Goal: Task Accomplishment & Management: Manage account settings

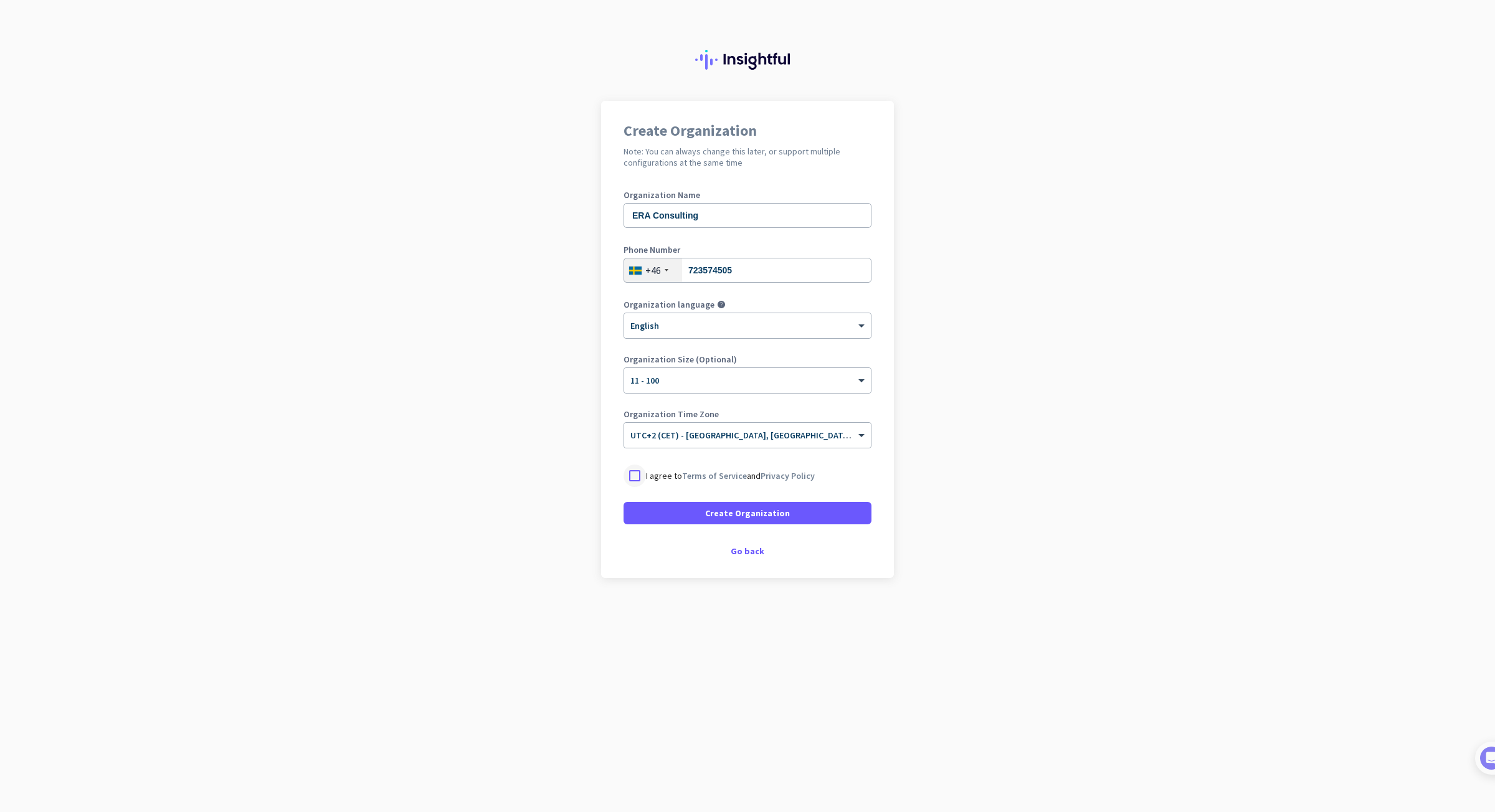
click at [641, 469] on div at bounding box center [634, 475] width 22 height 22
click at [696, 511] on span at bounding box center [748, 513] width 248 height 30
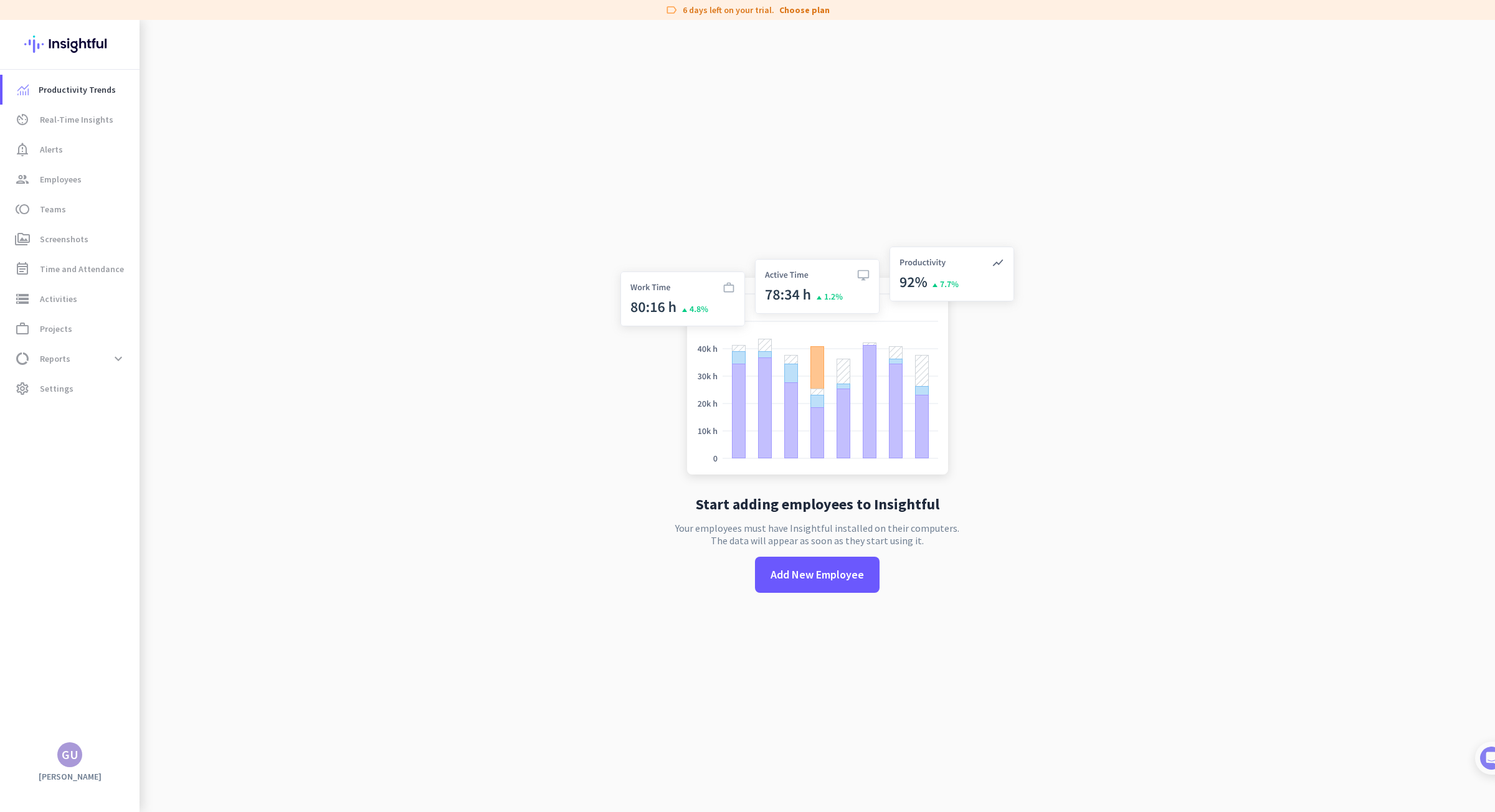
click at [62, 755] on div "GU" at bounding box center [70, 755] width 17 height 12
click at [61, 704] on div "Personal Settings Organizations Help Sign out" at bounding box center [121, 698] width 127 height 90
click at [873, 576] on div at bounding box center [748, 406] width 1495 height 812
click at [834, 579] on span "Add New Employee" at bounding box center [817, 575] width 93 height 16
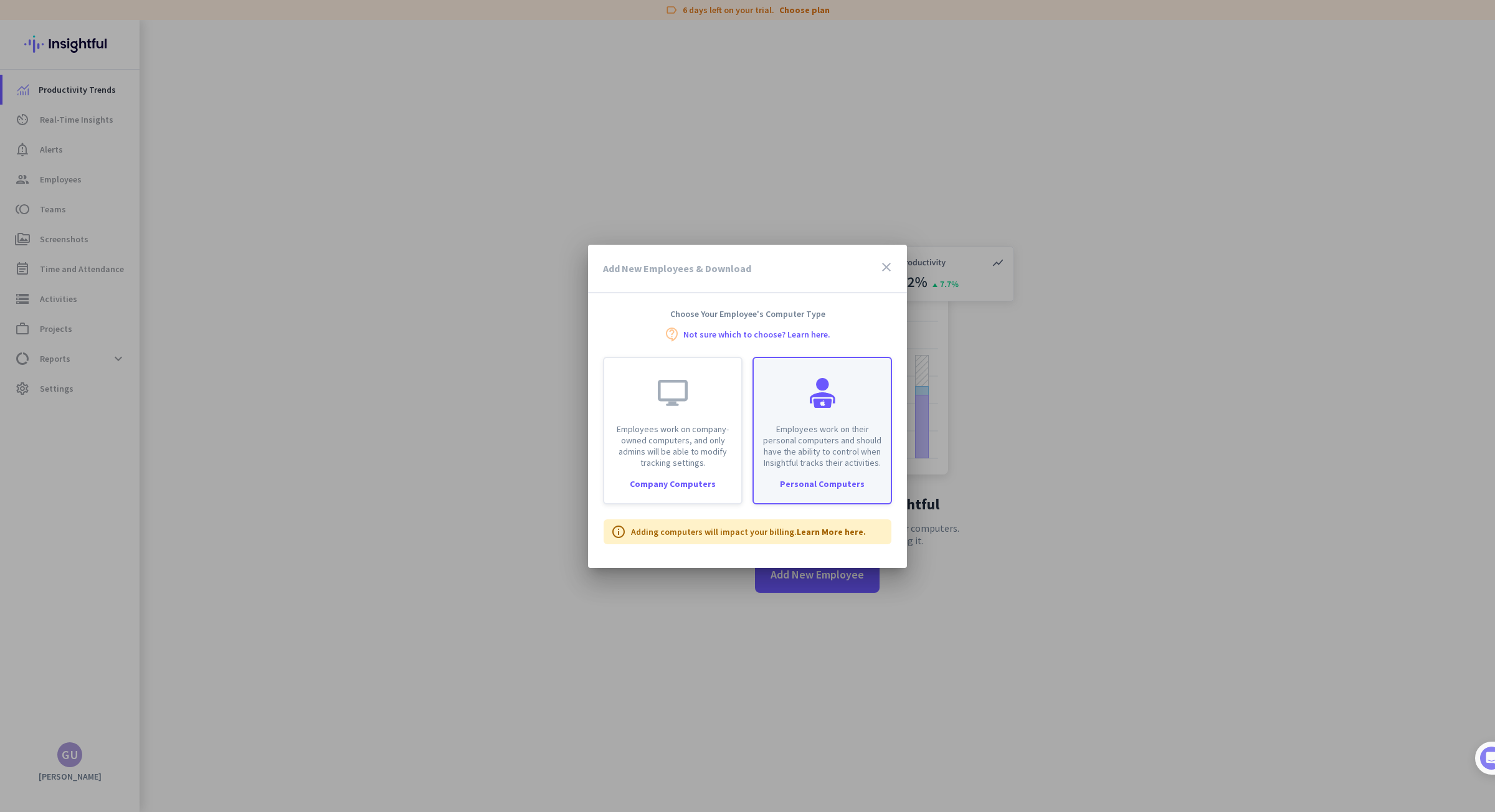
click at [814, 428] on p "Employees work on their personal computers and should have the ability to contr…" at bounding box center [822, 446] width 122 height 45
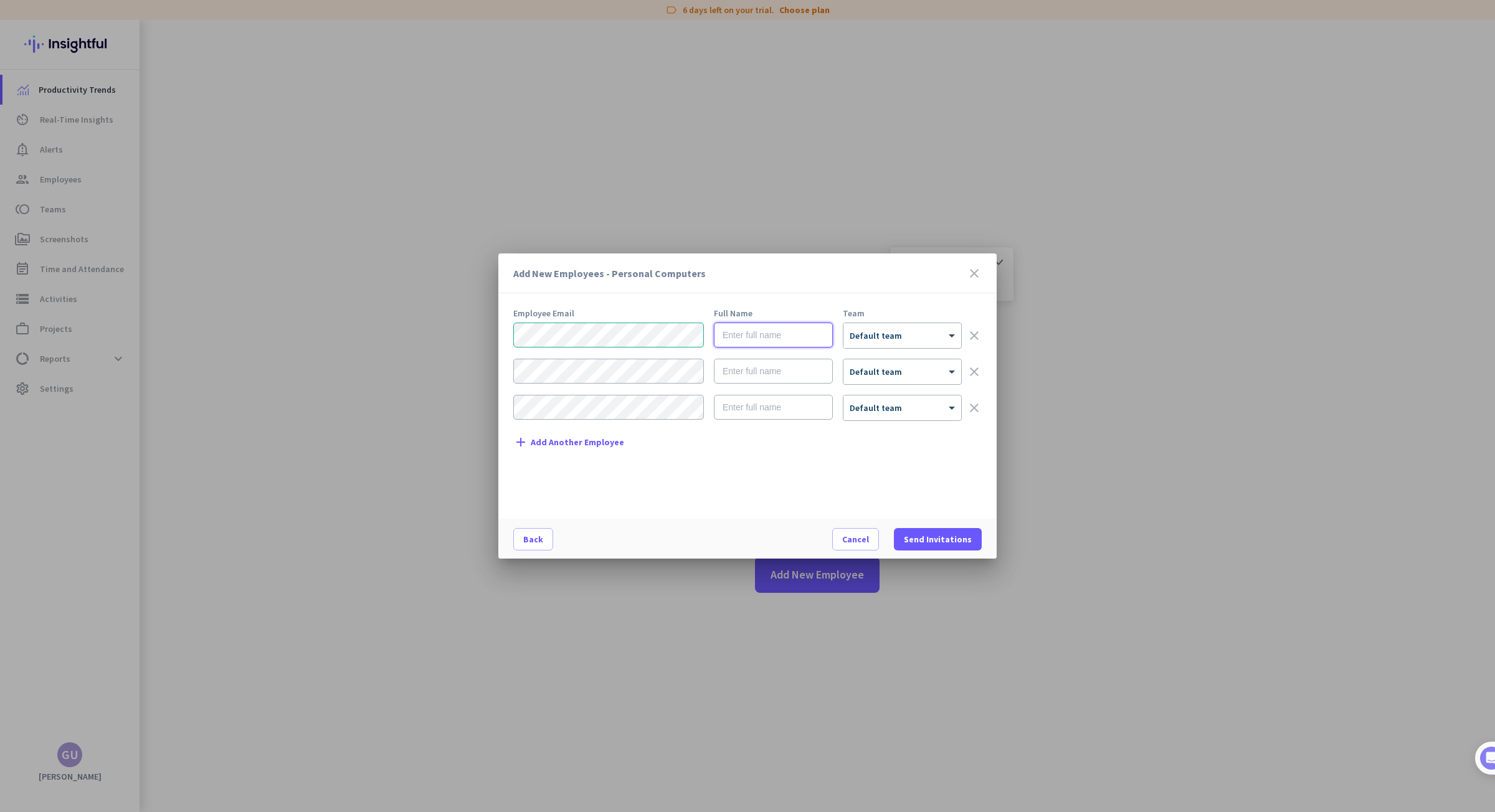
click at [760, 337] on input "text" at bounding box center [773, 334] width 119 height 25
type input "Steffi"
click at [887, 341] on div "× Default team" at bounding box center [902, 335] width 118 height 25
click at [876, 392] on span at bounding box center [893, 386] width 89 height 30
click at [876, 392] on input "text" at bounding box center [893, 386] width 92 height 22
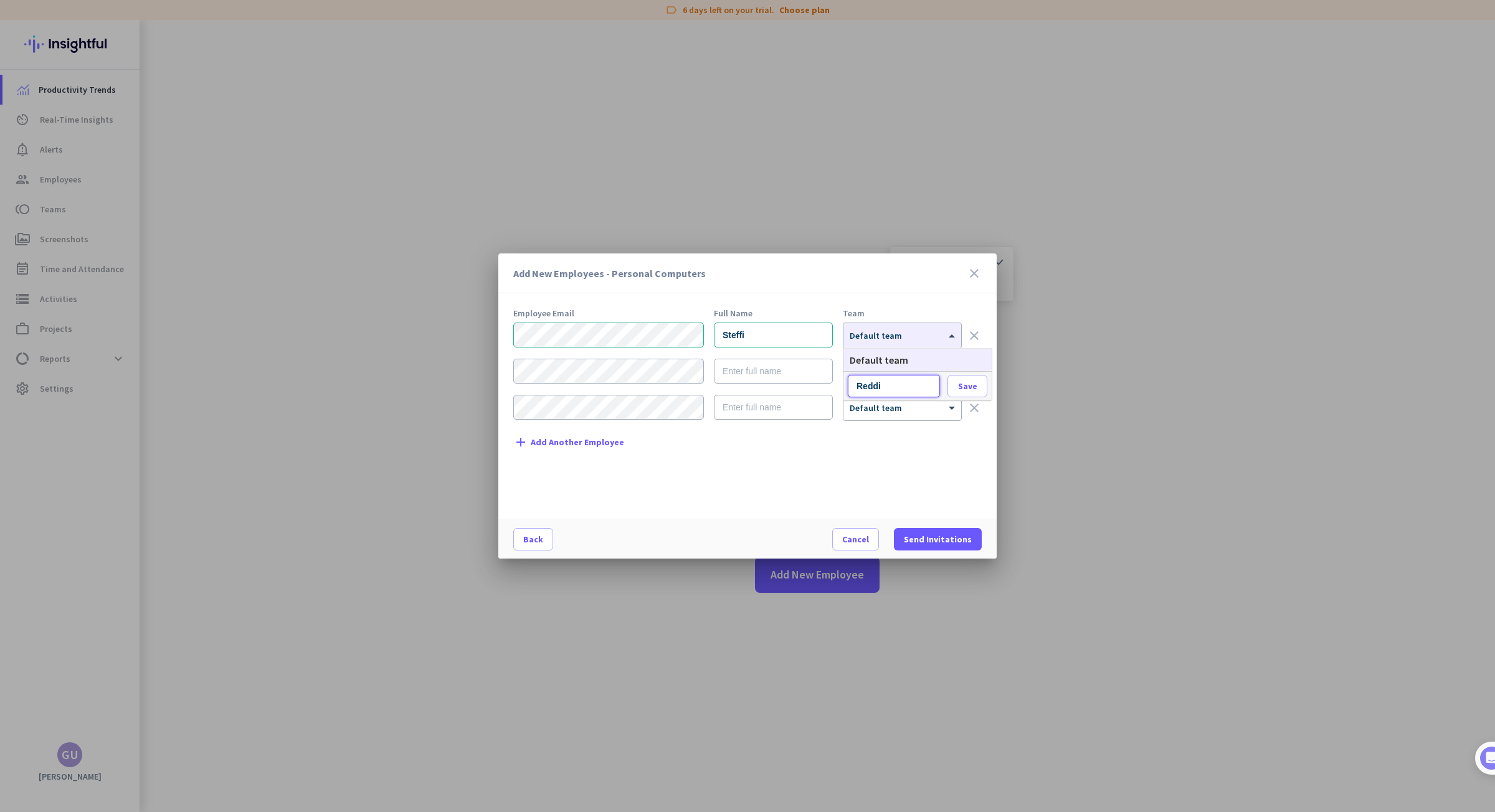
type input "Reddit"
click at [970, 384] on span "Save" at bounding box center [968, 386] width 19 height 11
click at [941, 535] on span "Send Invitations" at bounding box center [938, 539] width 68 height 12
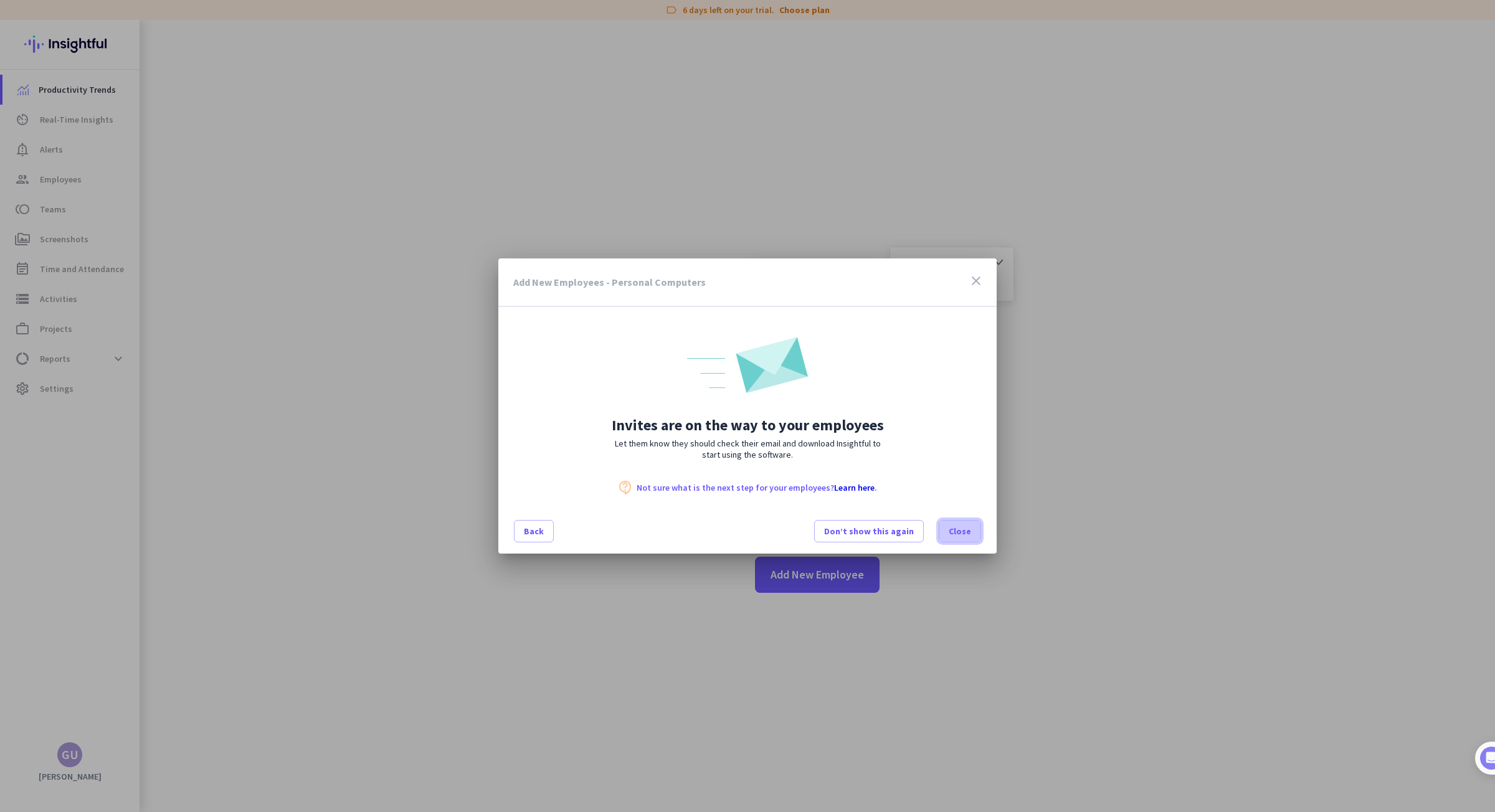
click at [974, 532] on span at bounding box center [959, 531] width 41 height 30
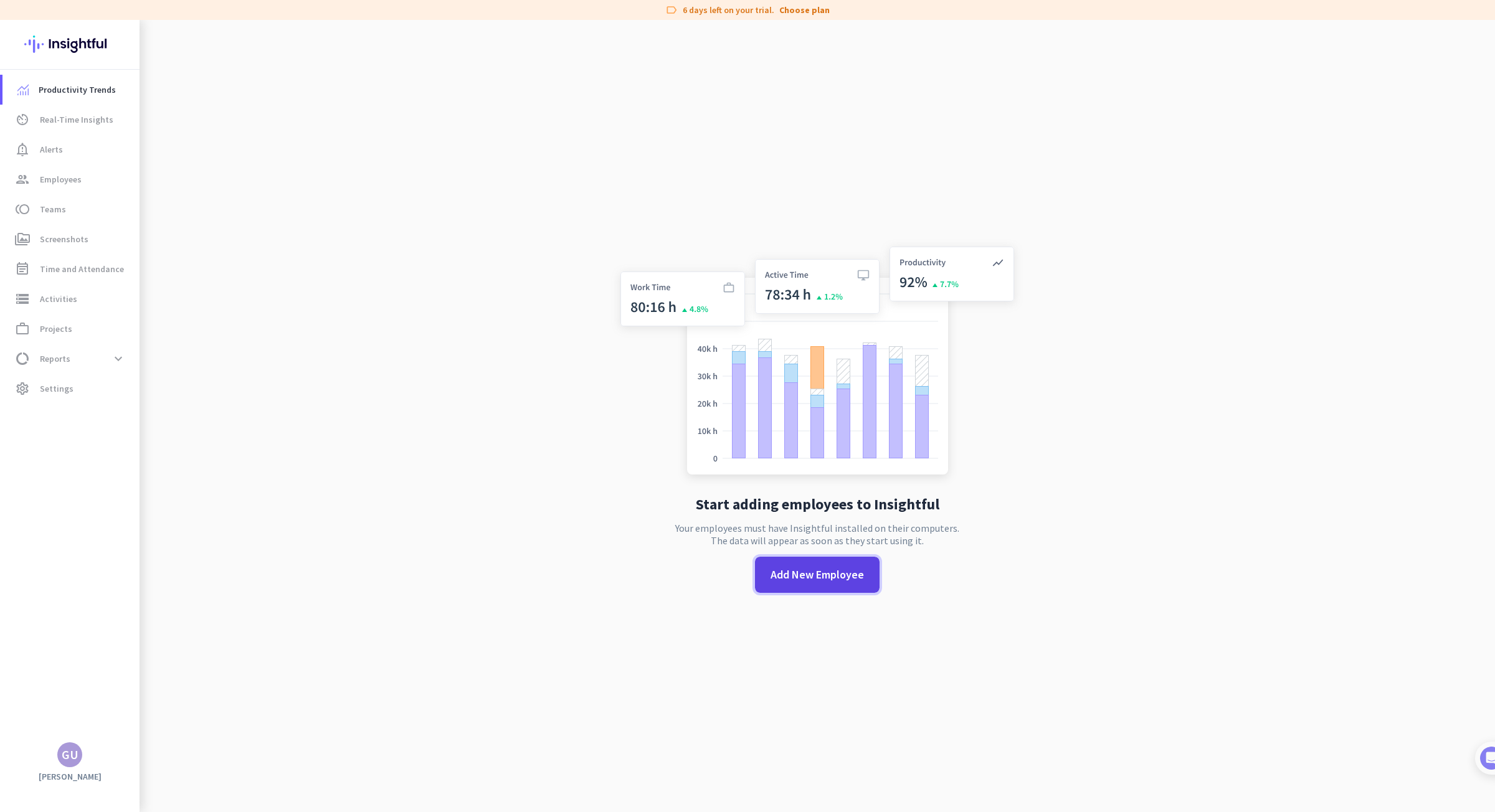
click at [803, 564] on span at bounding box center [817, 575] width 125 height 30
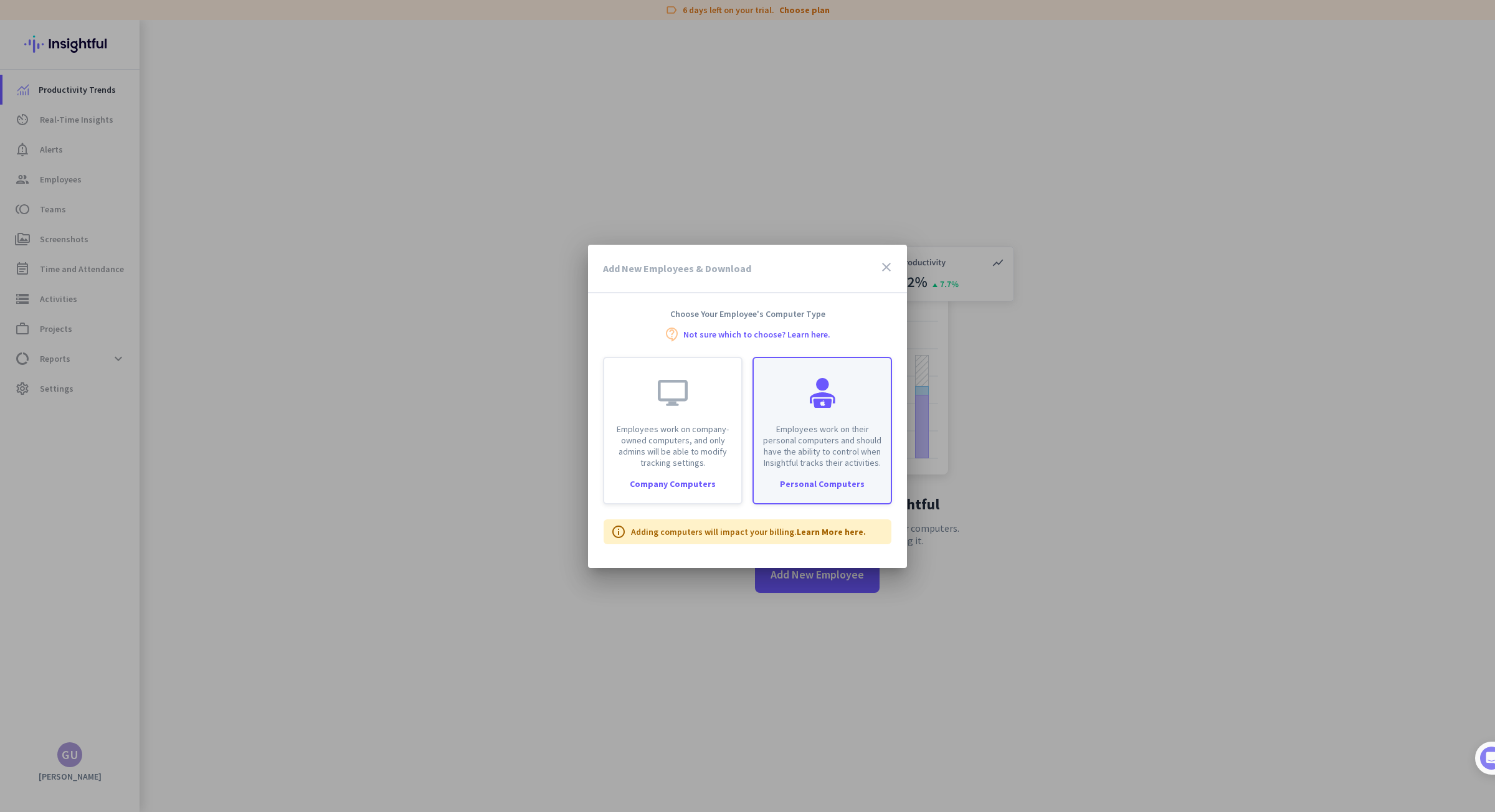
click at [837, 439] on p "Employees work on their personal computers and should have the ability to contr…" at bounding box center [822, 446] width 122 height 45
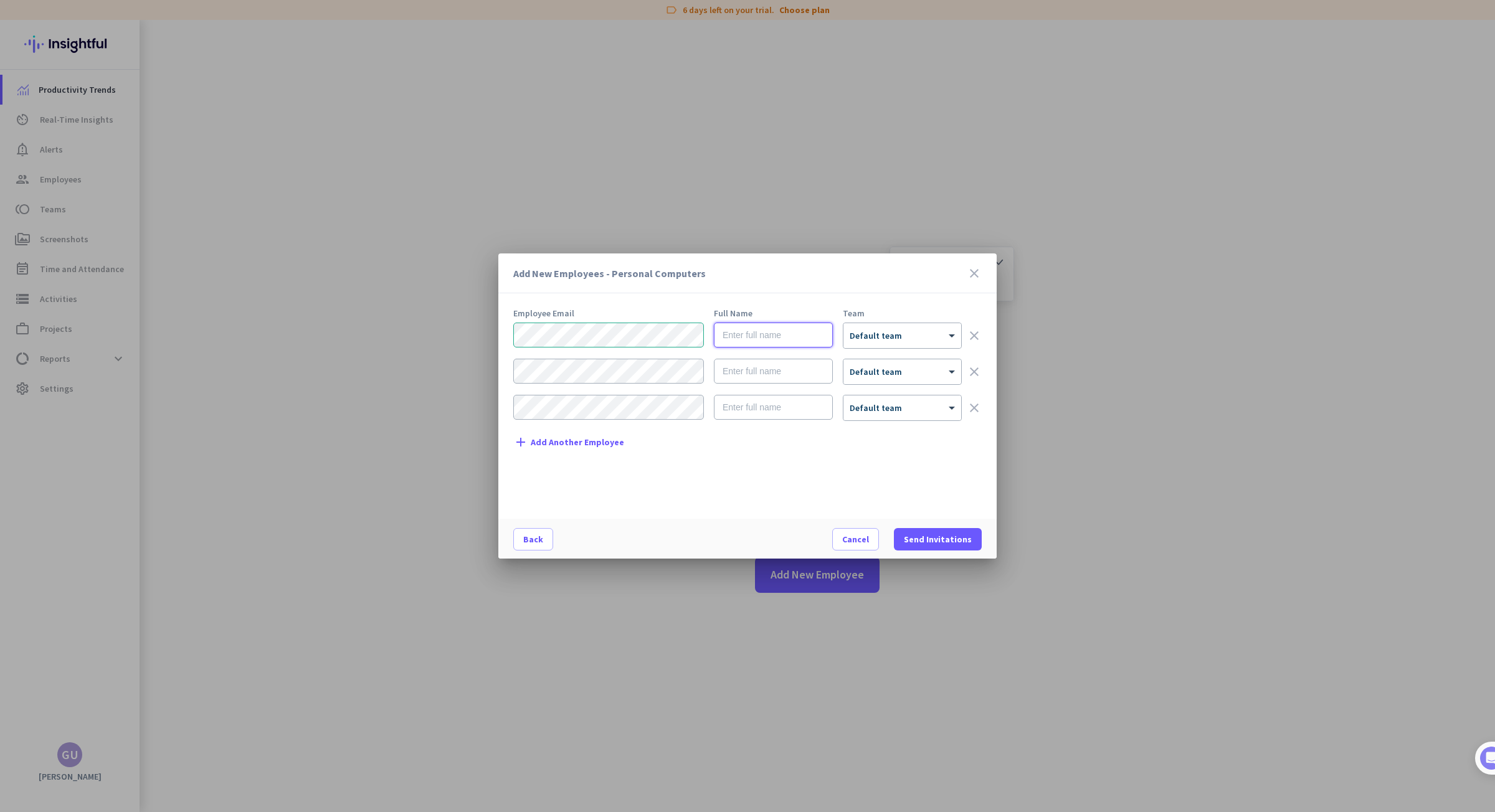
click at [745, 331] on input "text" at bounding box center [773, 334] width 119 height 25
type input "April"
click at [869, 324] on div "× Default team" at bounding box center [902, 335] width 118 height 25
click at [882, 377] on div "Reddit" at bounding box center [918, 382] width 149 height 22
click at [757, 374] on input "text" at bounding box center [773, 371] width 119 height 25
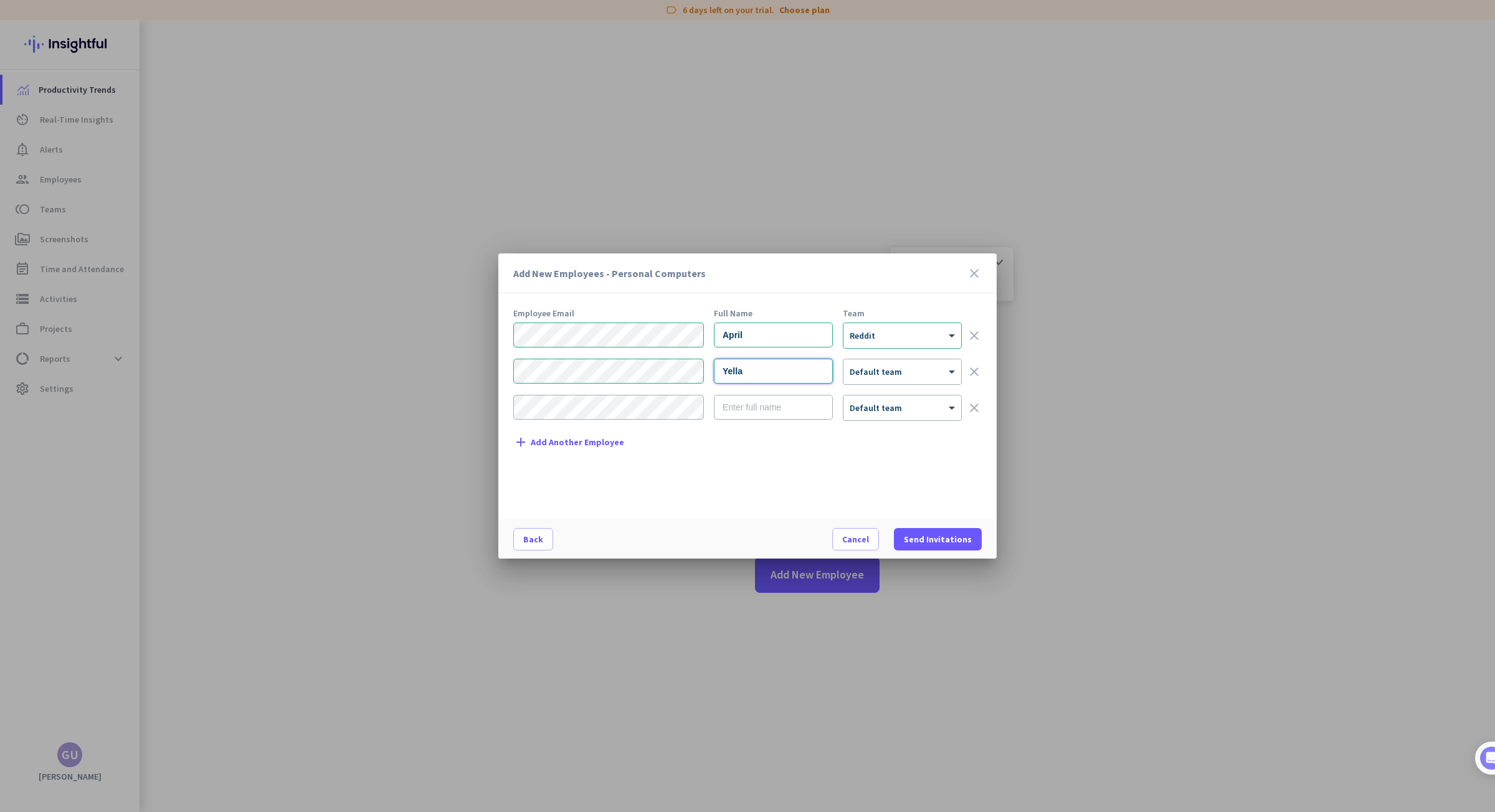
type input "Yella"
click at [899, 376] on div "× Default team" at bounding box center [895, 372] width 102 height 11
click at [874, 412] on span "Reddit" at bounding box center [863, 418] width 28 height 12
click at [762, 528] on div "Back" at bounding box center [673, 539] width 319 height 22
click at [920, 538] on span "Send Invitations" at bounding box center [938, 539] width 68 height 12
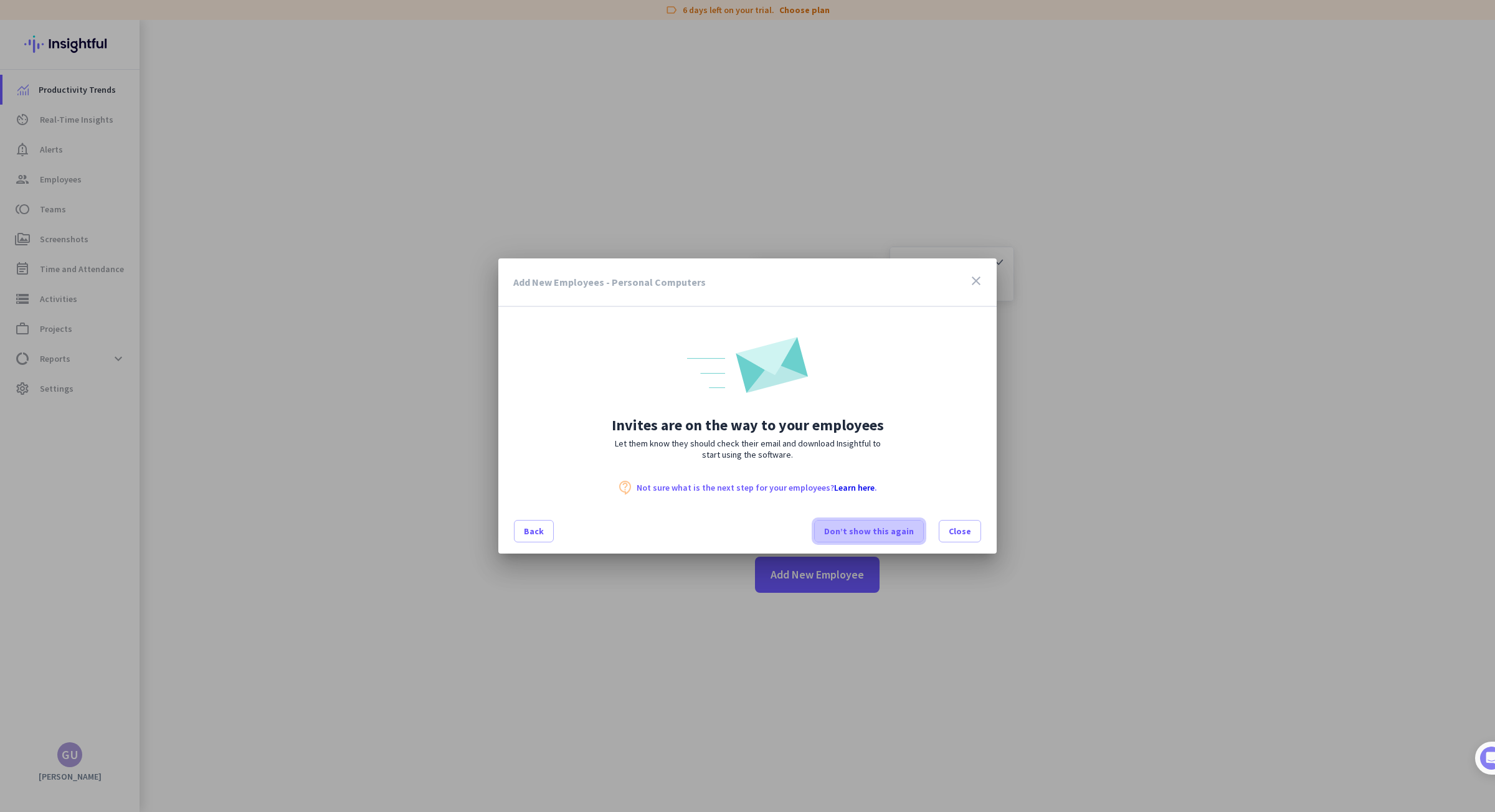
click at [893, 532] on span "Don’t show this again" at bounding box center [869, 531] width 90 height 12
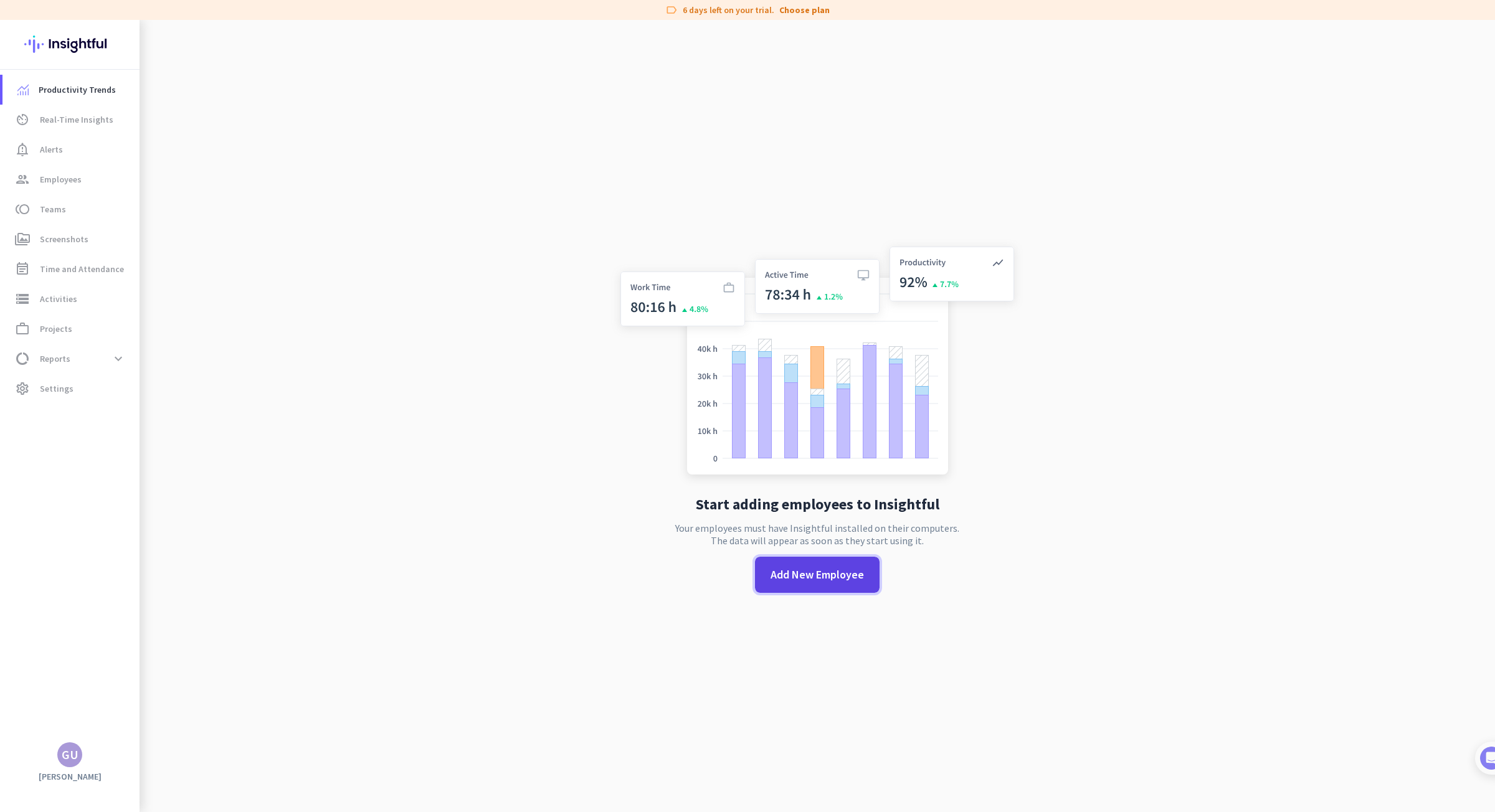
click at [797, 576] on span "Add New Employee" at bounding box center [817, 575] width 93 height 16
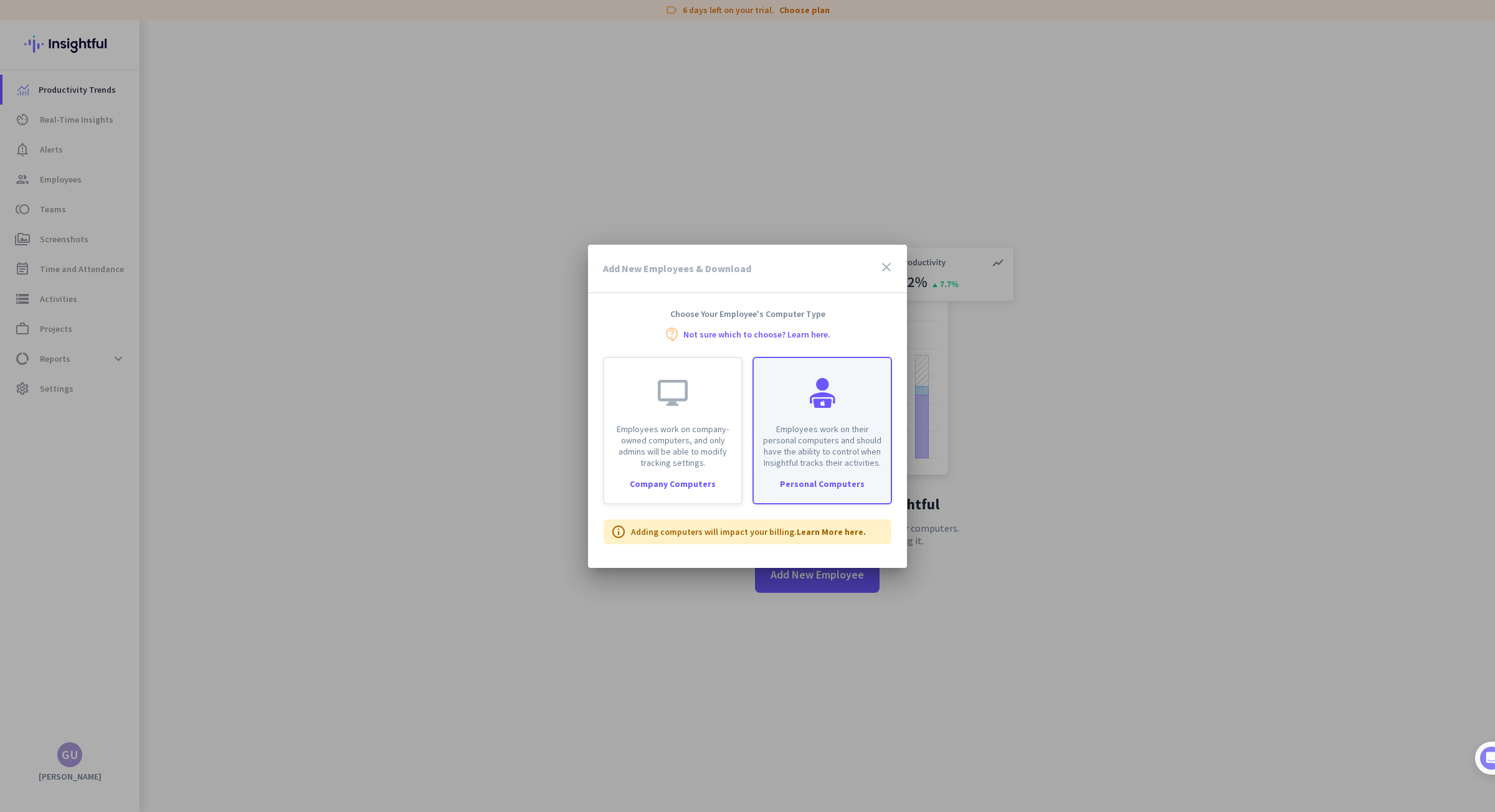
click at [835, 435] on p "Employees work on their personal computers and should have the ability to contr…" at bounding box center [822, 446] width 122 height 45
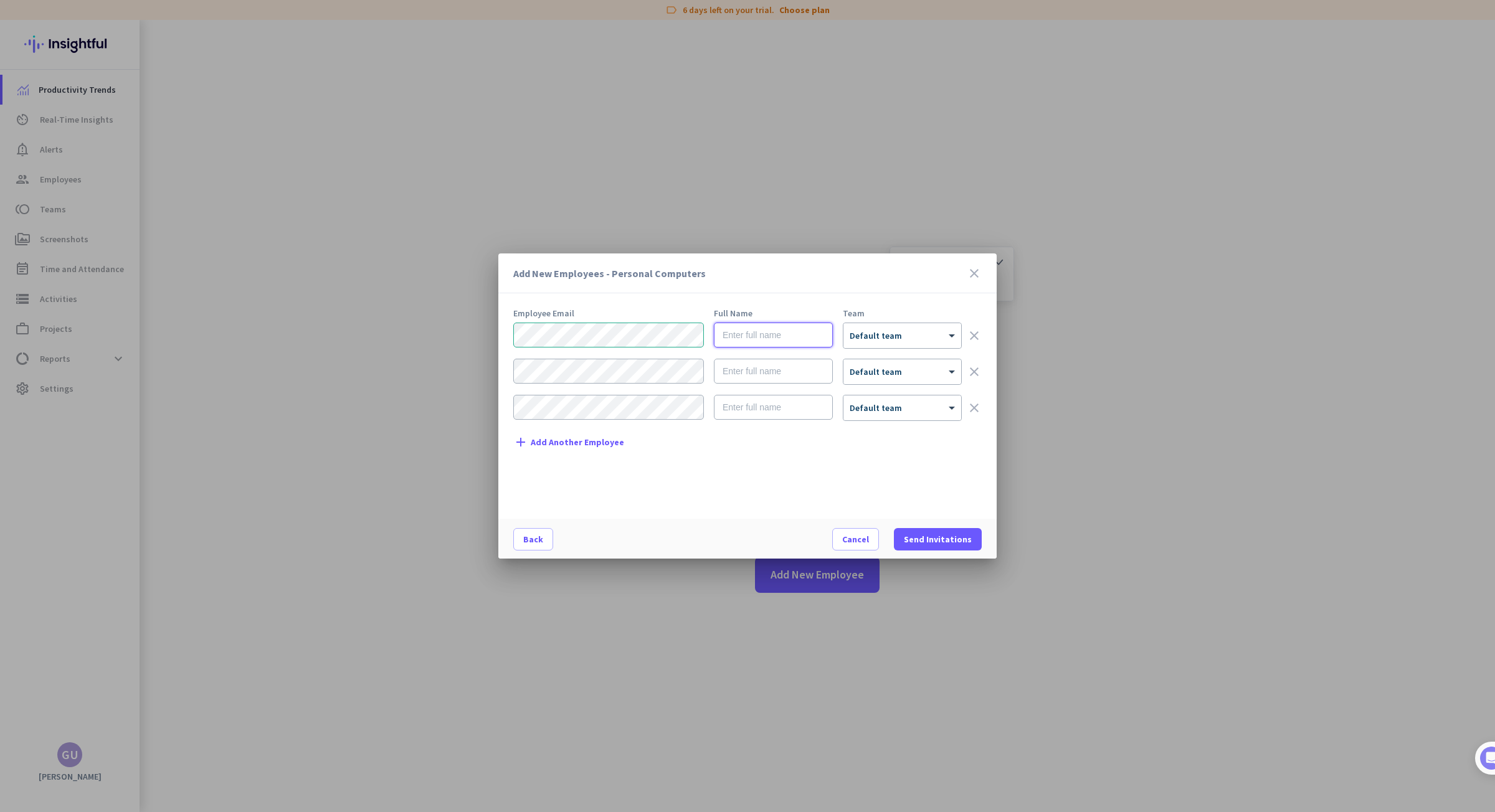
click at [749, 342] on input "text" at bounding box center [773, 334] width 119 height 25
type input "[DEMOGRAPHIC_DATA]"
click at [876, 338] on span "Default team" at bounding box center [876, 335] width 52 height 11
click at [887, 413] on span "Create new team" at bounding box center [893, 408] width 70 height 12
click at [895, 409] on input "text" at bounding box center [893, 408] width 92 height 22
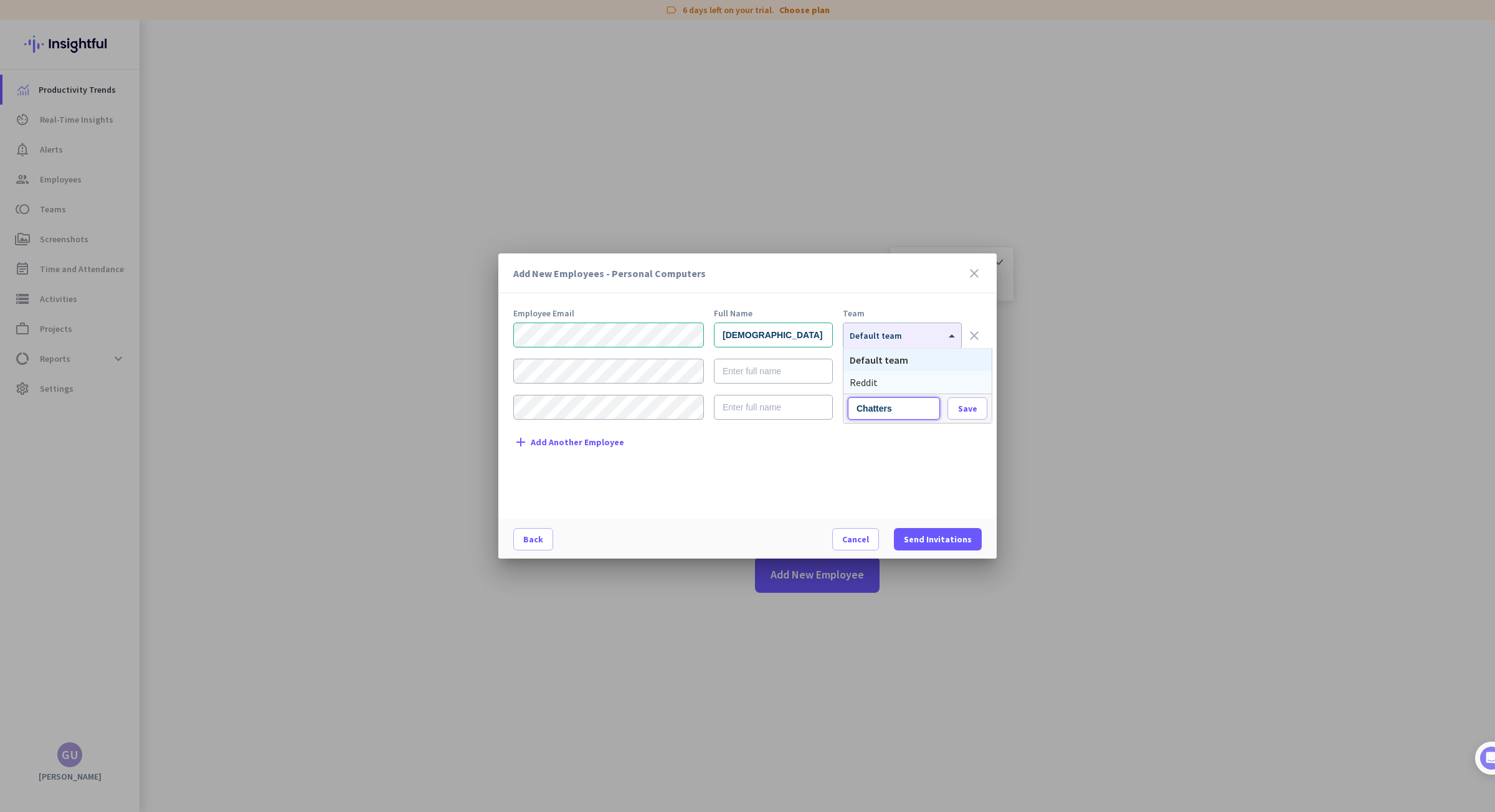
type input "Chatter"
click at [965, 411] on span "Save" at bounding box center [968, 408] width 19 height 11
click at [751, 375] on input "text" at bounding box center [773, 371] width 119 height 25
type input "[PERSON_NAME]"
click at [887, 375] on span "Default team" at bounding box center [876, 371] width 52 height 11
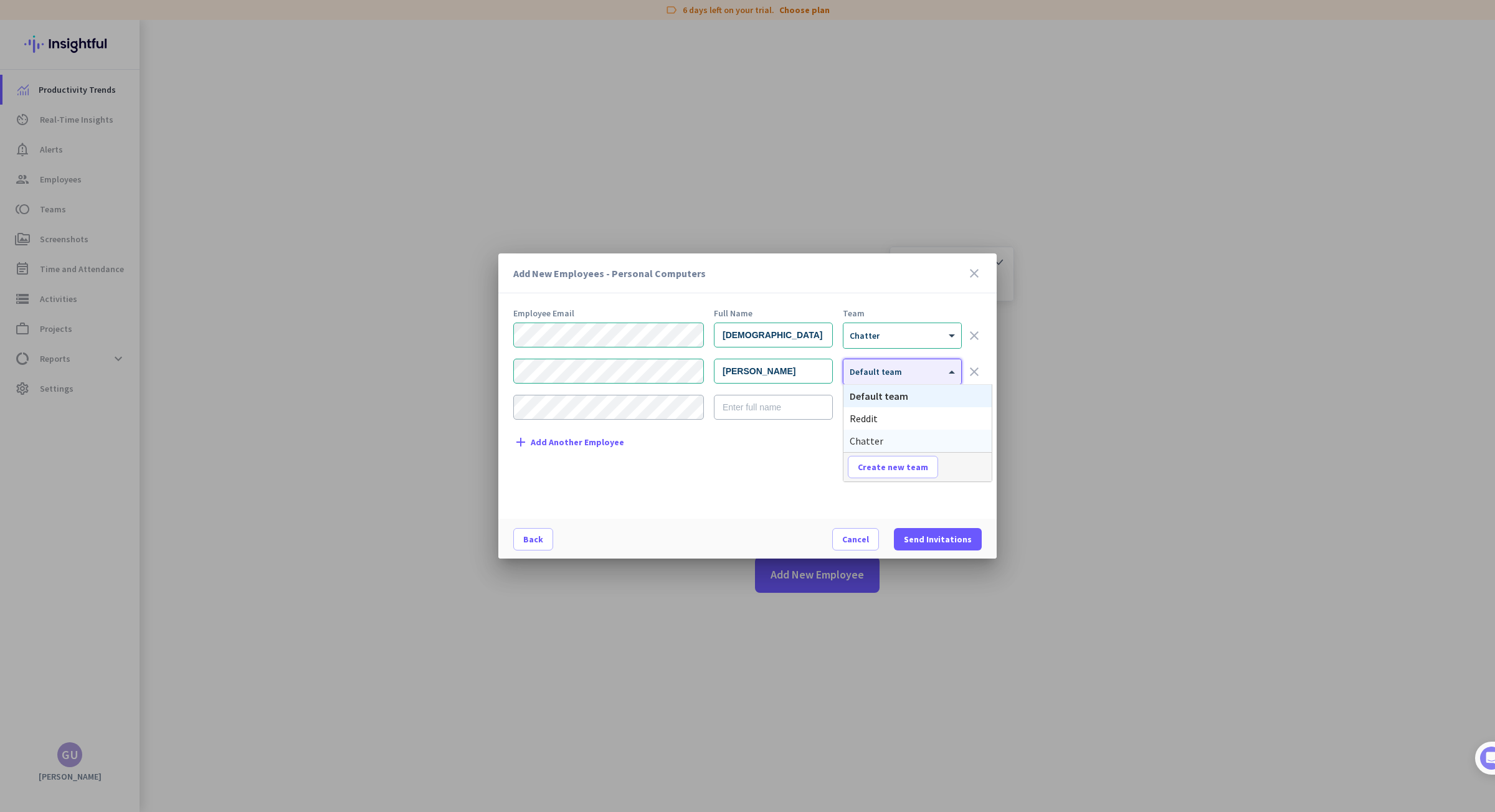
click at [885, 438] on div "Chatter" at bounding box center [918, 441] width 149 height 22
click at [933, 531] on span at bounding box center [938, 540] width 88 height 30
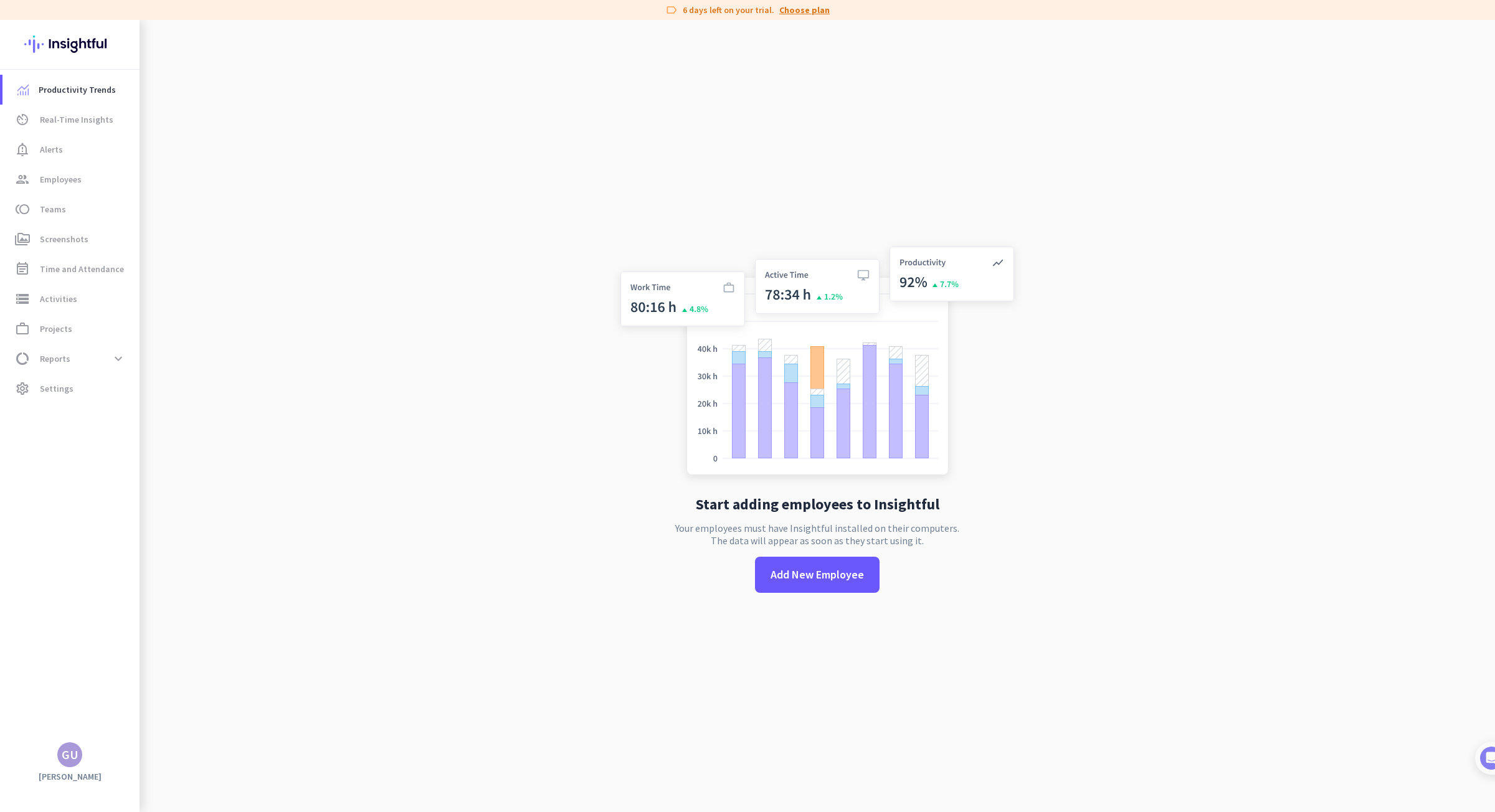
click at [792, 11] on link "Choose plan" at bounding box center [804, 10] width 50 height 12
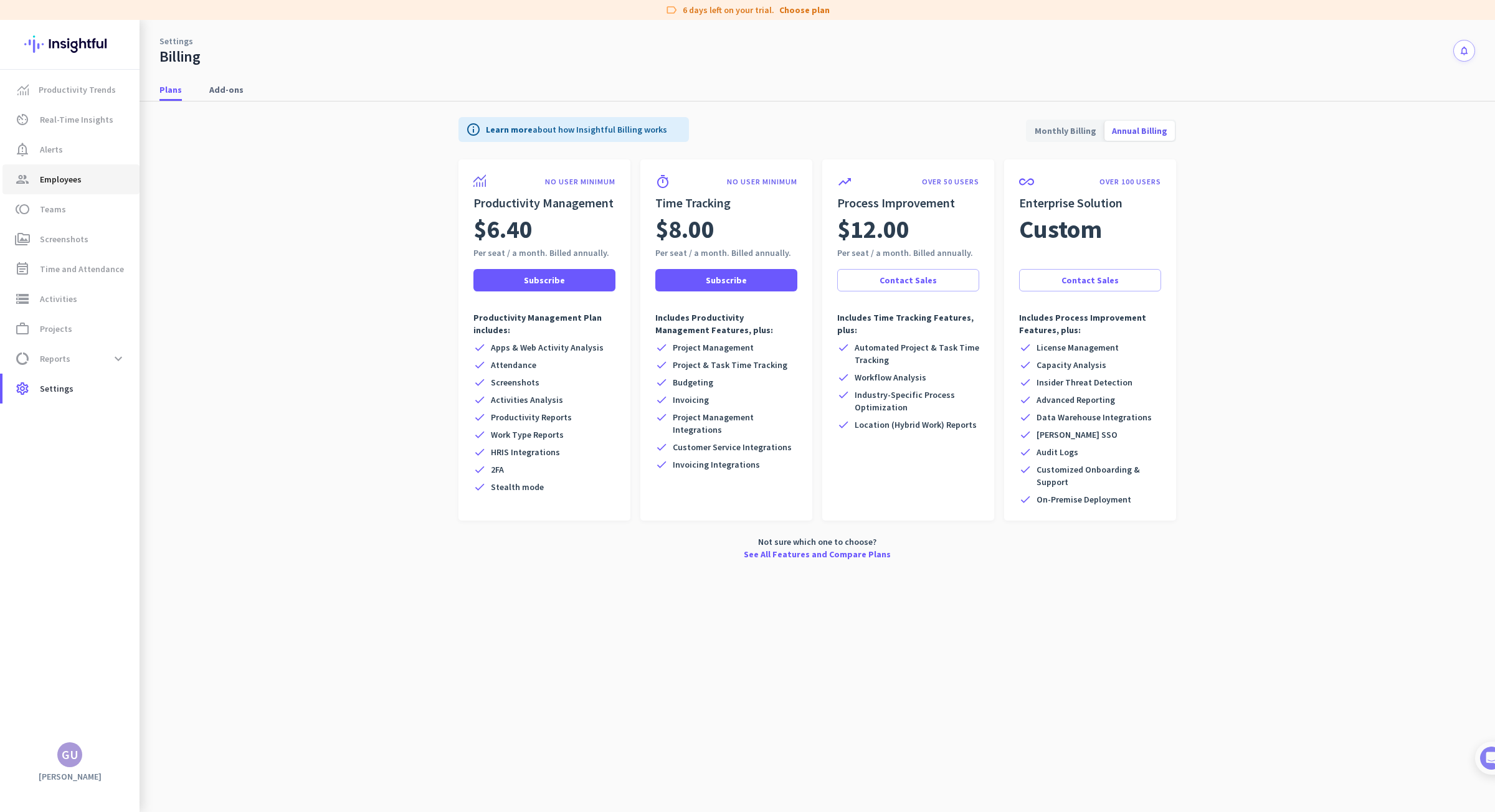
click at [76, 186] on span "Employees" at bounding box center [60, 179] width 42 height 15
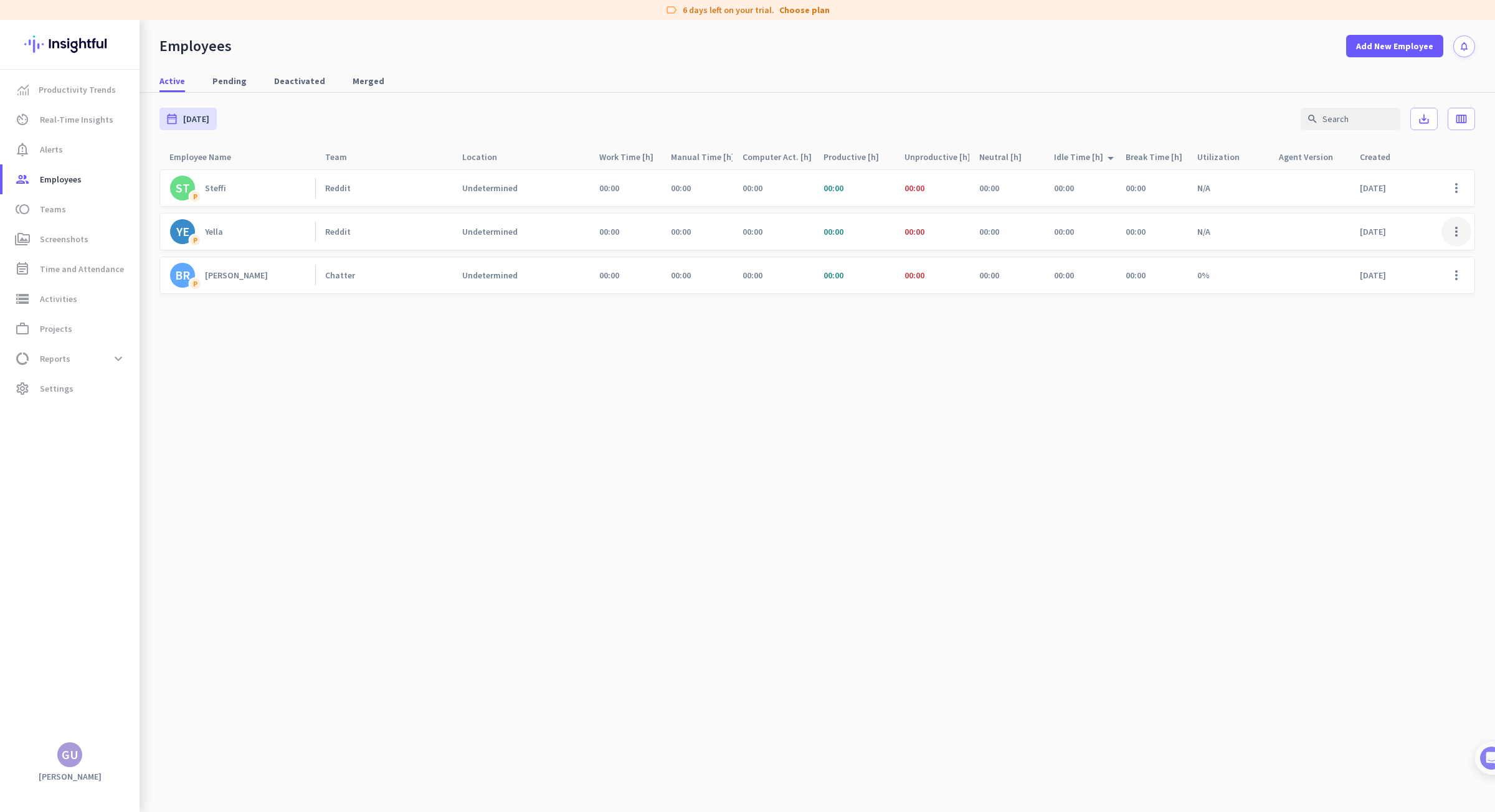
click at [1458, 235] on span at bounding box center [1456, 232] width 30 height 30
click at [1414, 257] on span "Edit" at bounding box center [1420, 257] width 82 height 12
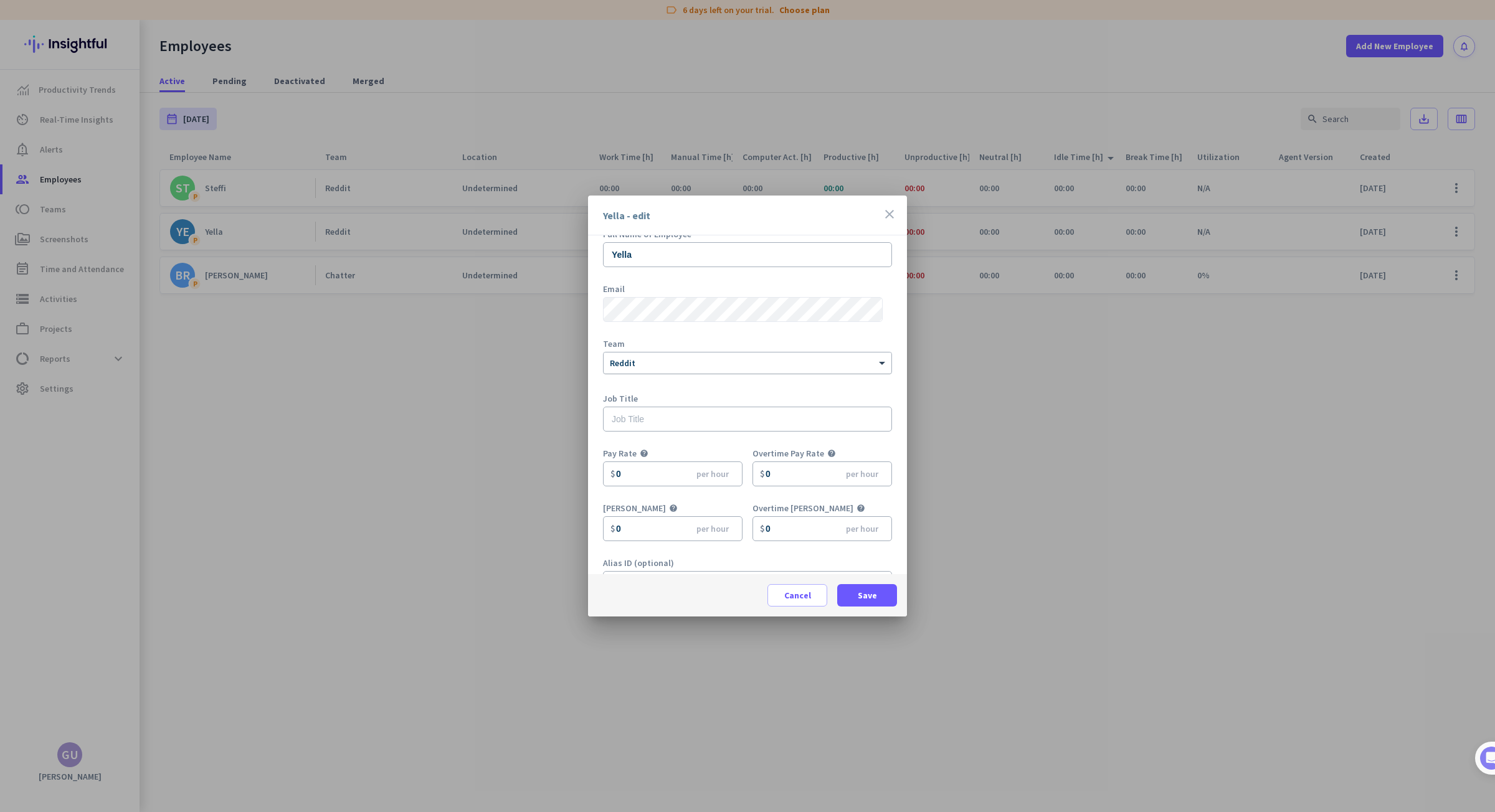
scroll to position [54, 0]
click at [639, 440] on input "0" at bounding box center [673, 439] width 140 height 25
click at [640, 440] on input "0" at bounding box center [673, 439] width 140 height 25
type input "4"
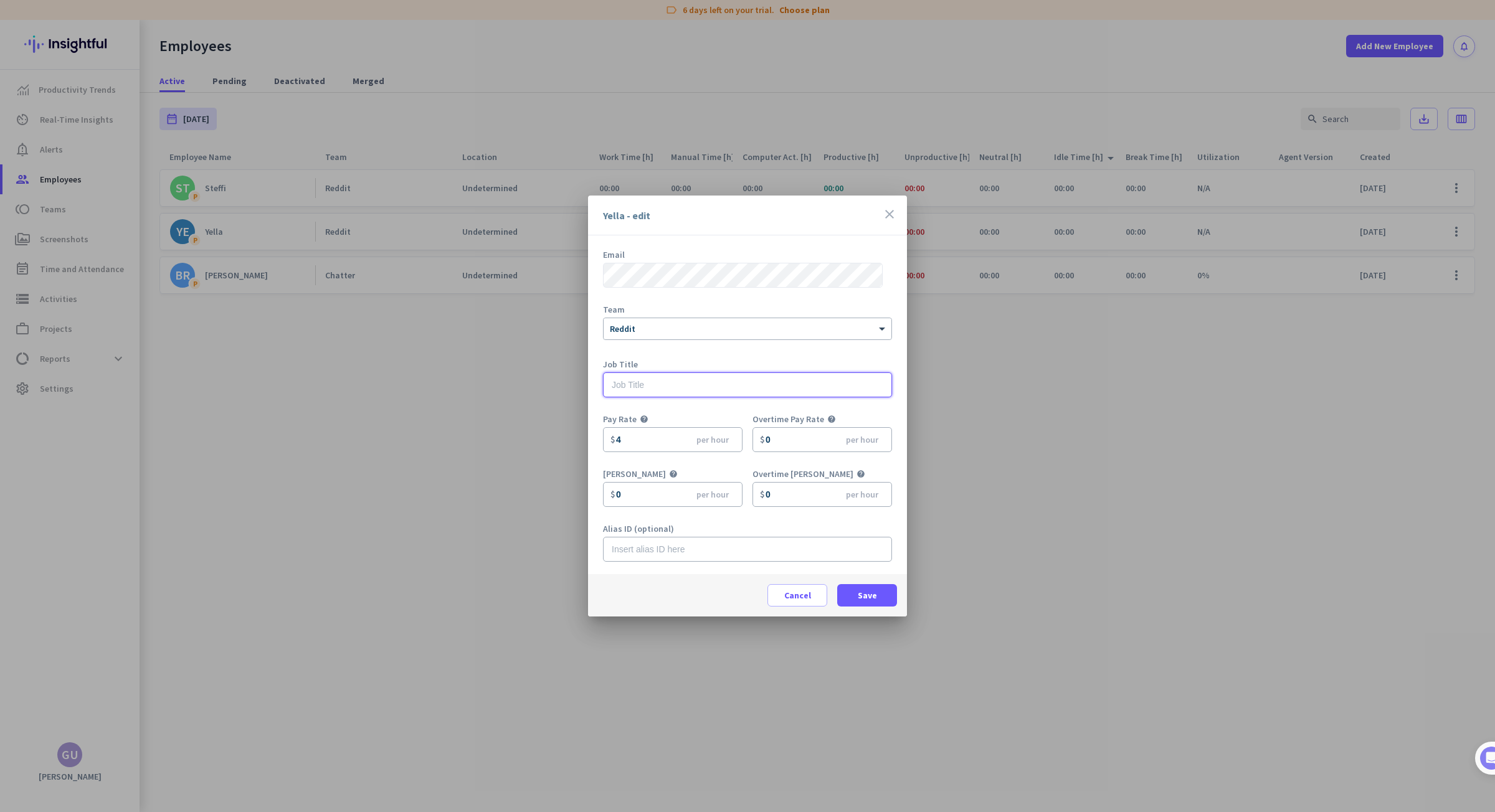
click at [640, 389] on input "text" at bounding box center [748, 385] width 289 height 25
click at [787, 595] on span "Cancel" at bounding box center [797, 595] width 27 height 12
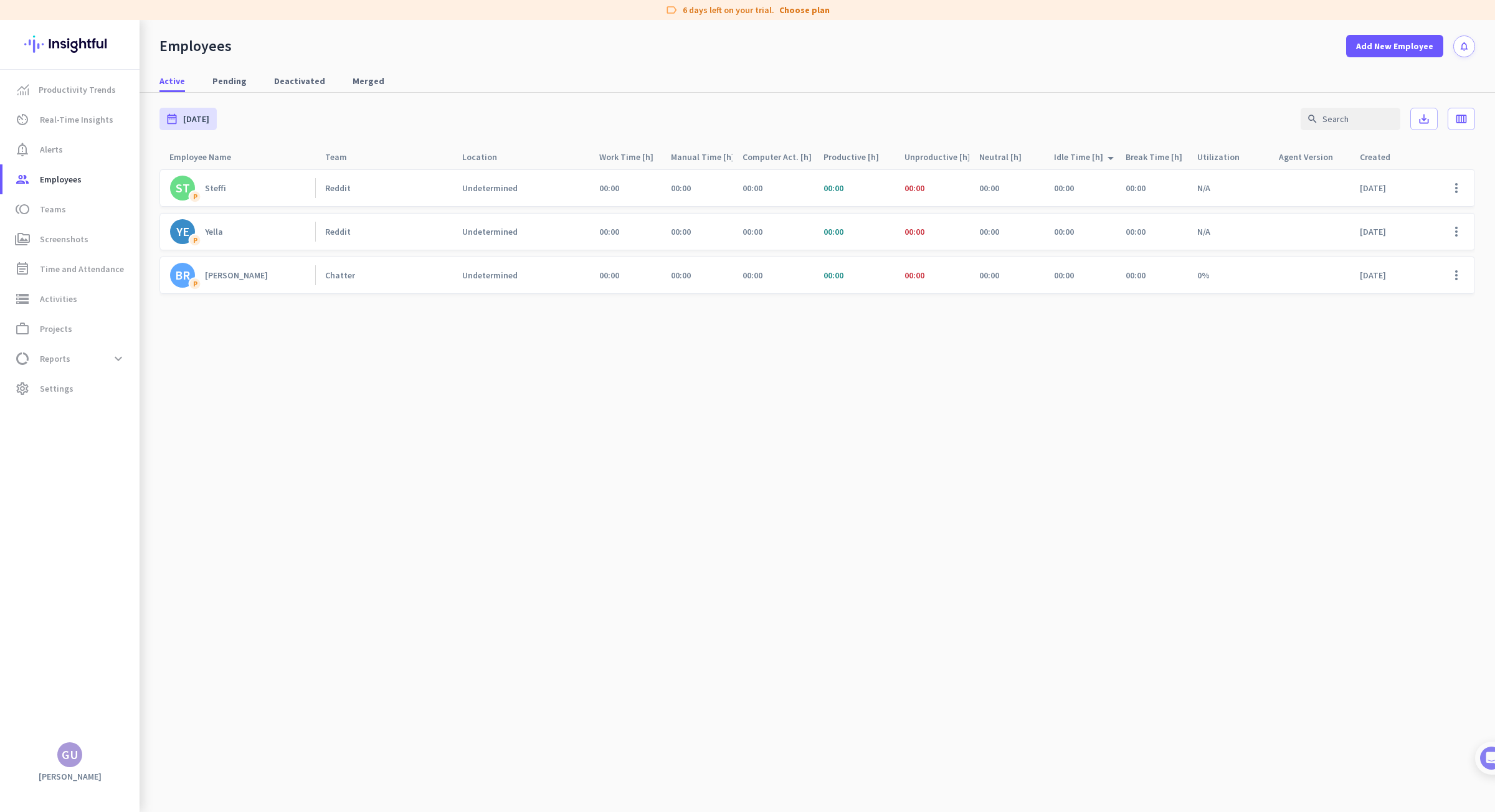
click at [426, 513] on cdk-virtual-scroll-viewport "ST P Steffi Reddit Undetermined 00:00 00:00 00:00 00:00 00:00 00:00 00:00 00:00…" at bounding box center [817, 490] width 1315 height 643
click at [63, 389] on span "Settings" at bounding box center [56, 388] width 33 height 15
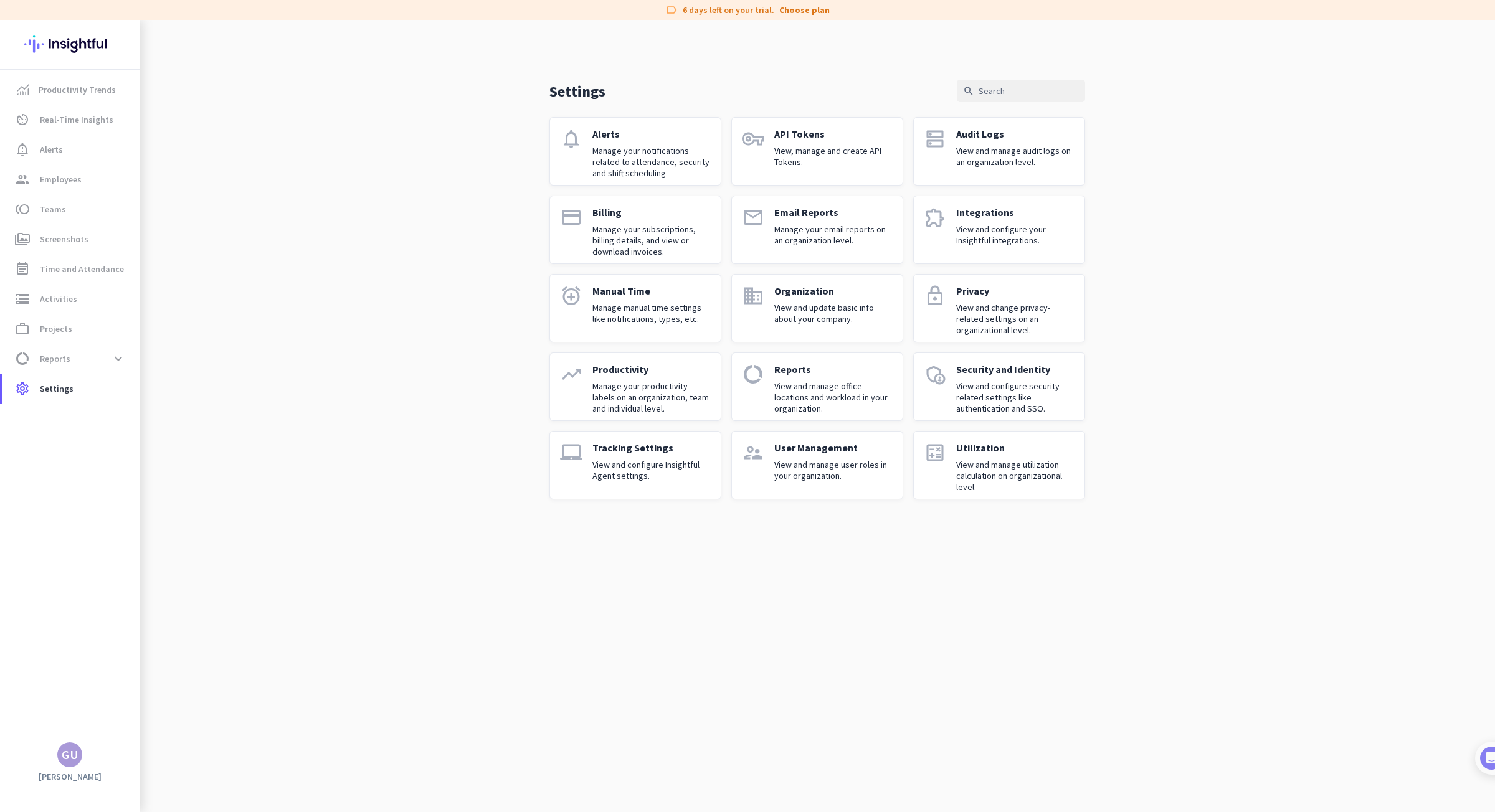
click at [782, 482] on div "User Management View and manage user roles in your organization." at bounding box center [833, 465] width 119 height 47
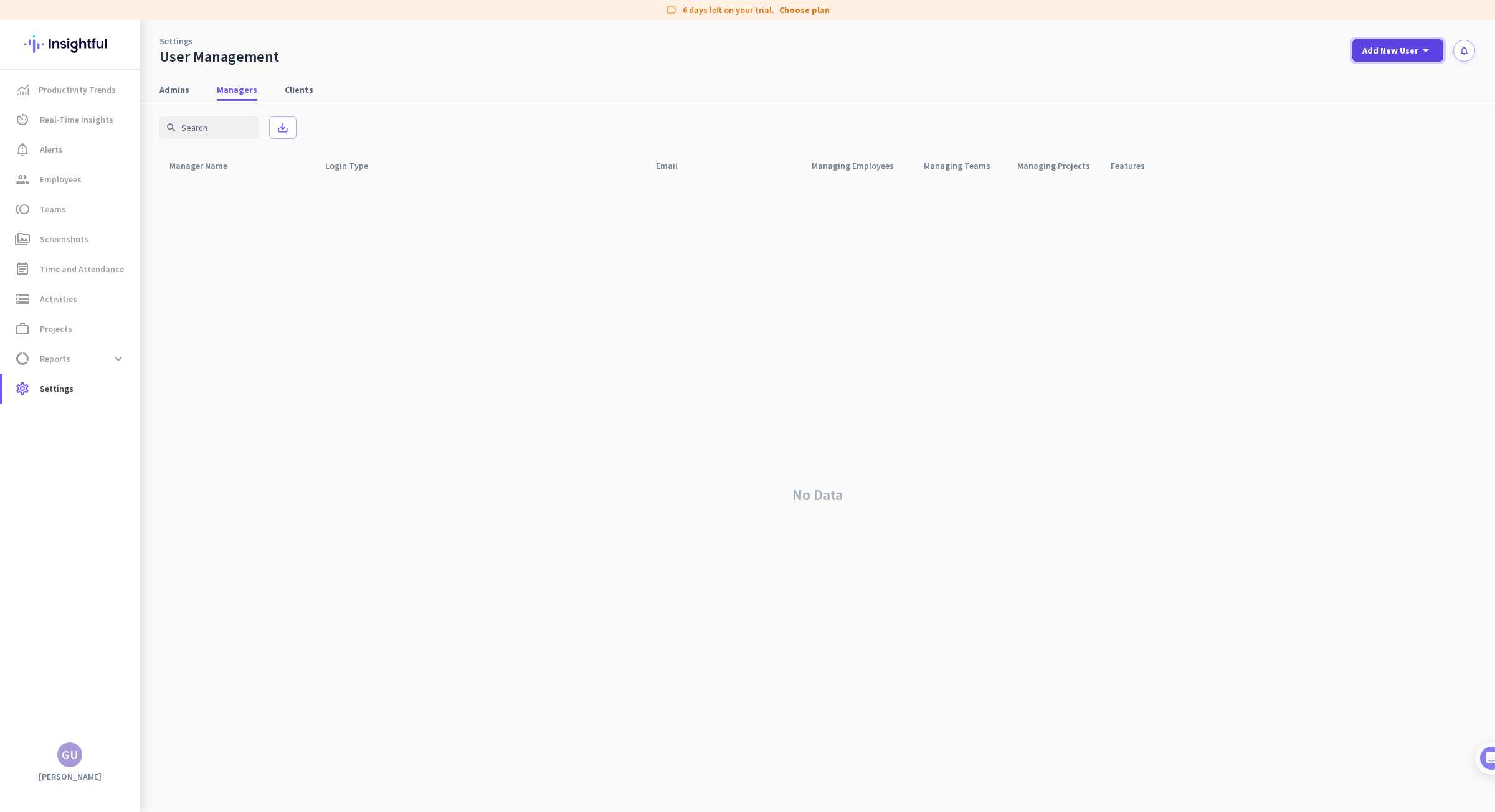
click at [1378, 50] on span "Add New User" at bounding box center [1390, 50] width 56 height 12
click at [1396, 112] on div "Manager" at bounding box center [1402, 108] width 38 height 12
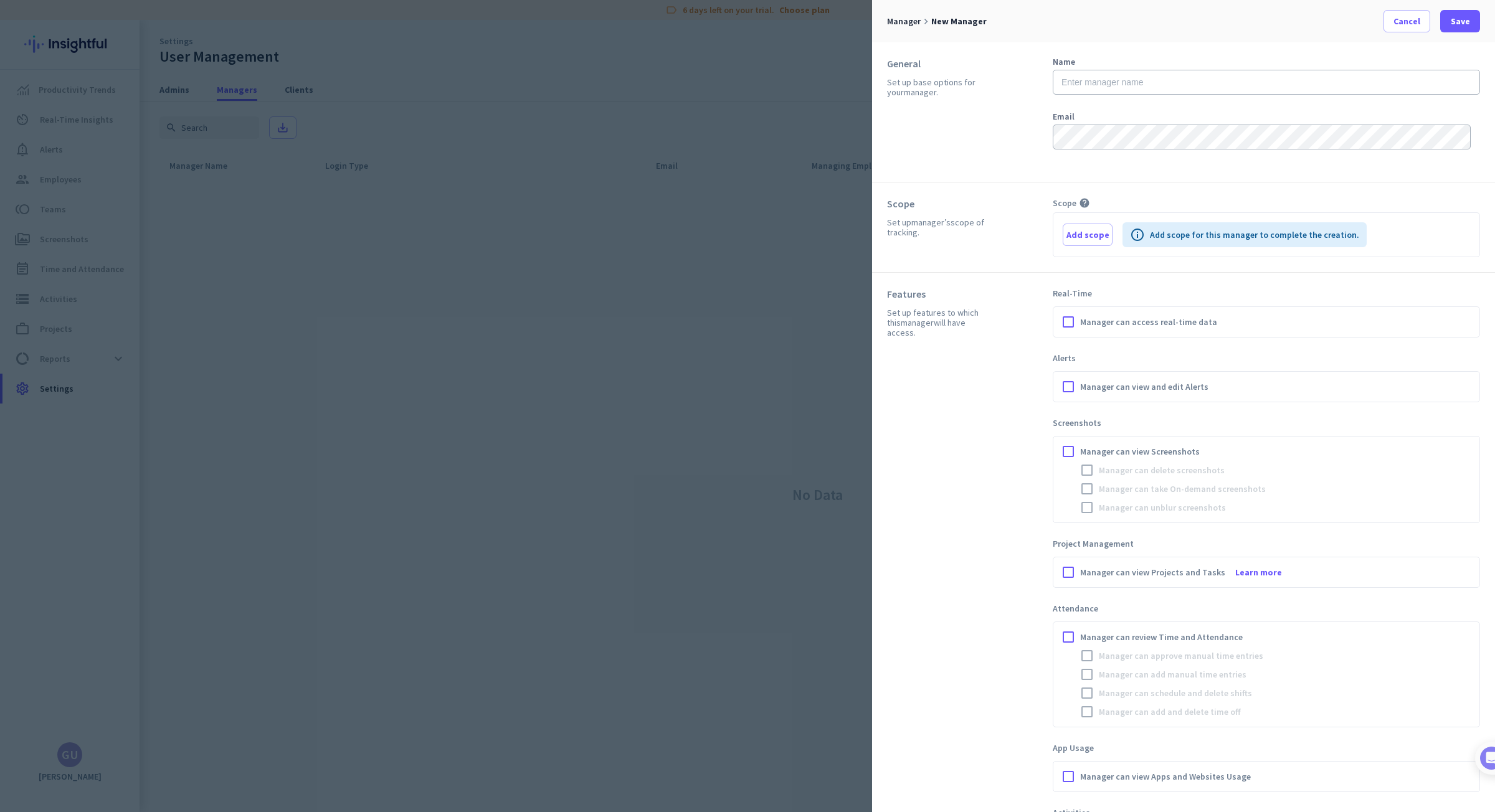
click at [779, 294] on div at bounding box center [748, 406] width 1495 height 812
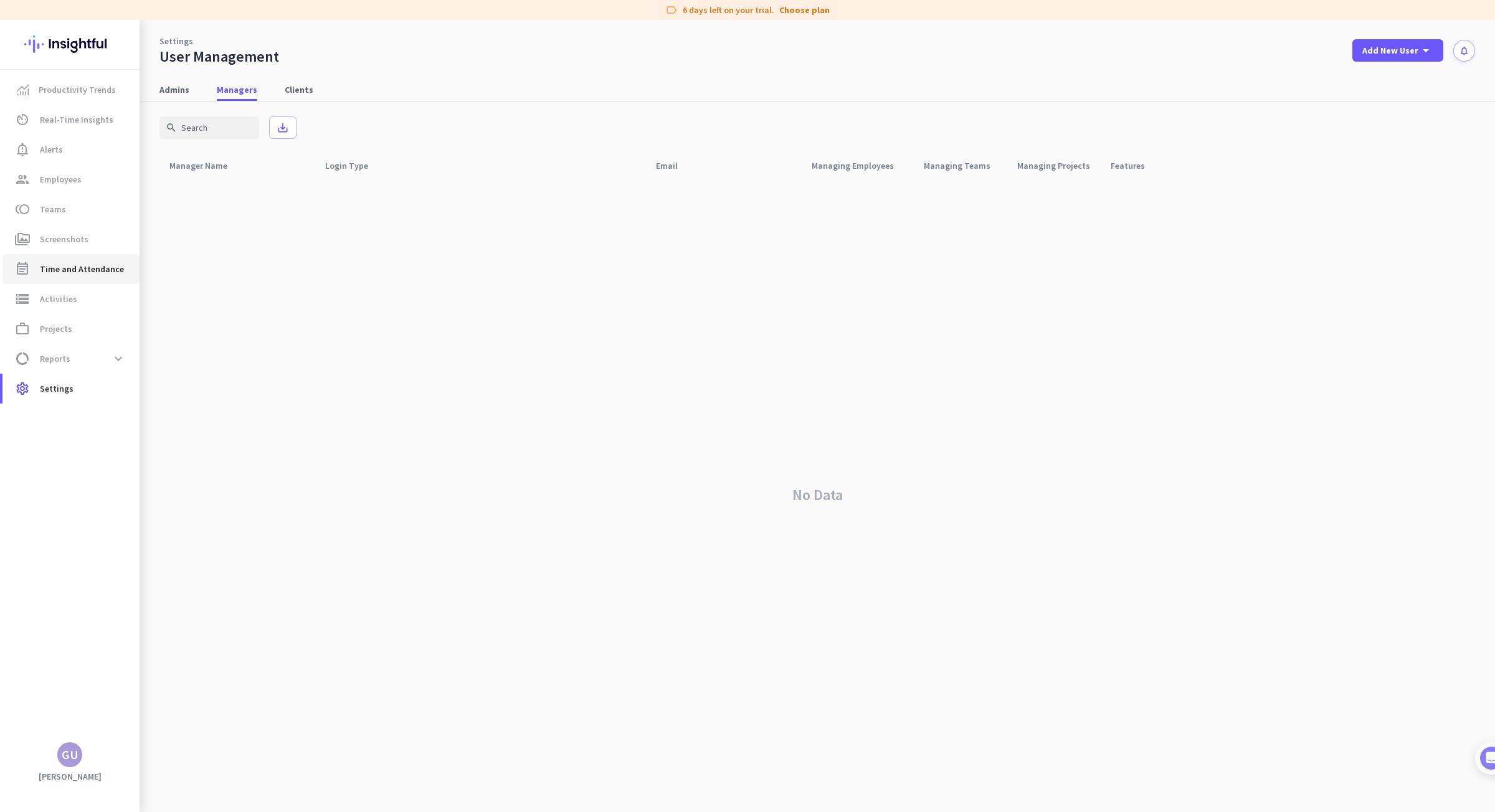
click at [69, 272] on span "Time and Attendance" at bounding box center [81, 269] width 84 height 15
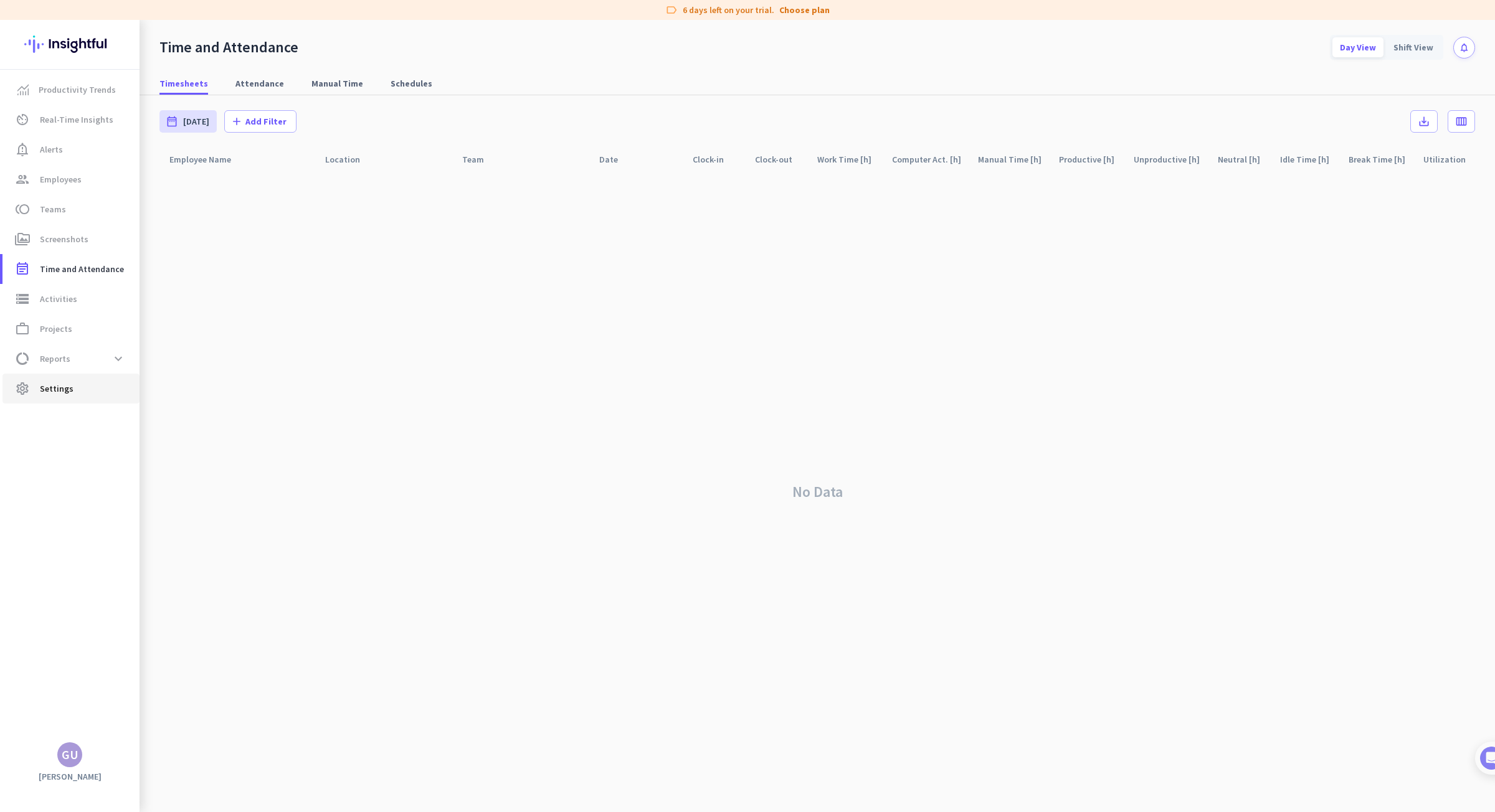
click at [59, 386] on span "Settings" at bounding box center [56, 388] width 33 height 15
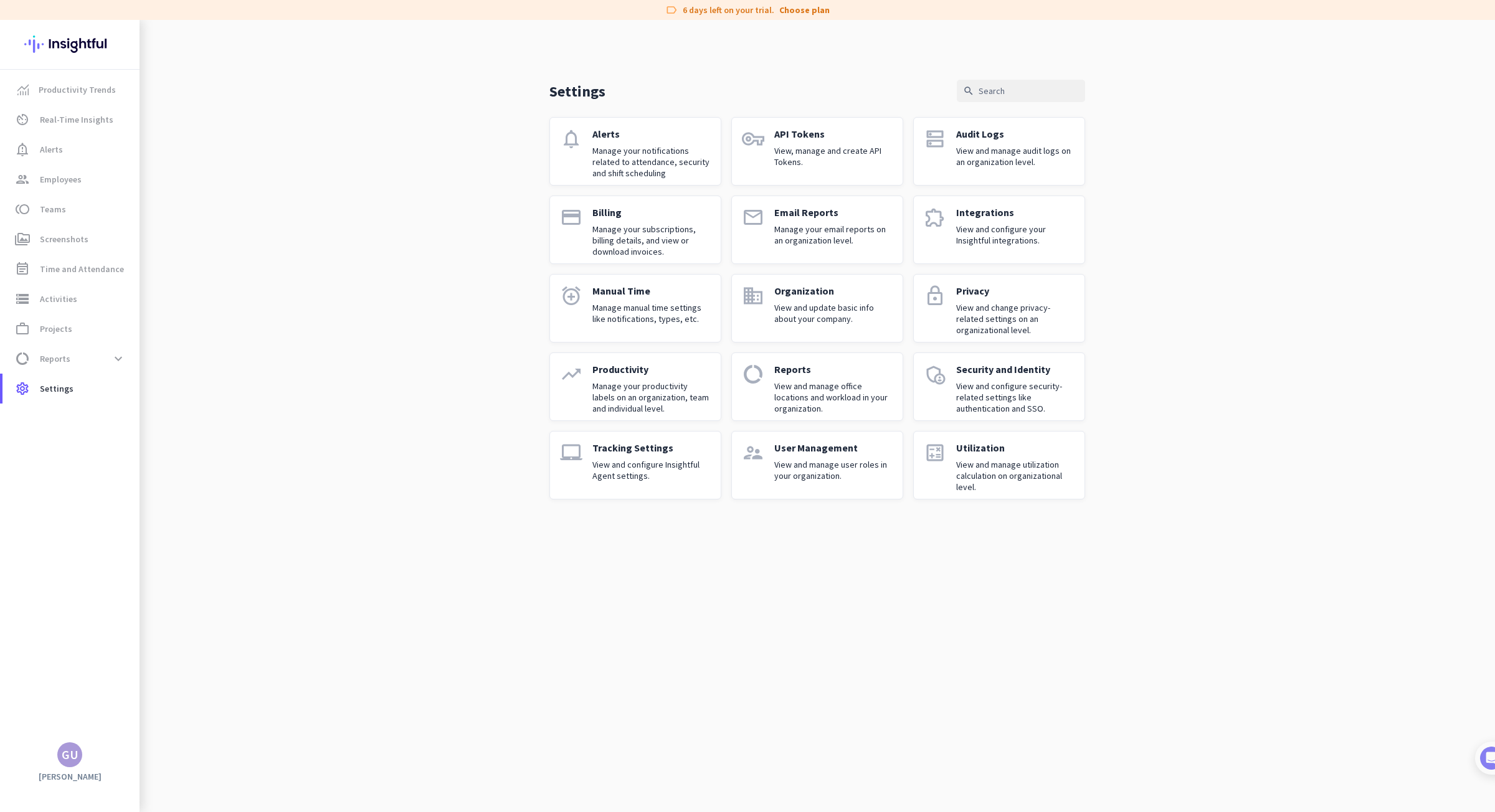
click at [606, 230] on p "Manage your subscriptions, billing details, and view or download invoices." at bounding box center [651, 240] width 119 height 33
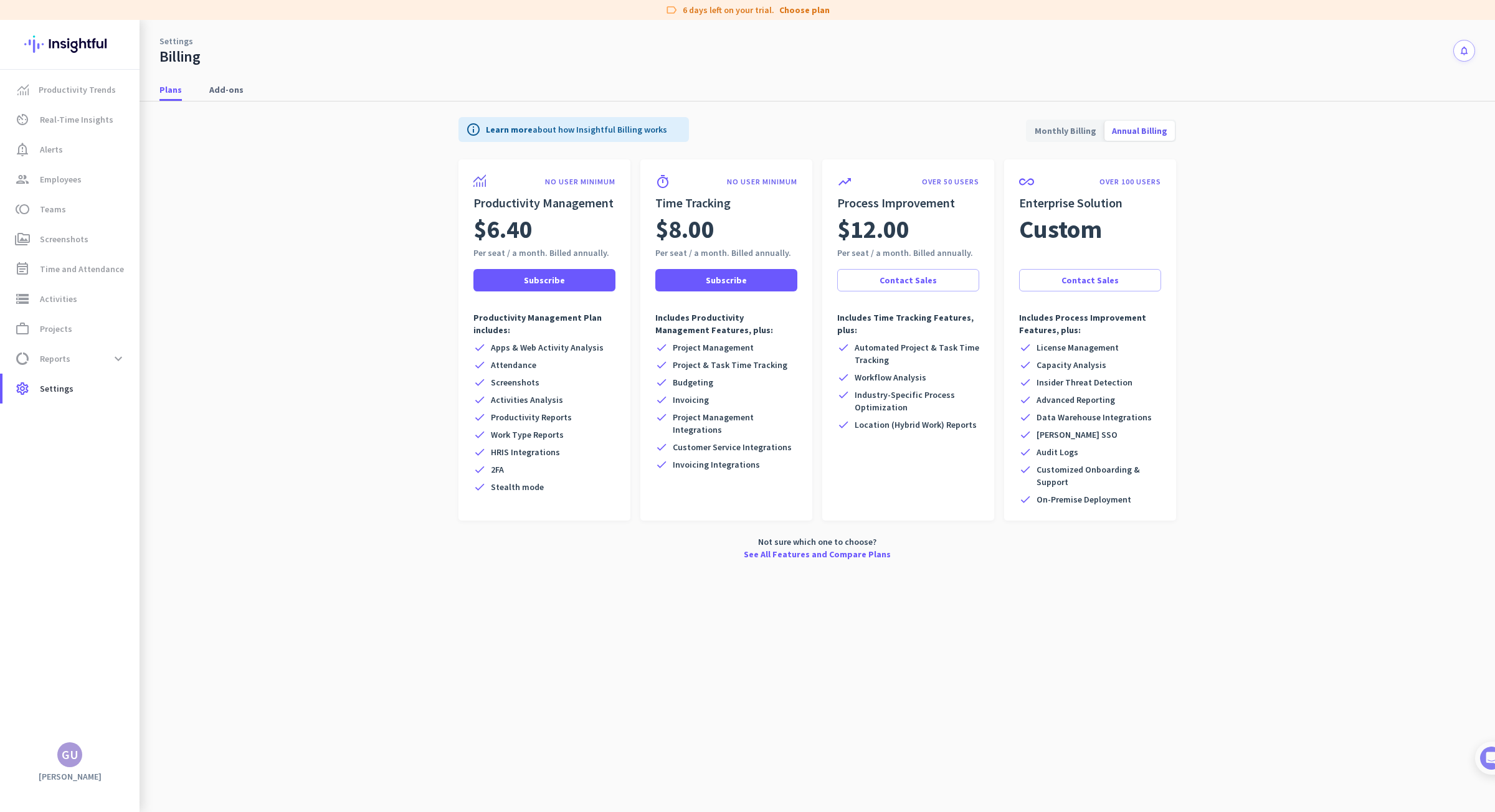
click at [1058, 131] on span "Monthly Billing" at bounding box center [1065, 131] width 76 height 30
click at [78, 179] on span "Employees" at bounding box center [60, 179] width 42 height 15
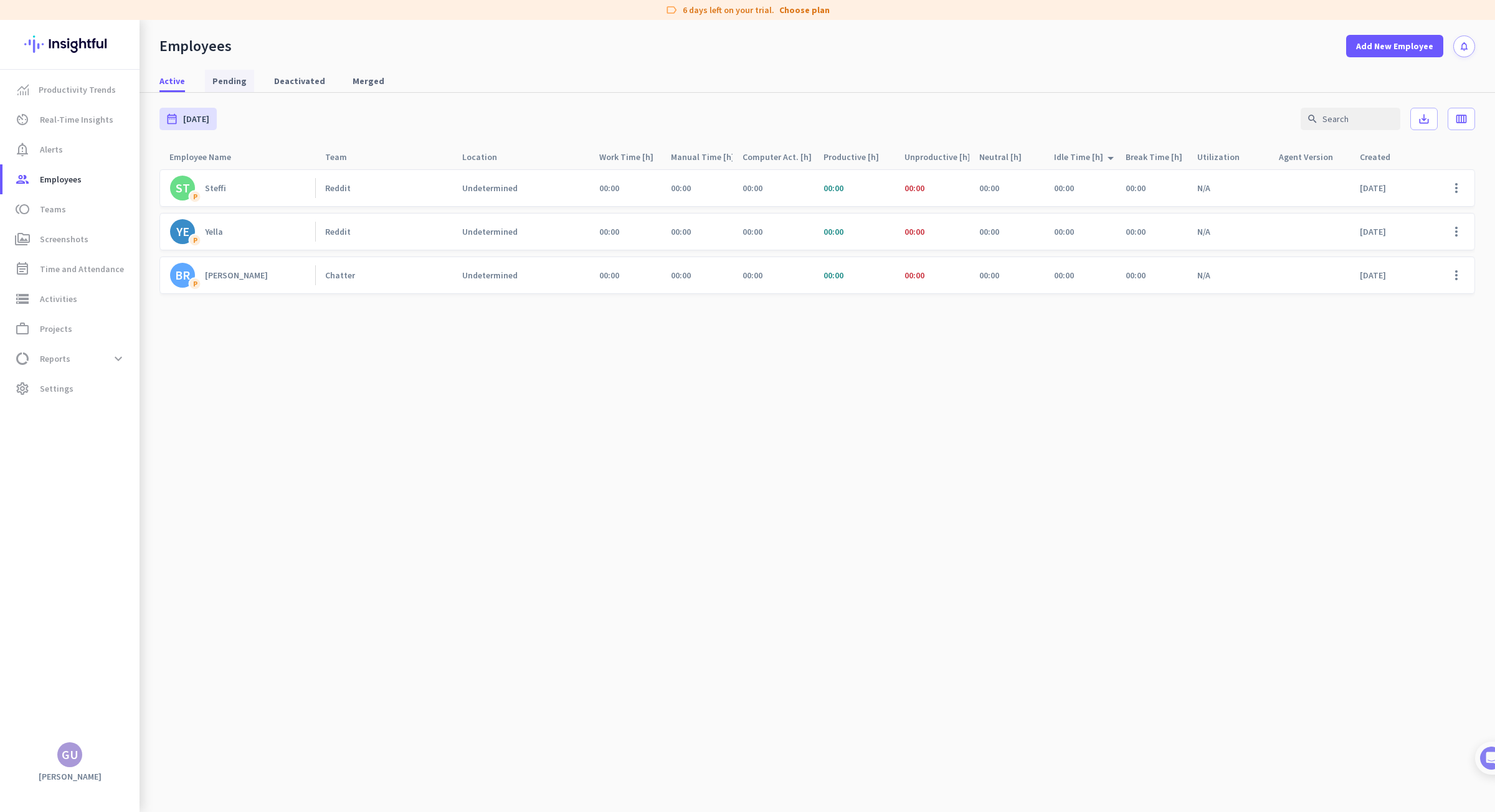
click at [232, 84] on span "Pending" at bounding box center [230, 81] width 34 height 12
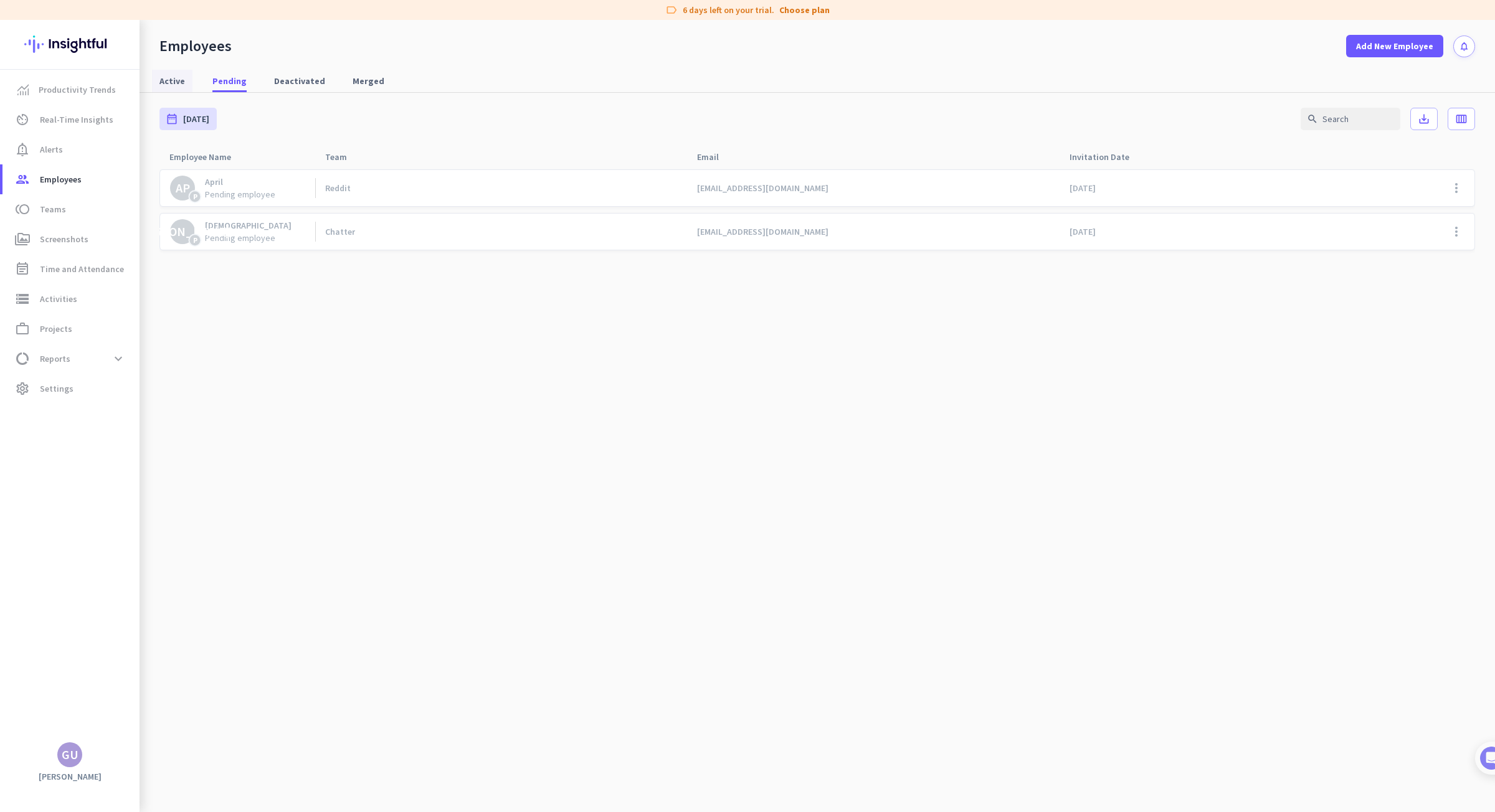
click at [176, 80] on span "Active" at bounding box center [172, 81] width 25 height 12
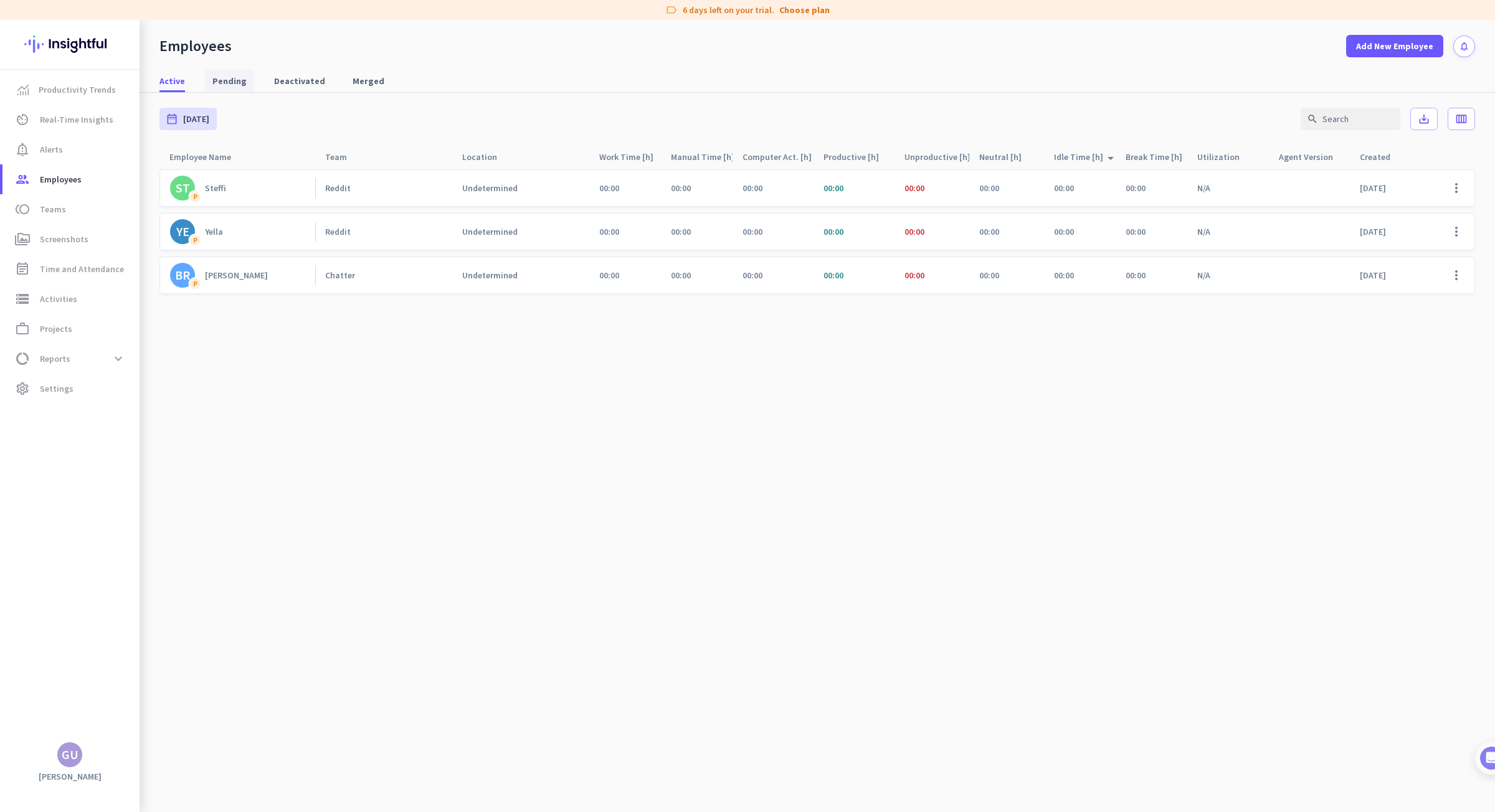
click at [228, 81] on span "Pending" at bounding box center [230, 81] width 34 height 12
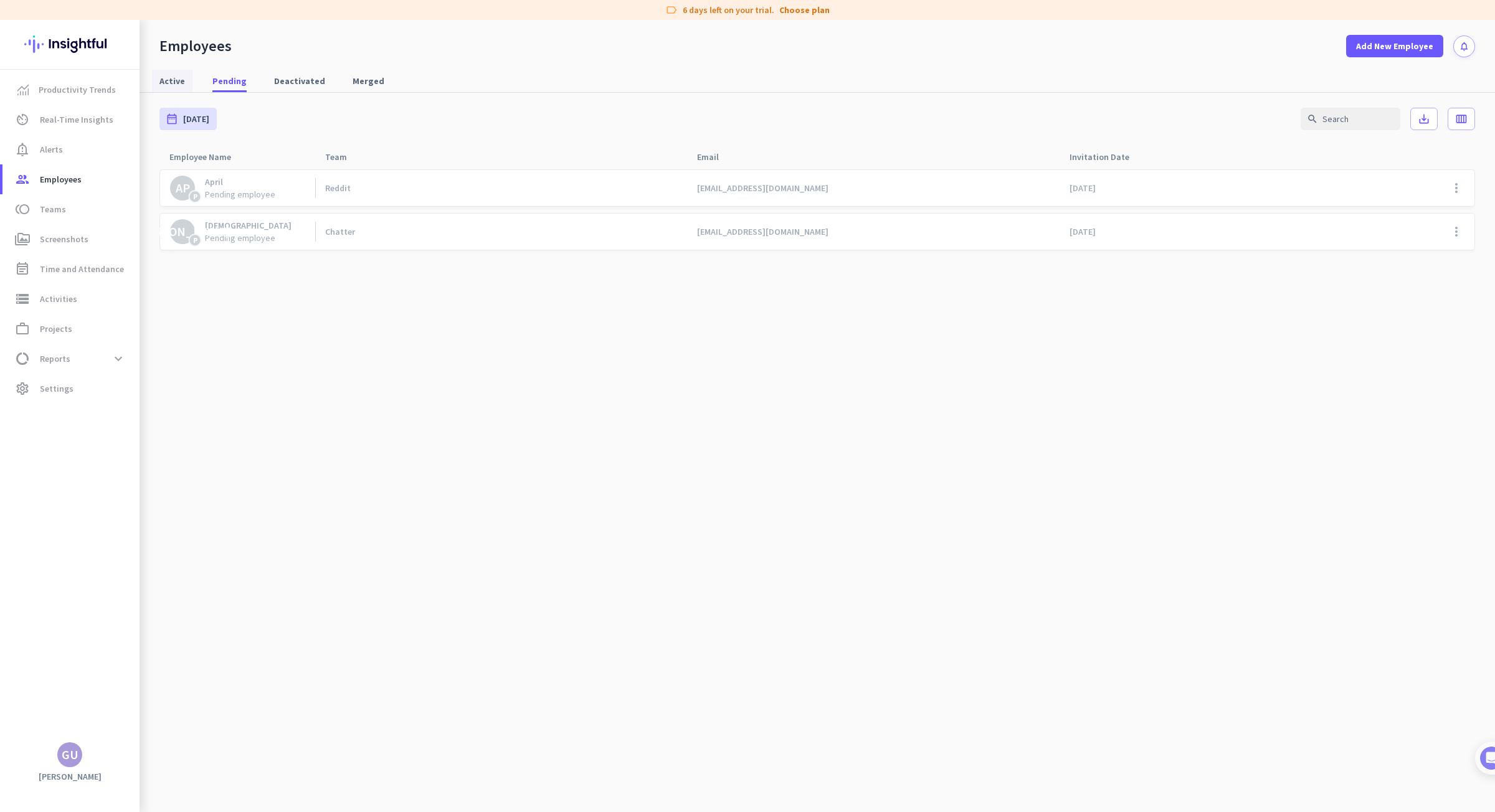
click at [180, 80] on span "Active" at bounding box center [172, 81] width 25 height 12
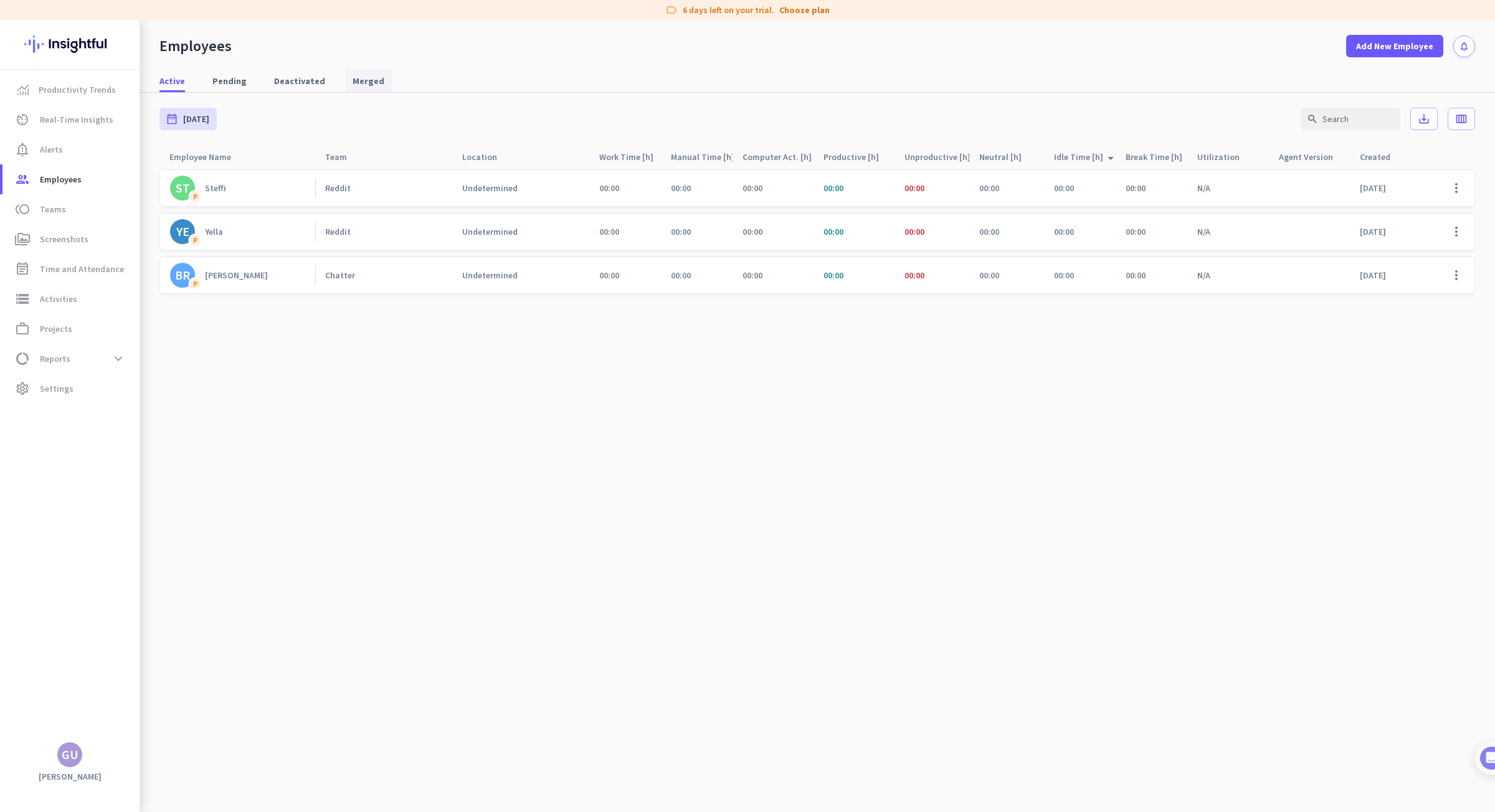
click at [352, 79] on span "Merged" at bounding box center [368, 81] width 32 height 12
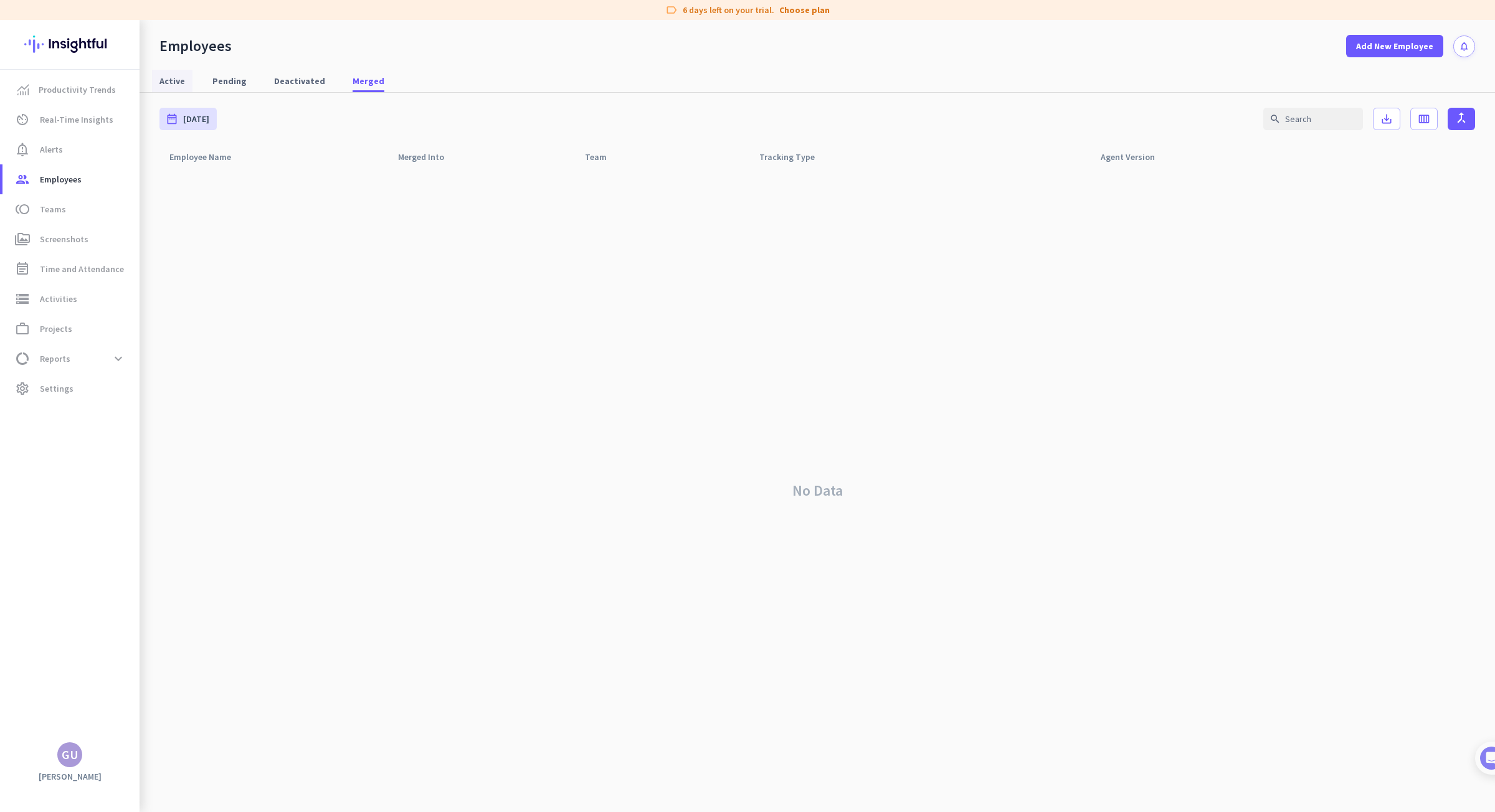
click at [172, 78] on span "Active" at bounding box center [172, 81] width 25 height 12
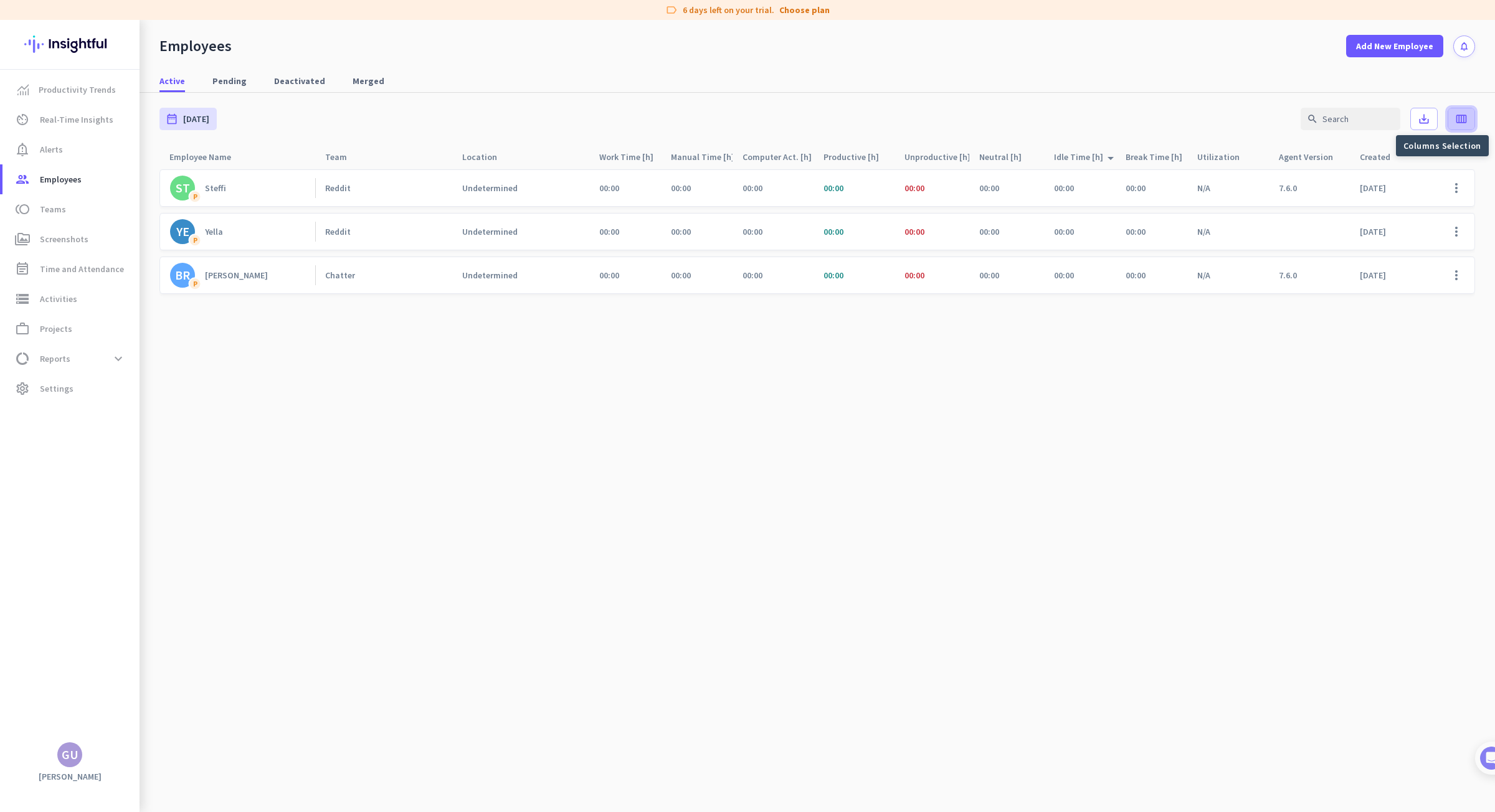
click at [1460, 122] on icon "calendar_view_week" at bounding box center [1461, 119] width 12 height 12
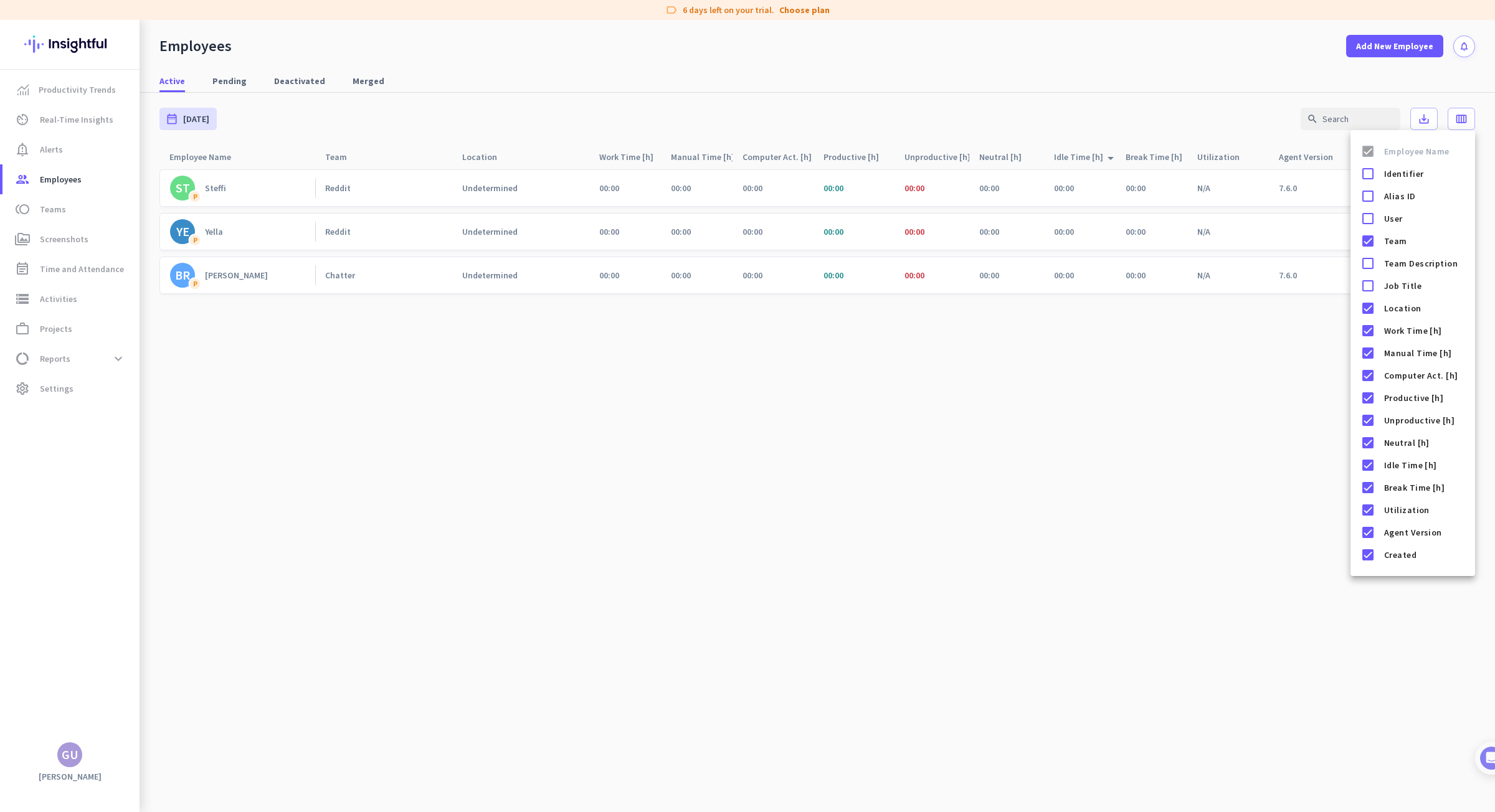
click at [1460, 121] on div at bounding box center [748, 406] width 1495 height 812
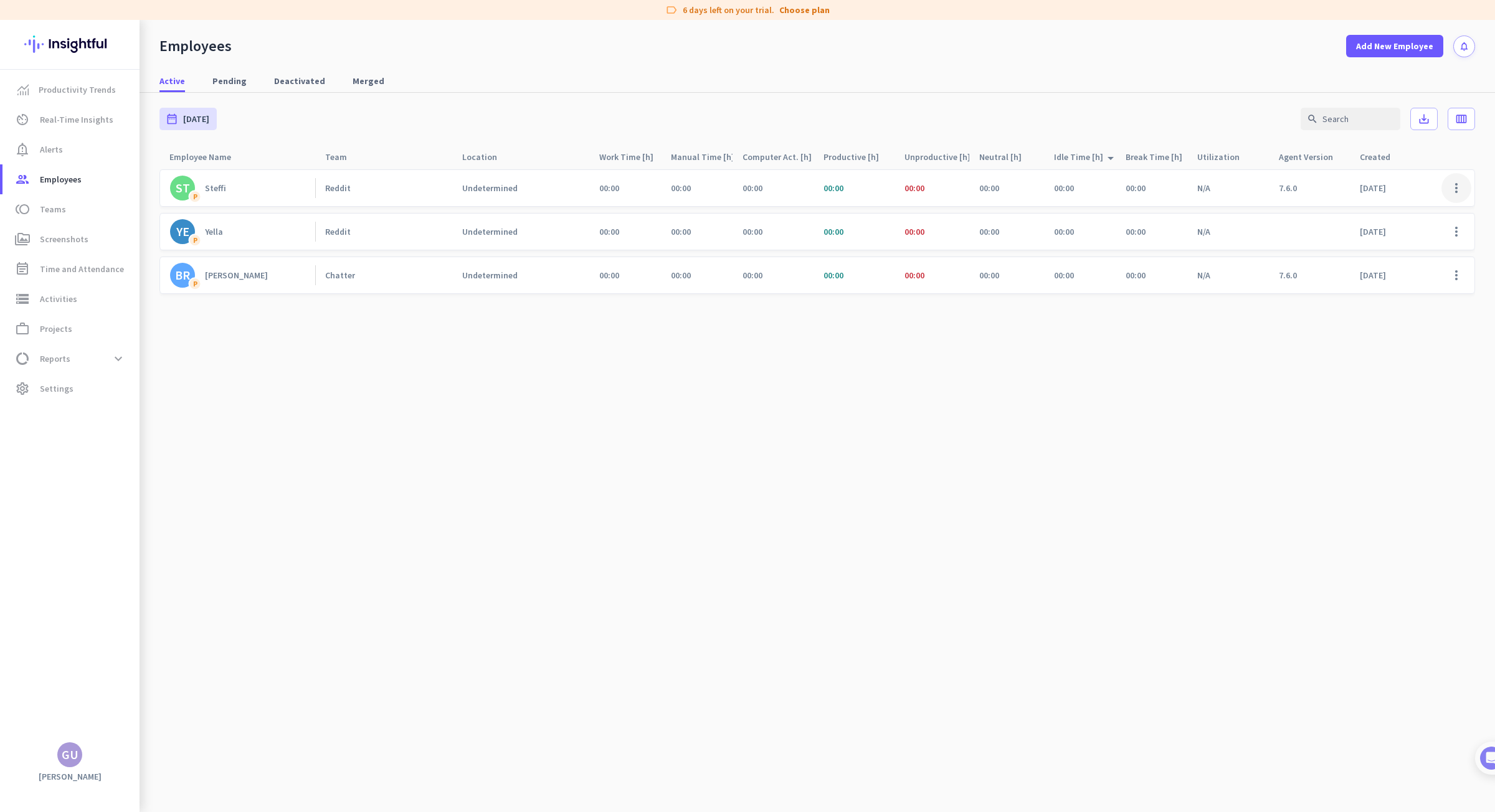
click at [1456, 189] on span at bounding box center [1456, 188] width 30 height 30
click at [1404, 210] on span "Edit" at bounding box center [1420, 214] width 82 height 12
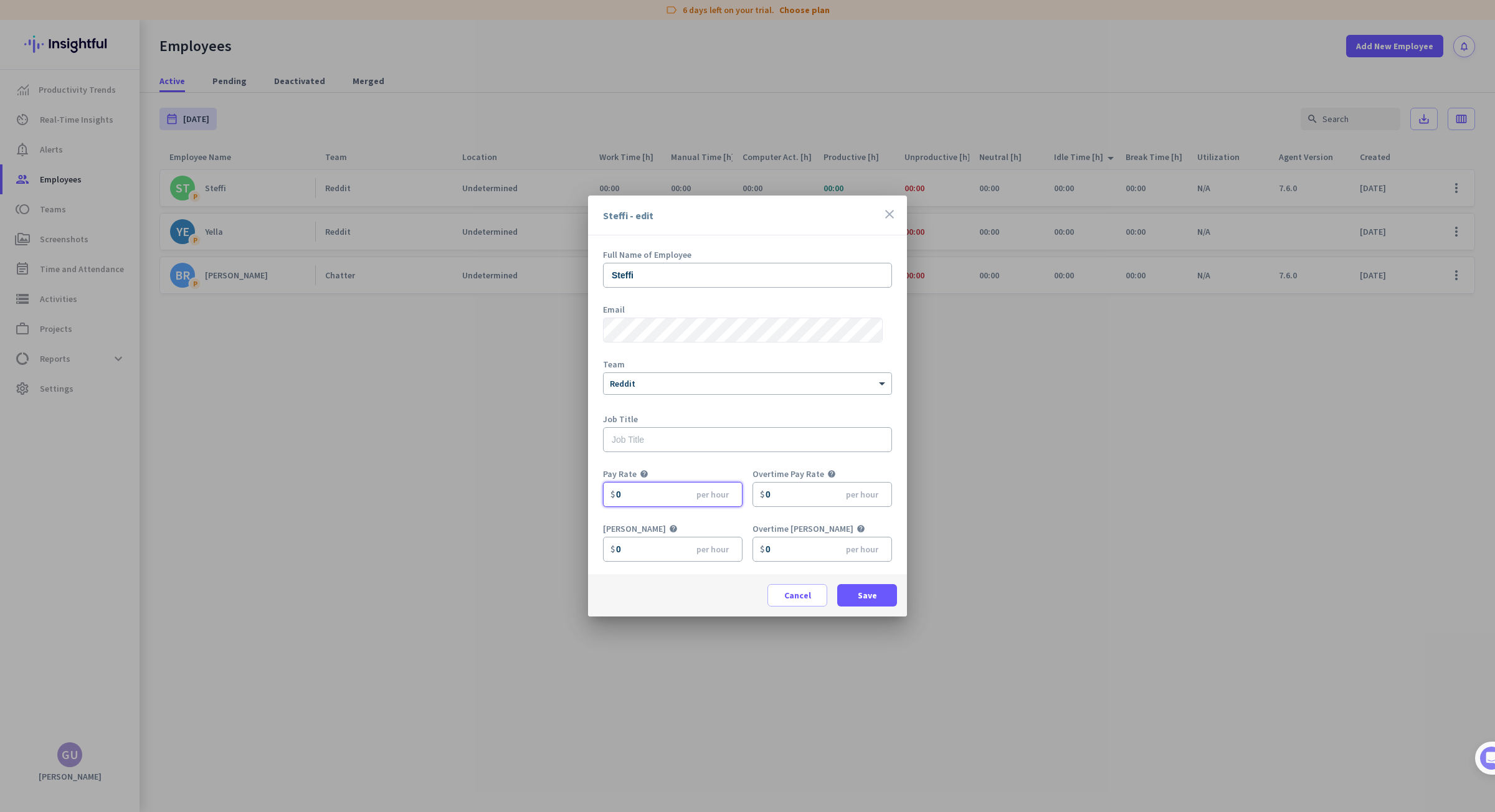
click at [639, 499] on input "0" at bounding box center [673, 494] width 140 height 25
drag, startPoint x: 630, startPoint y: 490, endPoint x: 556, endPoint y: 492, distance: 74.0
click at [557, 493] on div "[PERSON_NAME] - edit close Full Name of Employee [PERSON_NAME] Email Team × Red…" at bounding box center [748, 406] width 1495 height 812
type input "3"
click at [857, 597] on span at bounding box center [867, 595] width 60 height 30
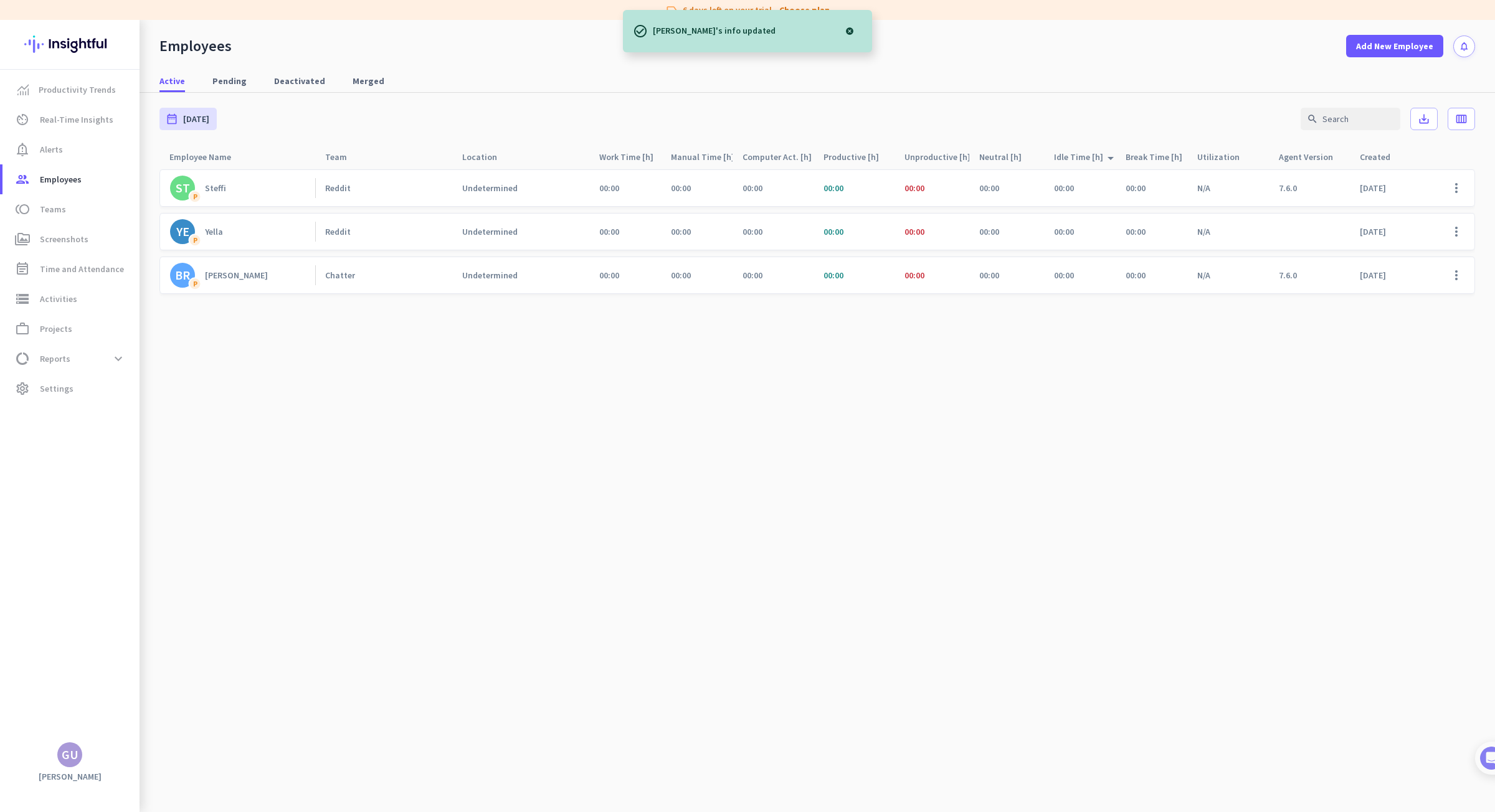
click at [908, 503] on cdk-virtual-scroll-viewport "ST P Steffi Reddit Undetermined 00:00 00:00 00:00 00:00 00:00 00:00 00:00 00:00…" at bounding box center [817, 490] width 1315 height 643
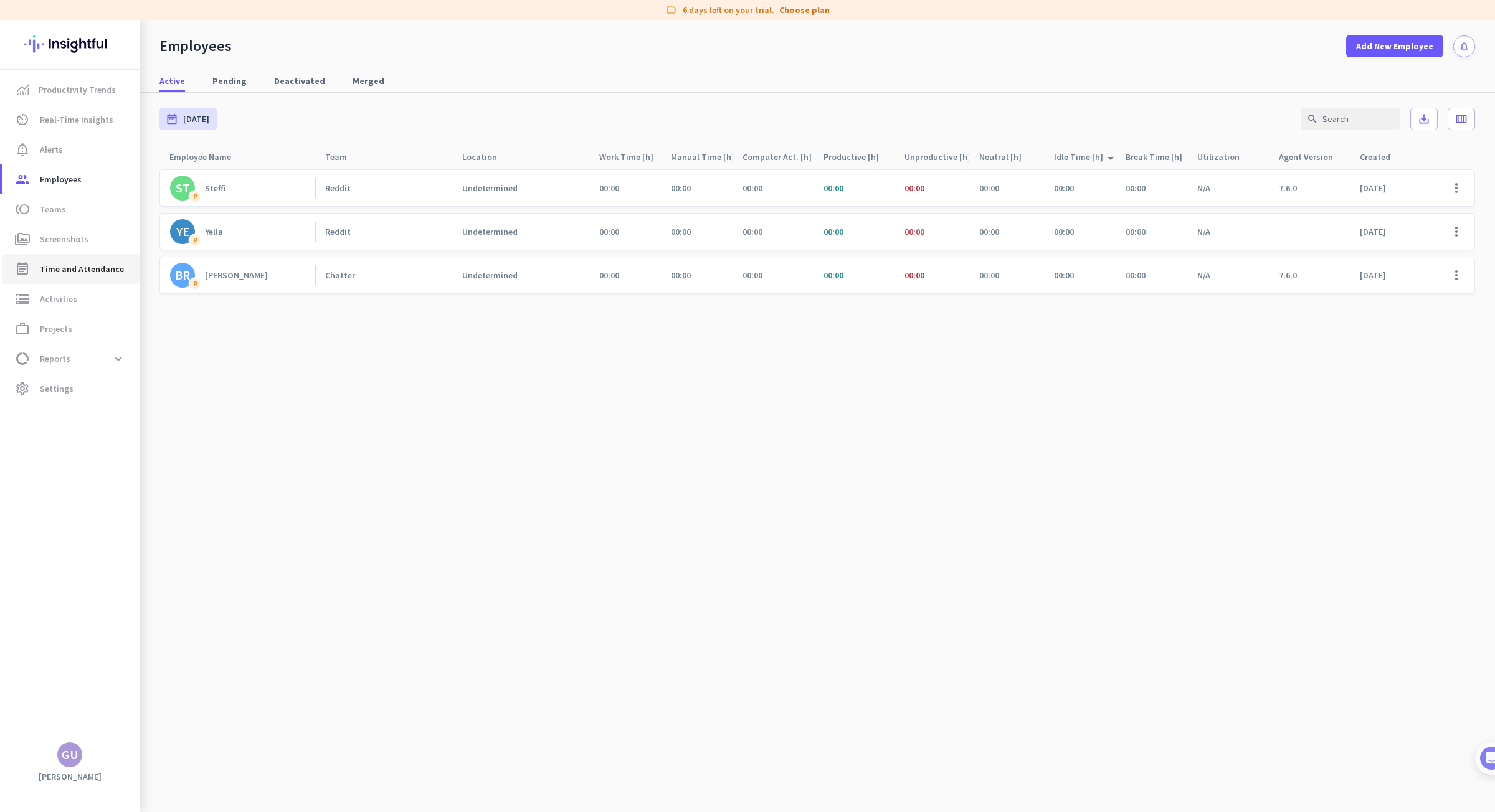
click at [69, 268] on span "Time and Attendance" at bounding box center [81, 269] width 84 height 15
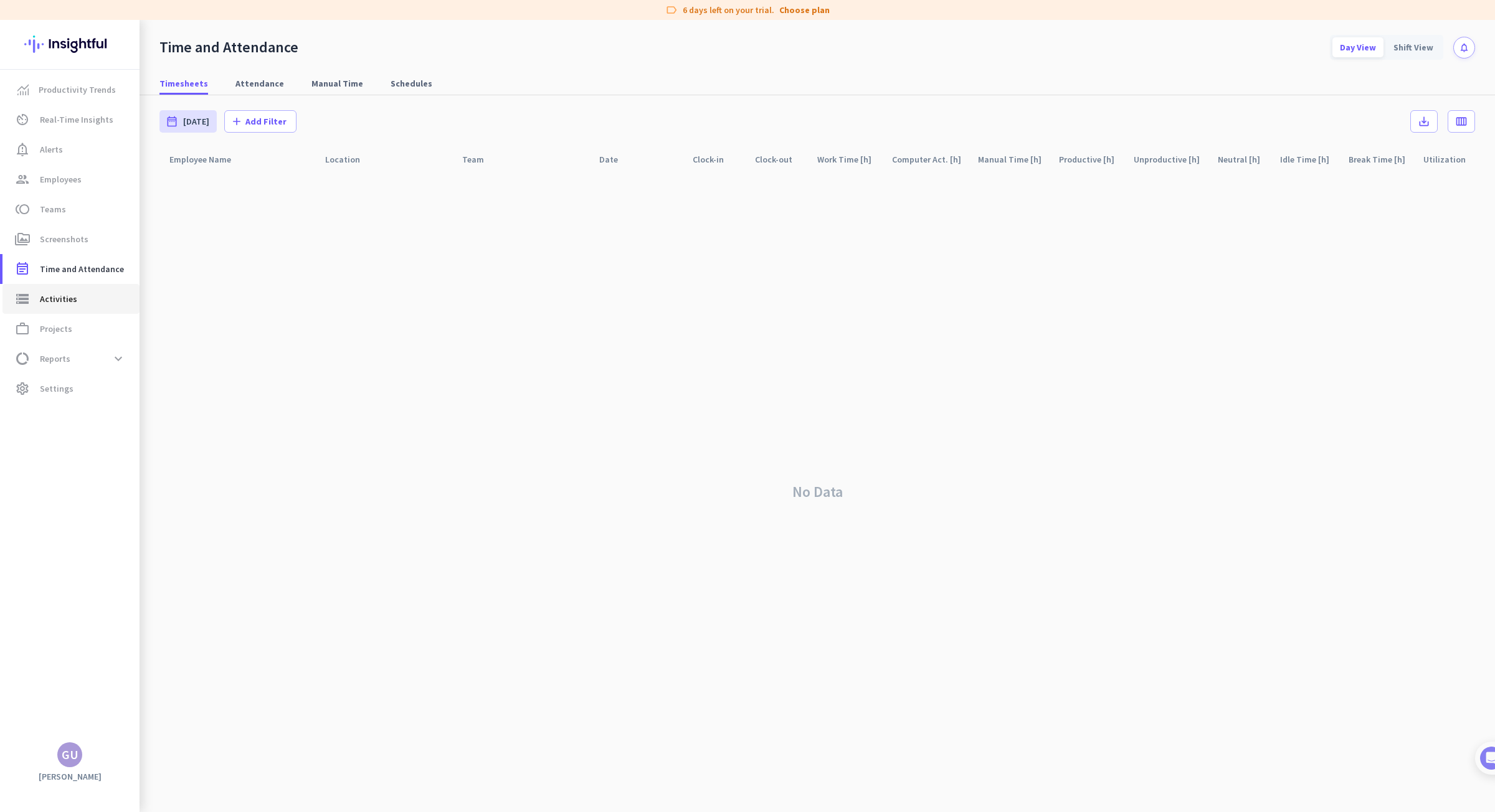
click at [69, 306] on span "Activities" at bounding box center [58, 299] width 37 height 15
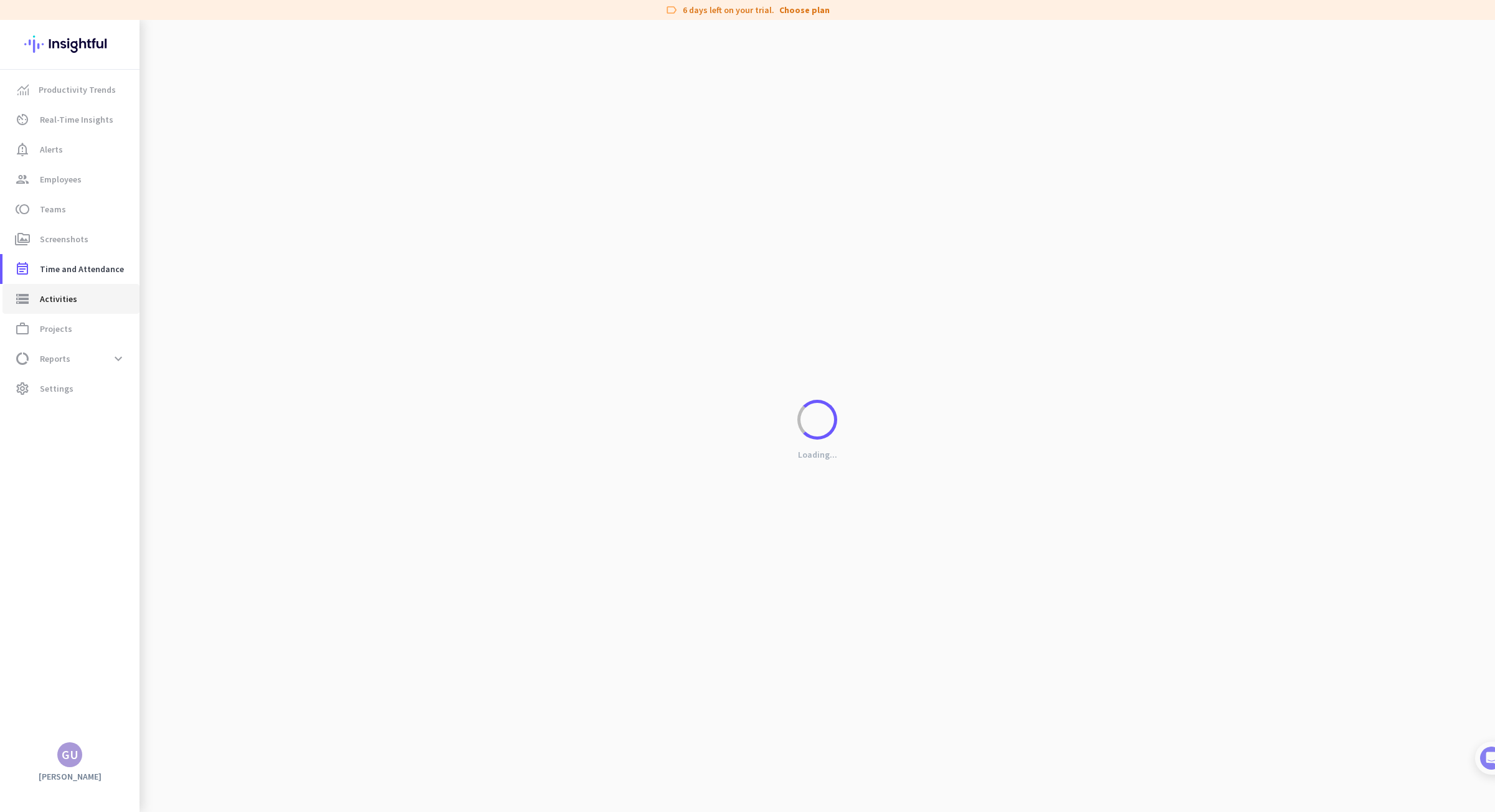
type input "[DATE]"
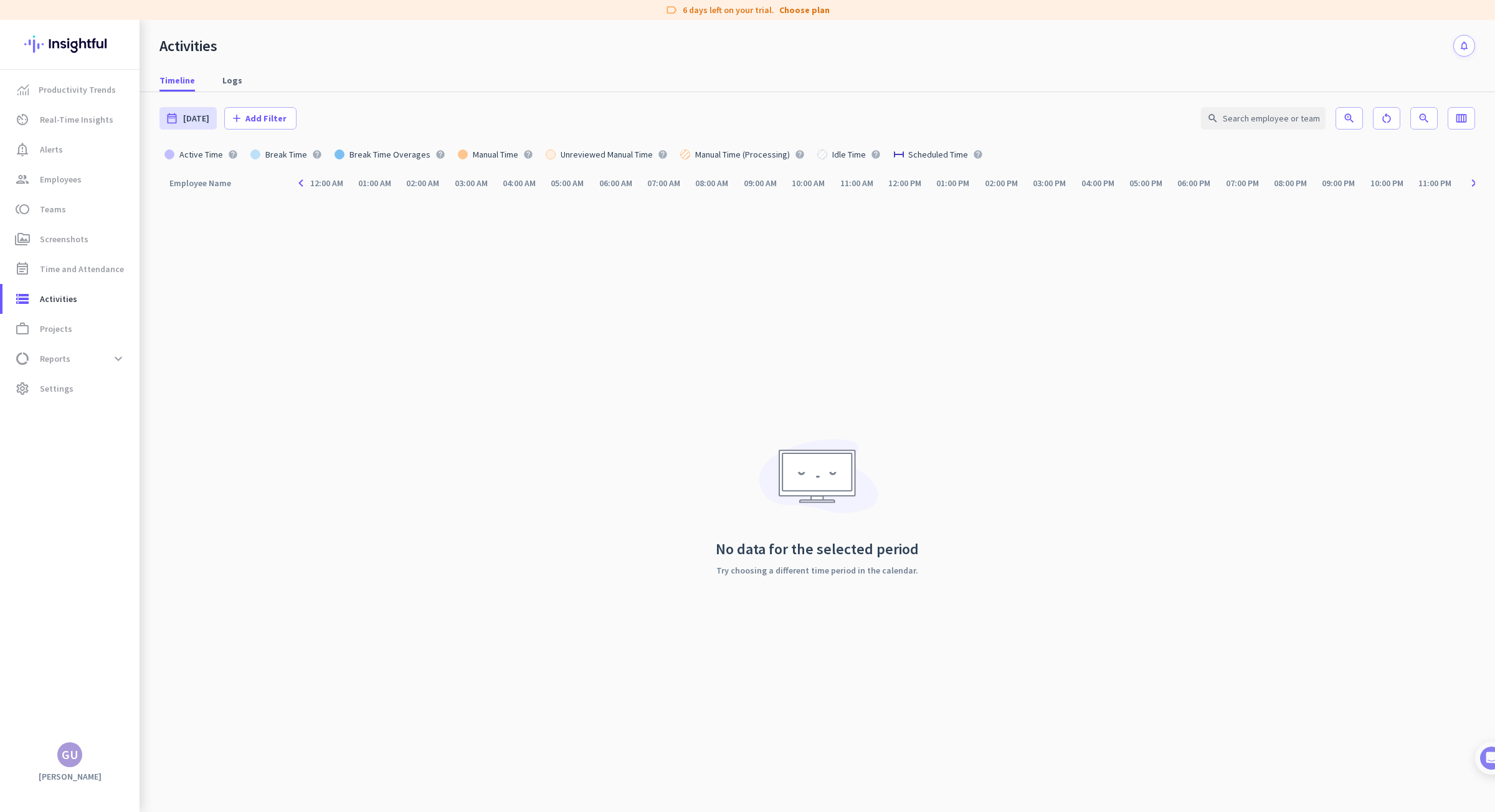
click at [517, 422] on div "Employee Name arrow_drop_up navigate_before 12:00 AM 01:00 AM 02:00 AM 03:00 AM…" at bounding box center [817, 491] width 1315 height 641
click at [61, 123] on span "Real-Time Insights" at bounding box center [76, 120] width 74 height 15
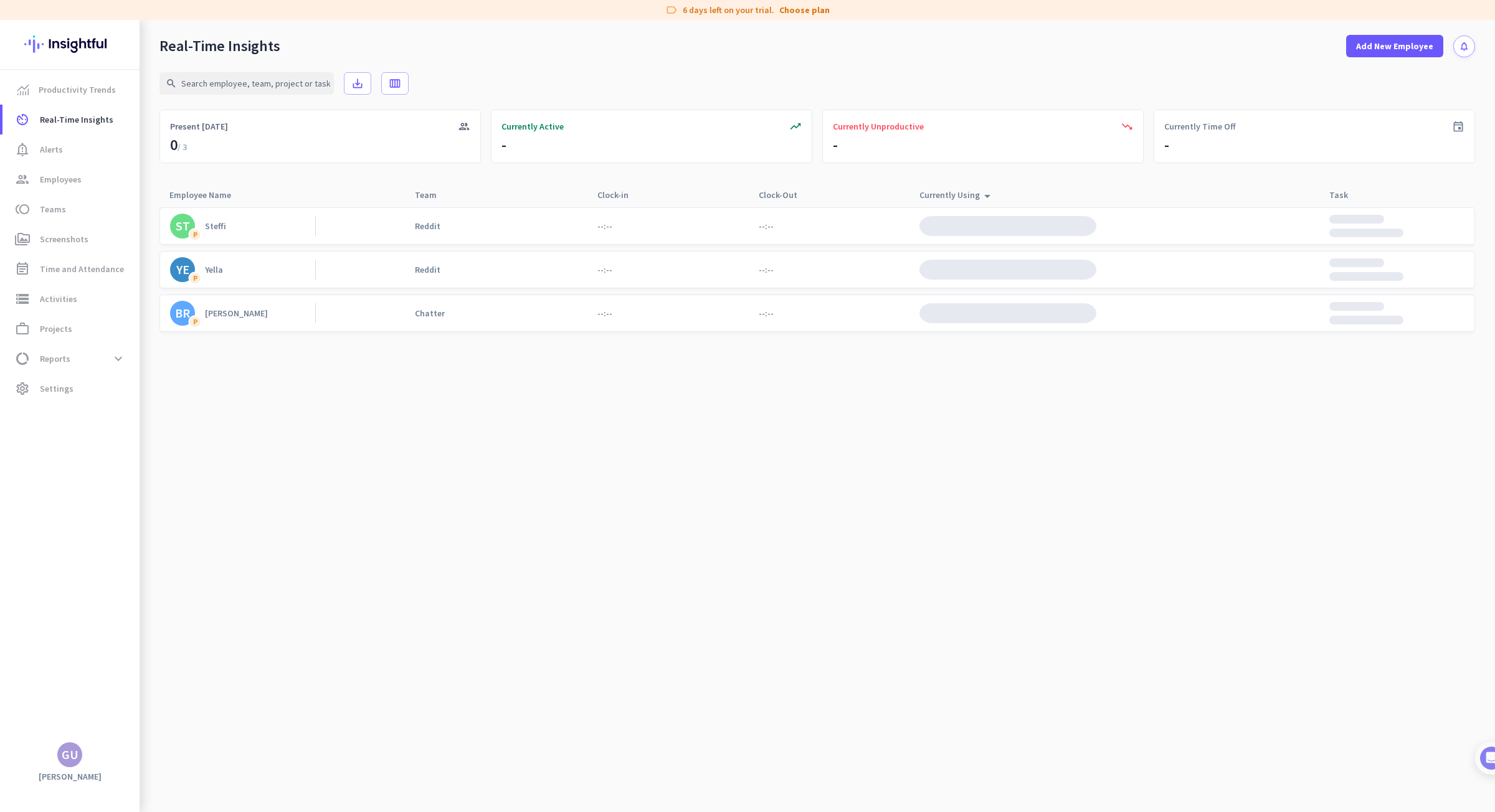
click at [569, 417] on cdk-virtual-scroll-viewport "[PERSON_NAME] --:-- --:-- YE [PERSON_NAME] --:-- --:-- BR P [PERSON_NAME] --:--…" at bounding box center [817, 509] width 1315 height 605
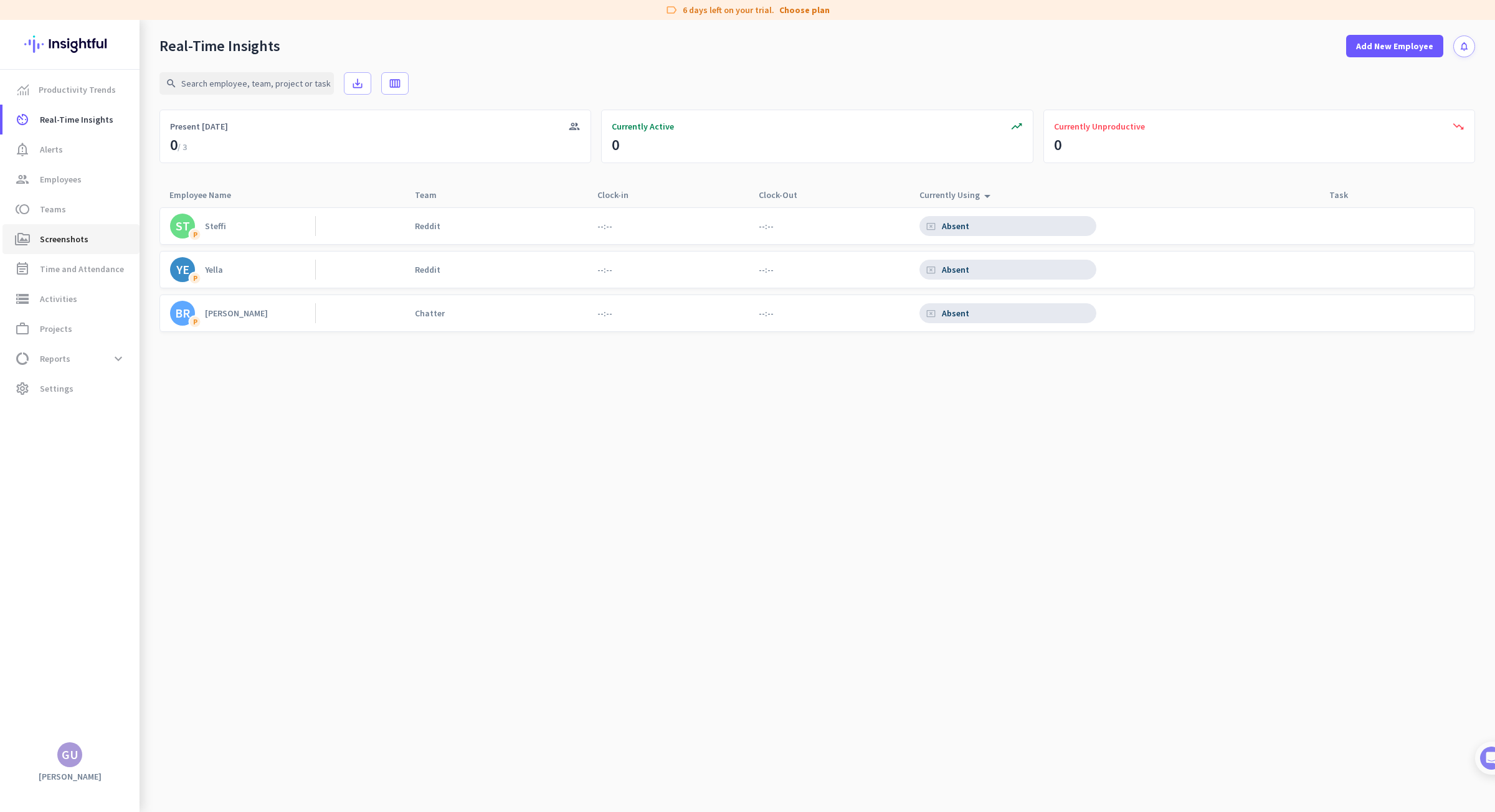
click at [65, 238] on span "Screenshots" at bounding box center [63, 239] width 48 height 15
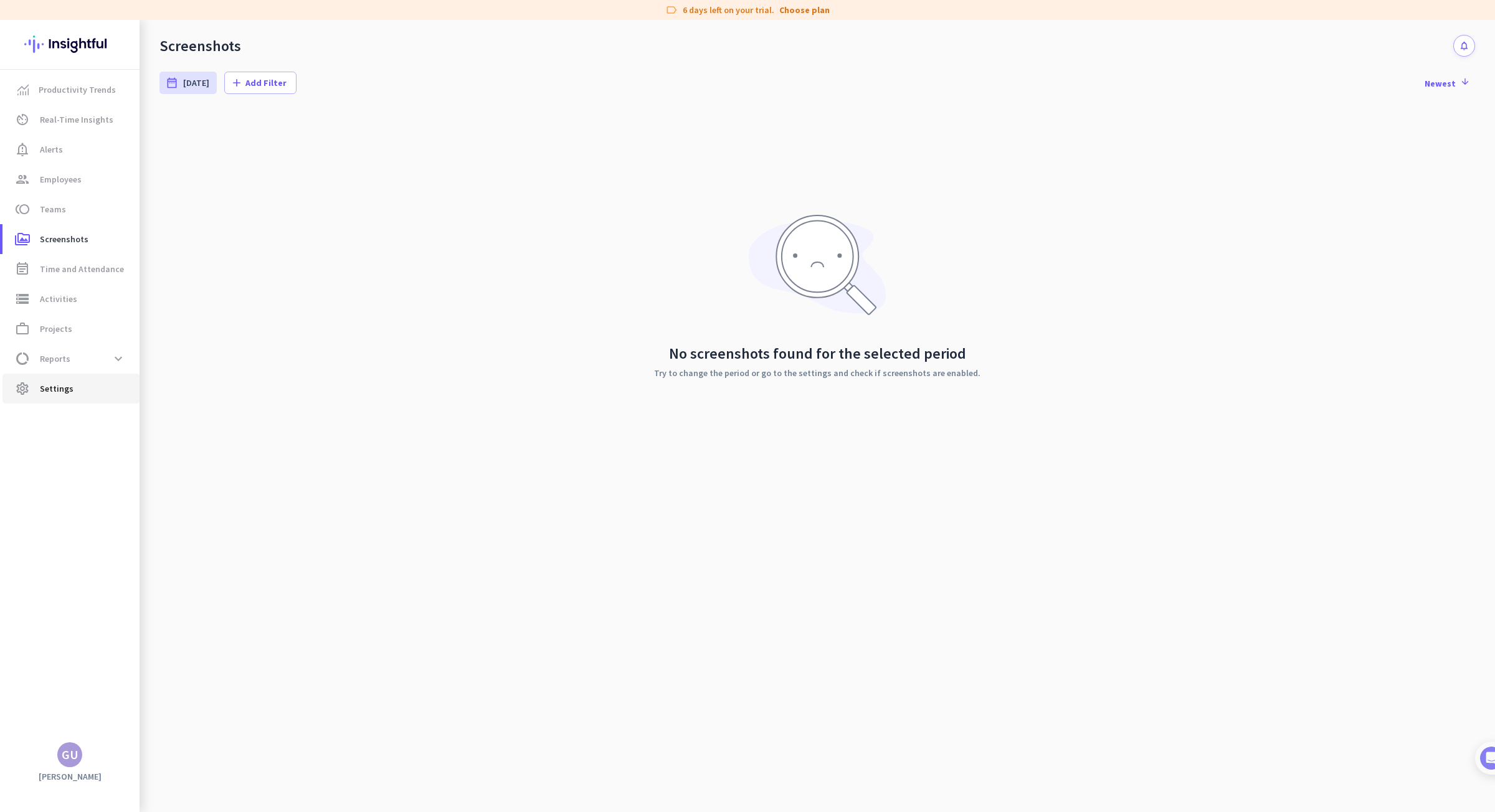
click at [59, 396] on link "settings Settings" at bounding box center [71, 388] width 137 height 30
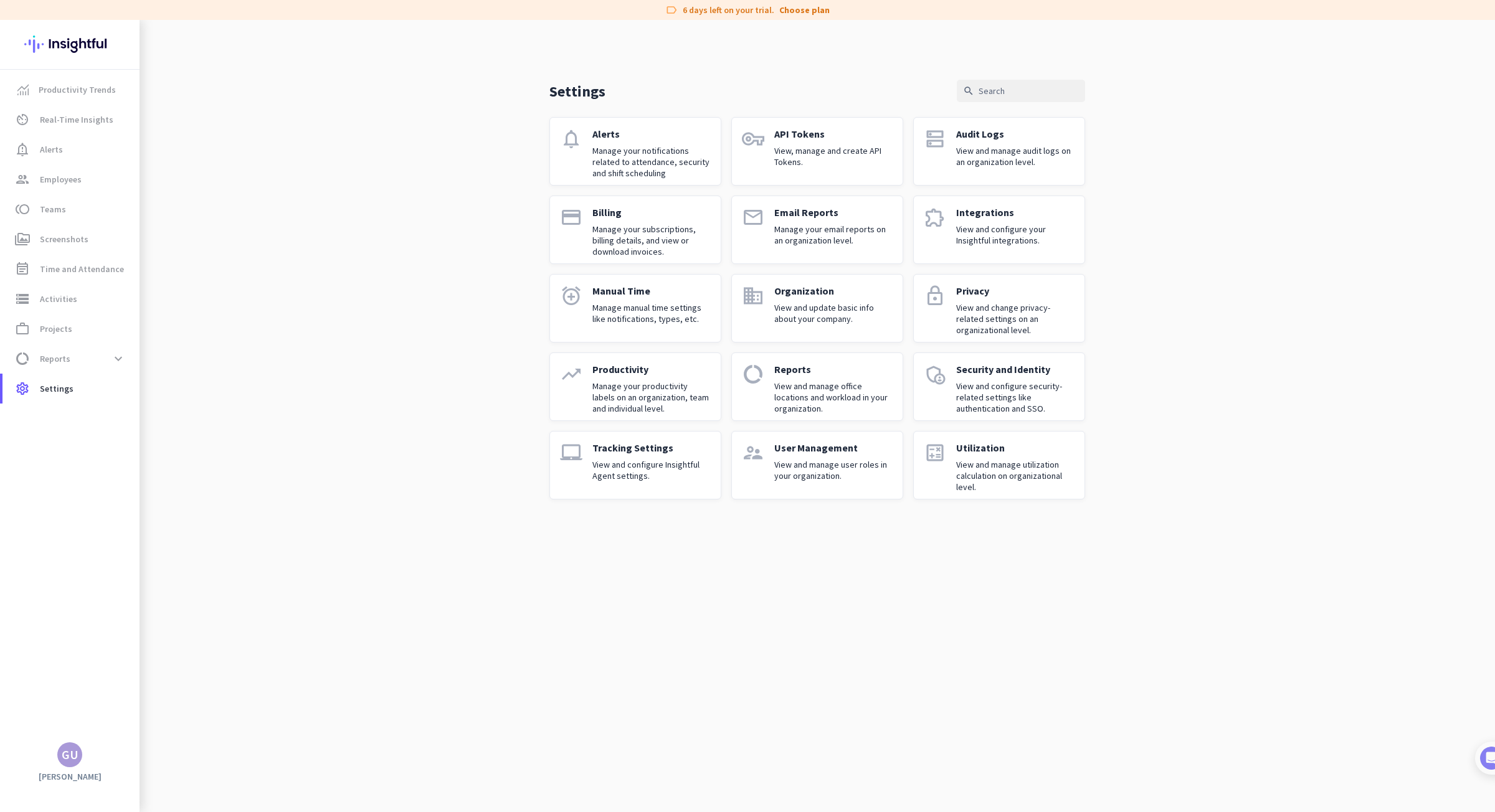
click at [1000, 237] on p "View and configure your Insightful integrations." at bounding box center [1015, 234] width 119 height 22
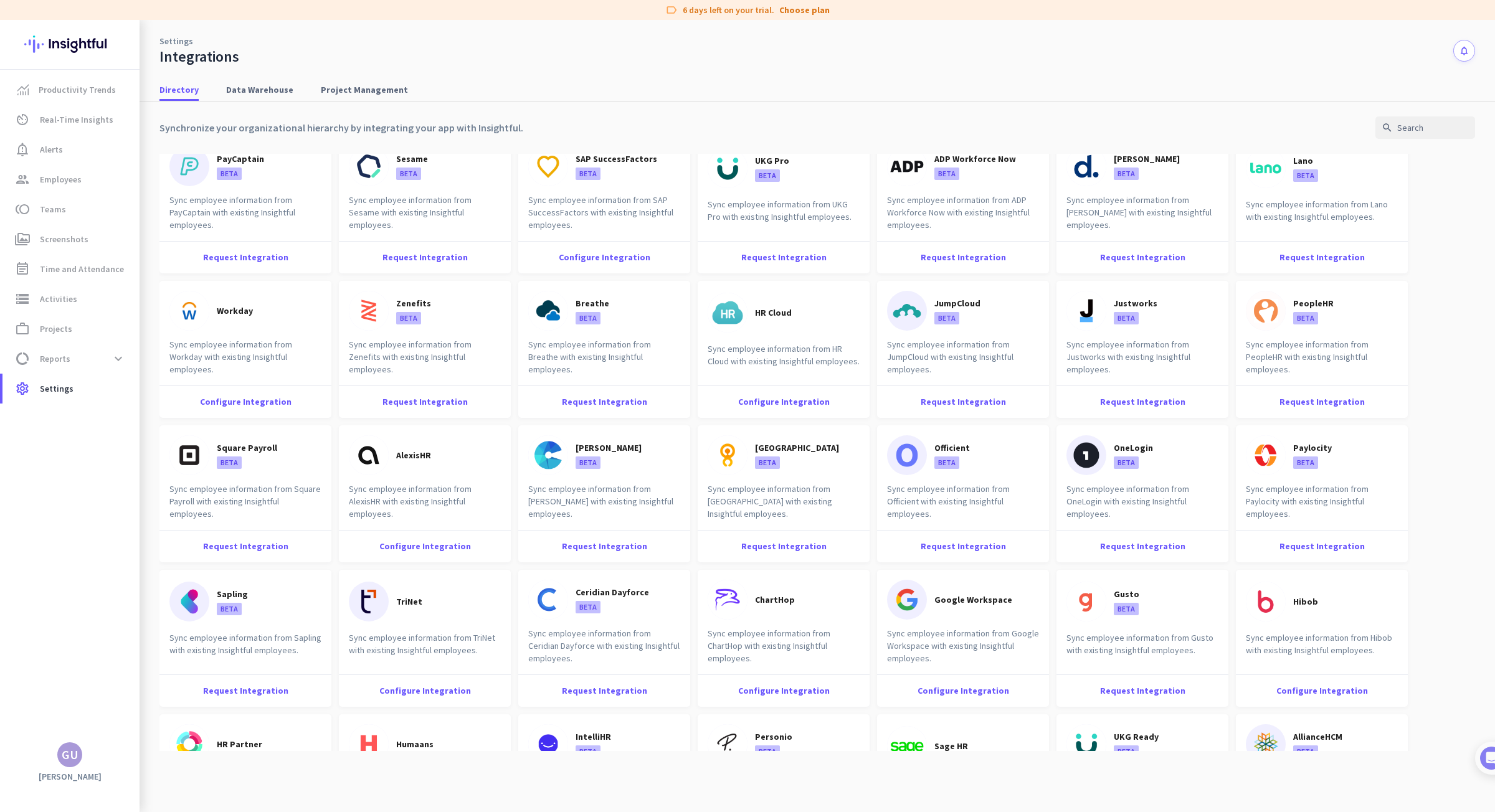
scroll to position [247, 0]
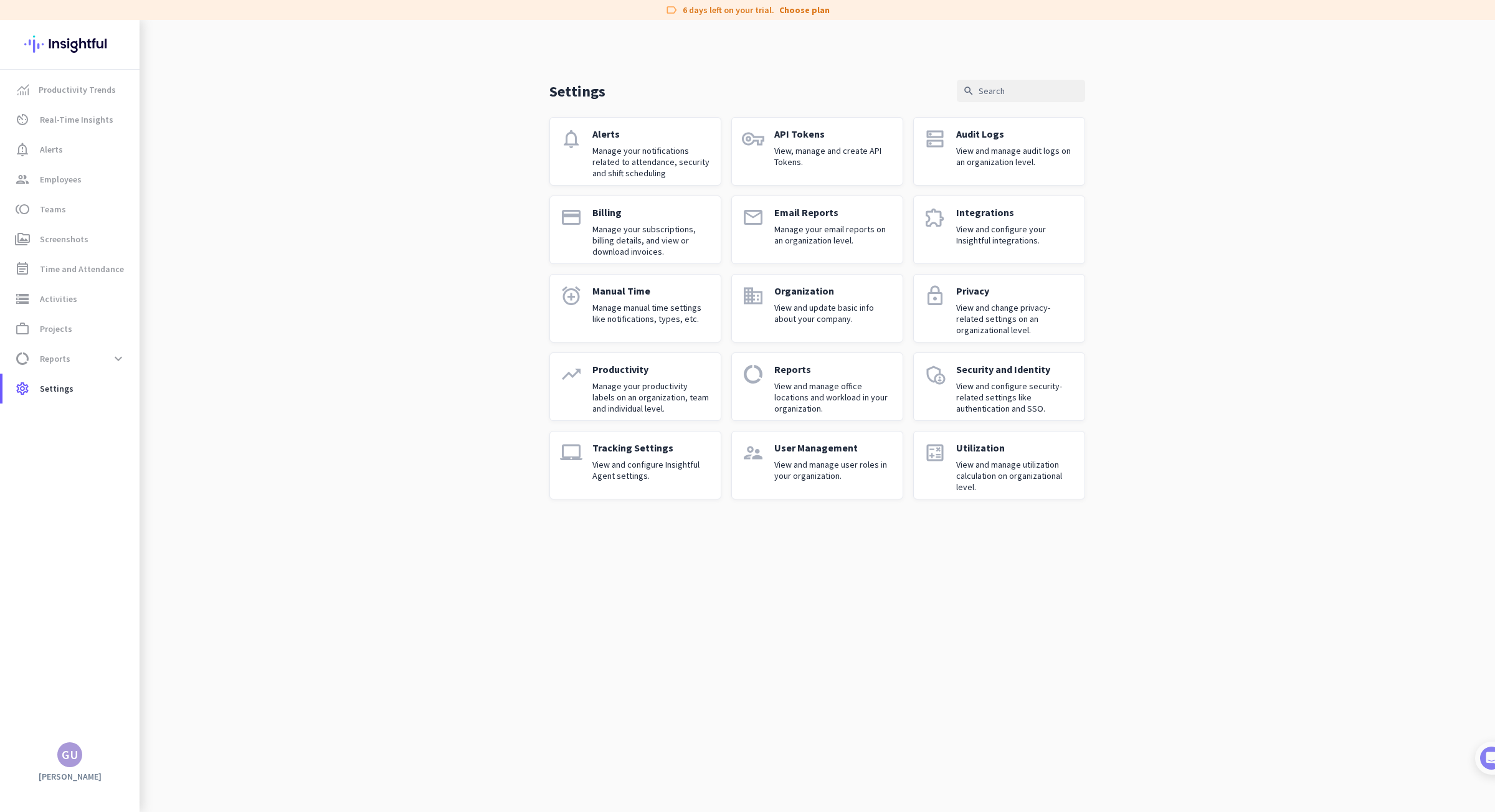
click at [580, 458] on icon "laptop_mac" at bounding box center [571, 452] width 22 height 22
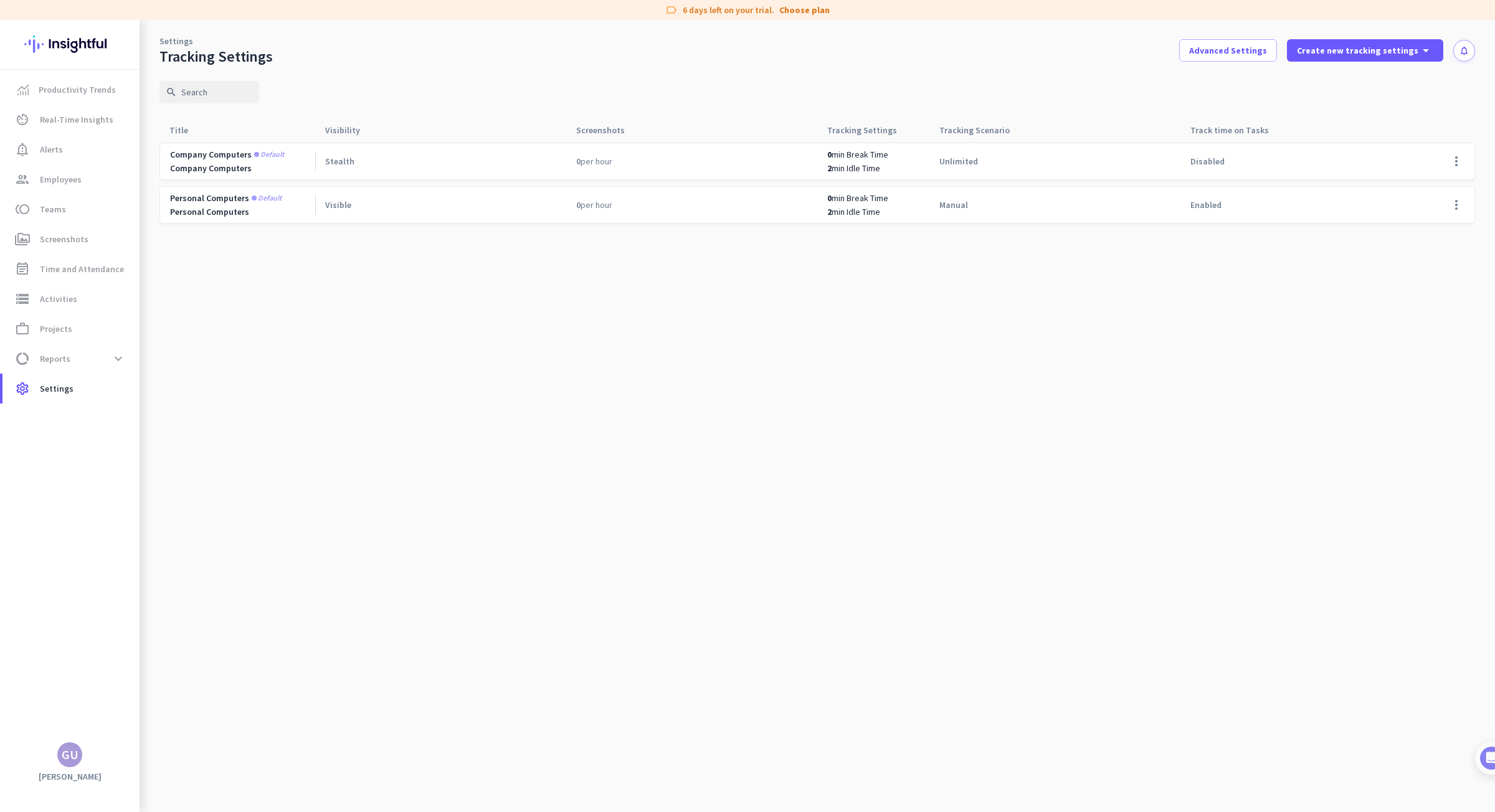
click at [372, 202] on div "Visible" at bounding box center [440, 204] width 251 height 36
click at [69, 388] on span "Settings" at bounding box center [56, 388] width 33 height 15
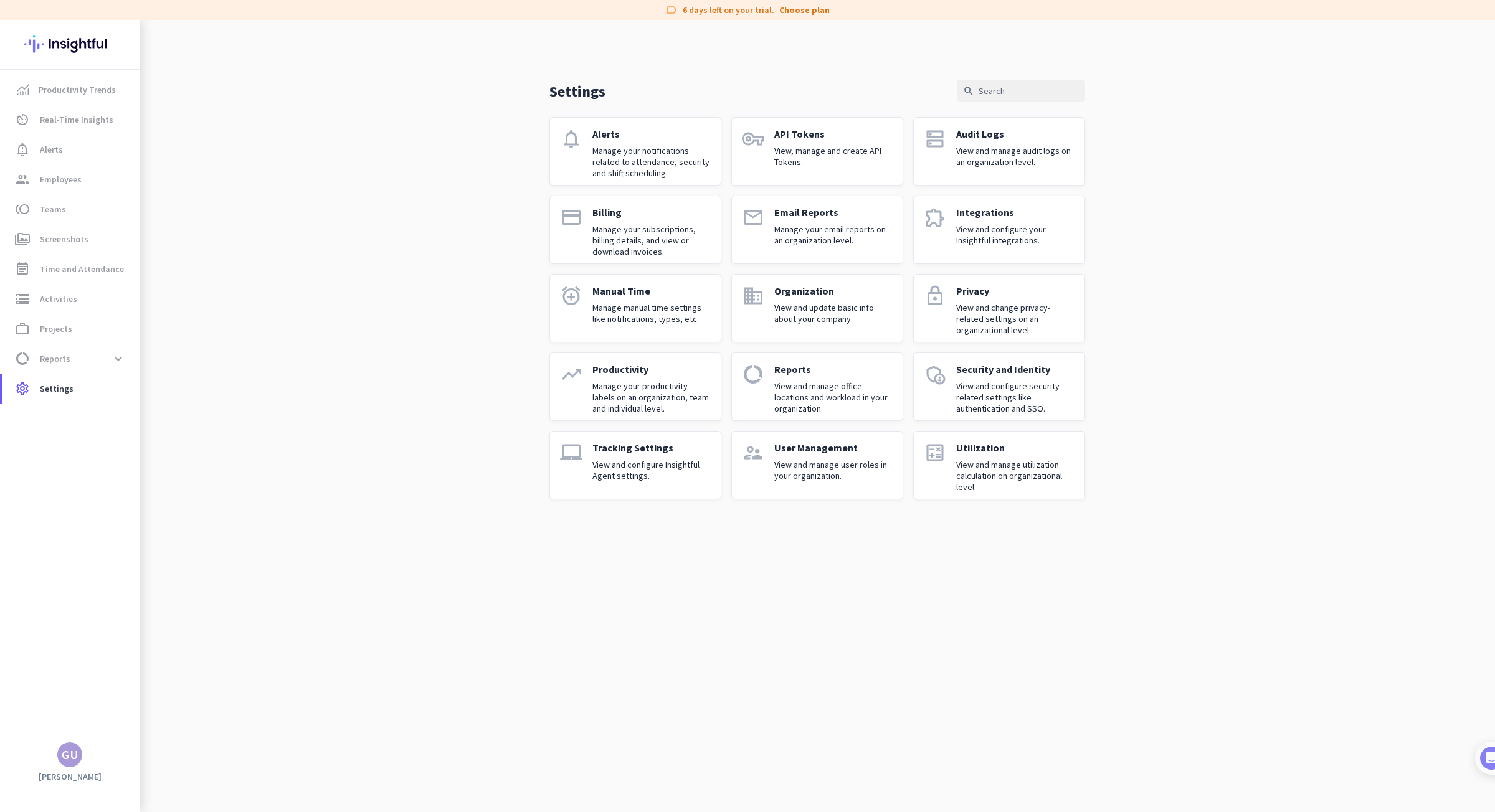
click at [794, 469] on p "View and manage user roles in your organization." at bounding box center [833, 470] width 119 height 22
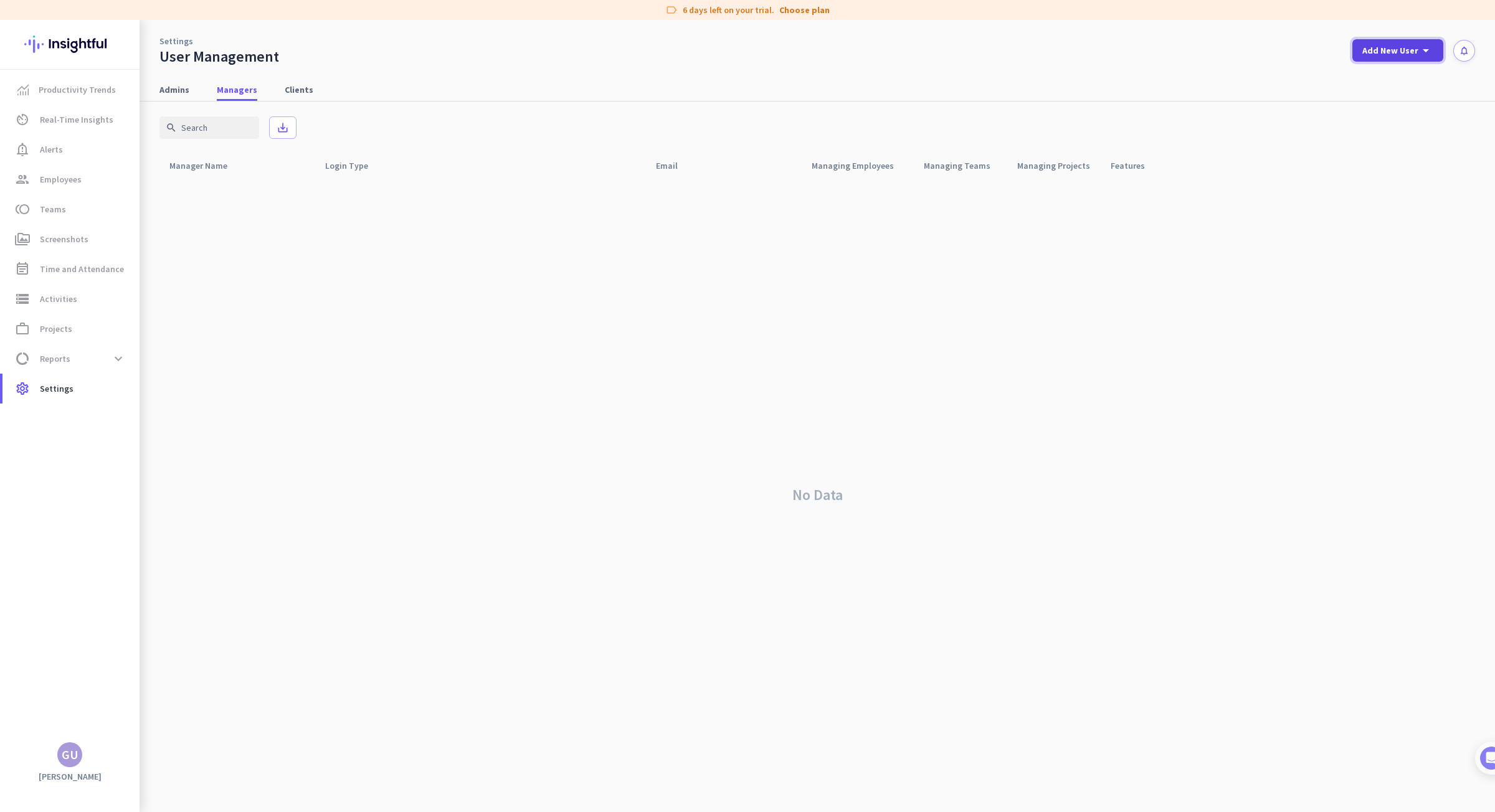
click at [1378, 60] on span at bounding box center [1397, 50] width 91 height 30
click at [1398, 73] on div "Admin" at bounding box center [1396, 78] width 28 height 12
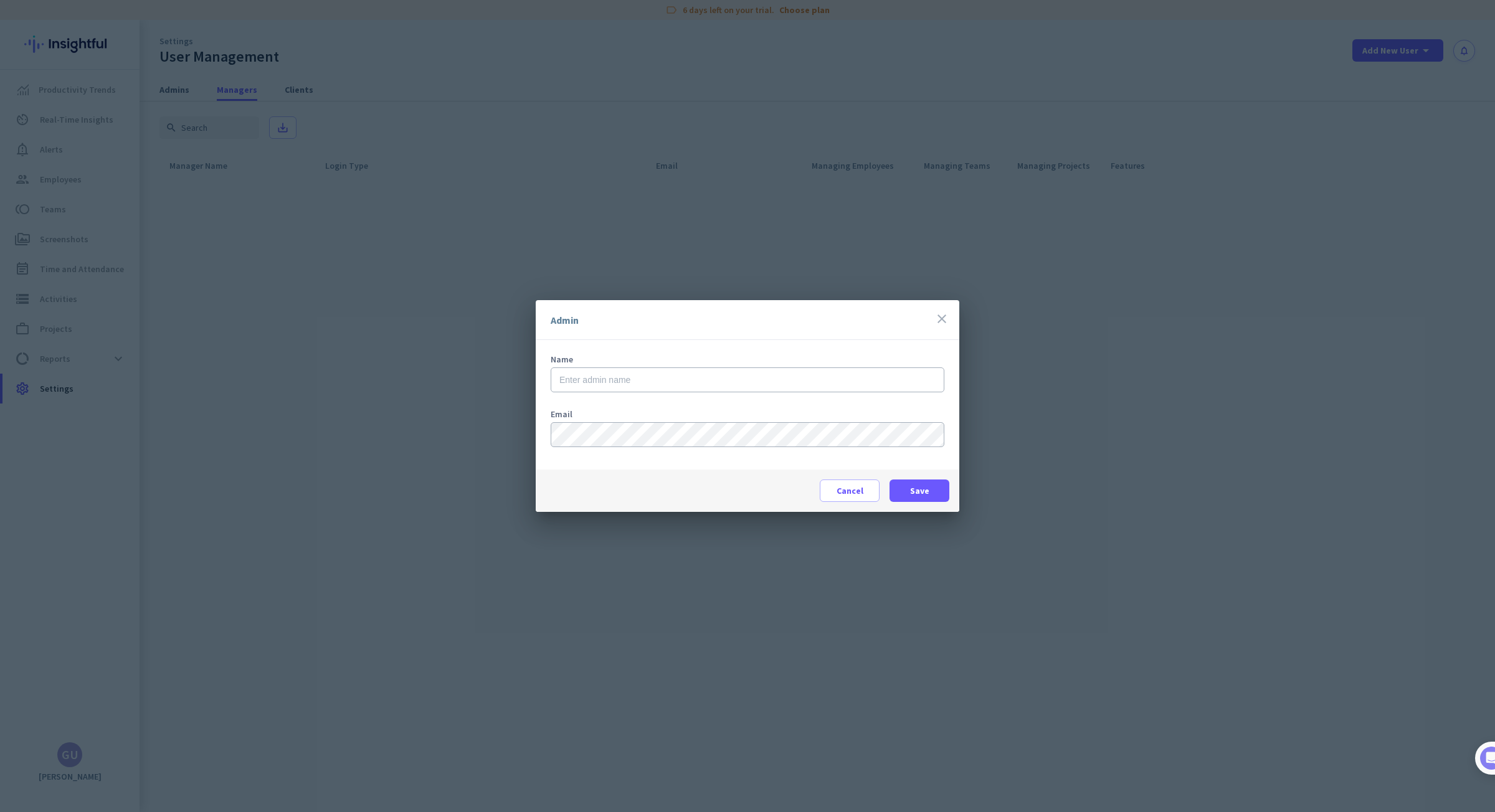
click at [941, 315] on icon "close" at bounding box center [942, 319] width 15 height 15
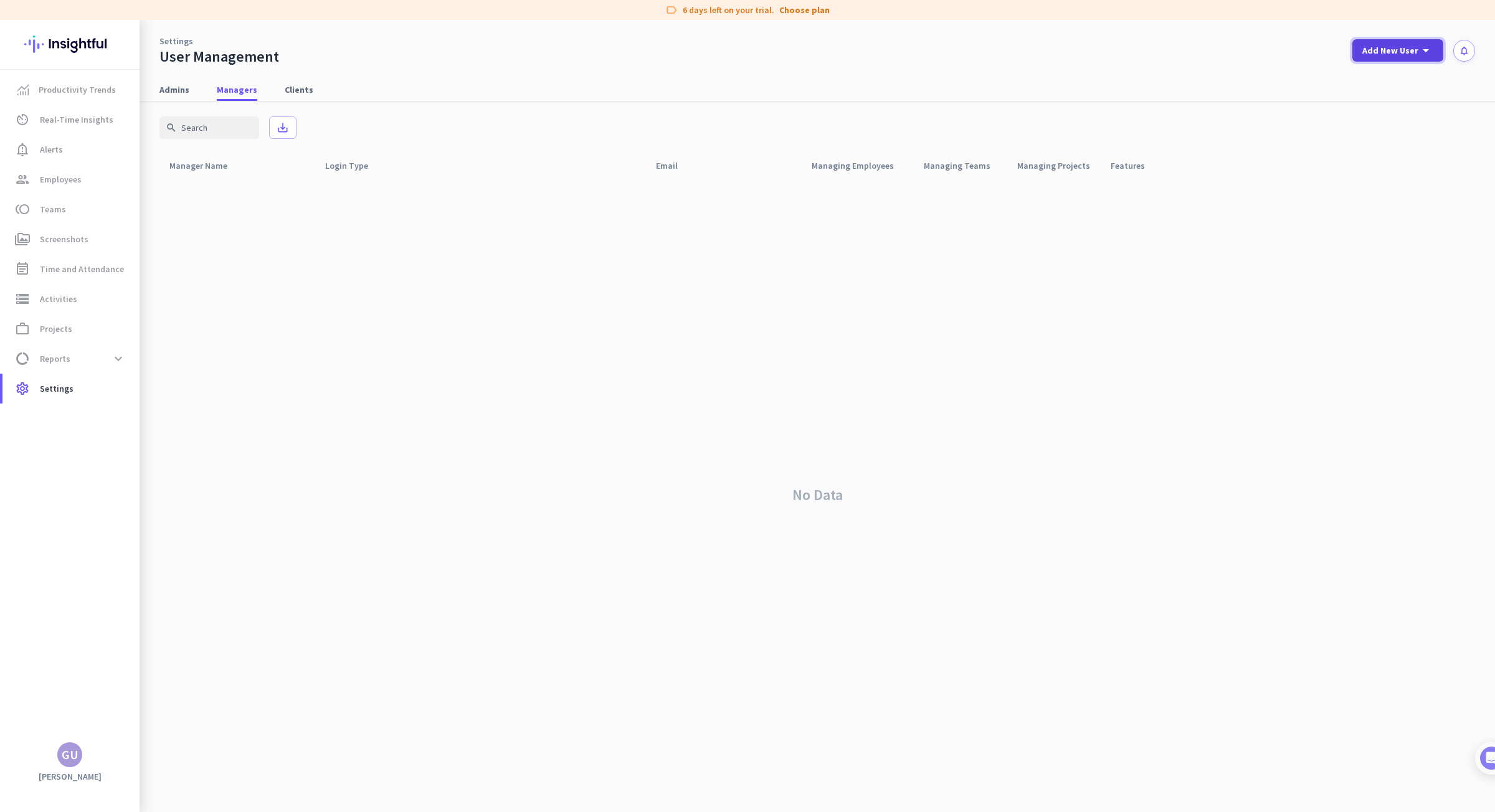
click at [1417, 50] on span "Add New User" at bounding box center [1390, 50] width 56 height 12
click at [1313, 279] on div at bounding box center [748, 406] width 1495 height 812
click at [1417, 53] on span "Add New User" at bounding box center [1390, 50] width 56 height 12
click at [1400, 109] on div "Manager" at bounding box center [1402, 108] width 38 height 12
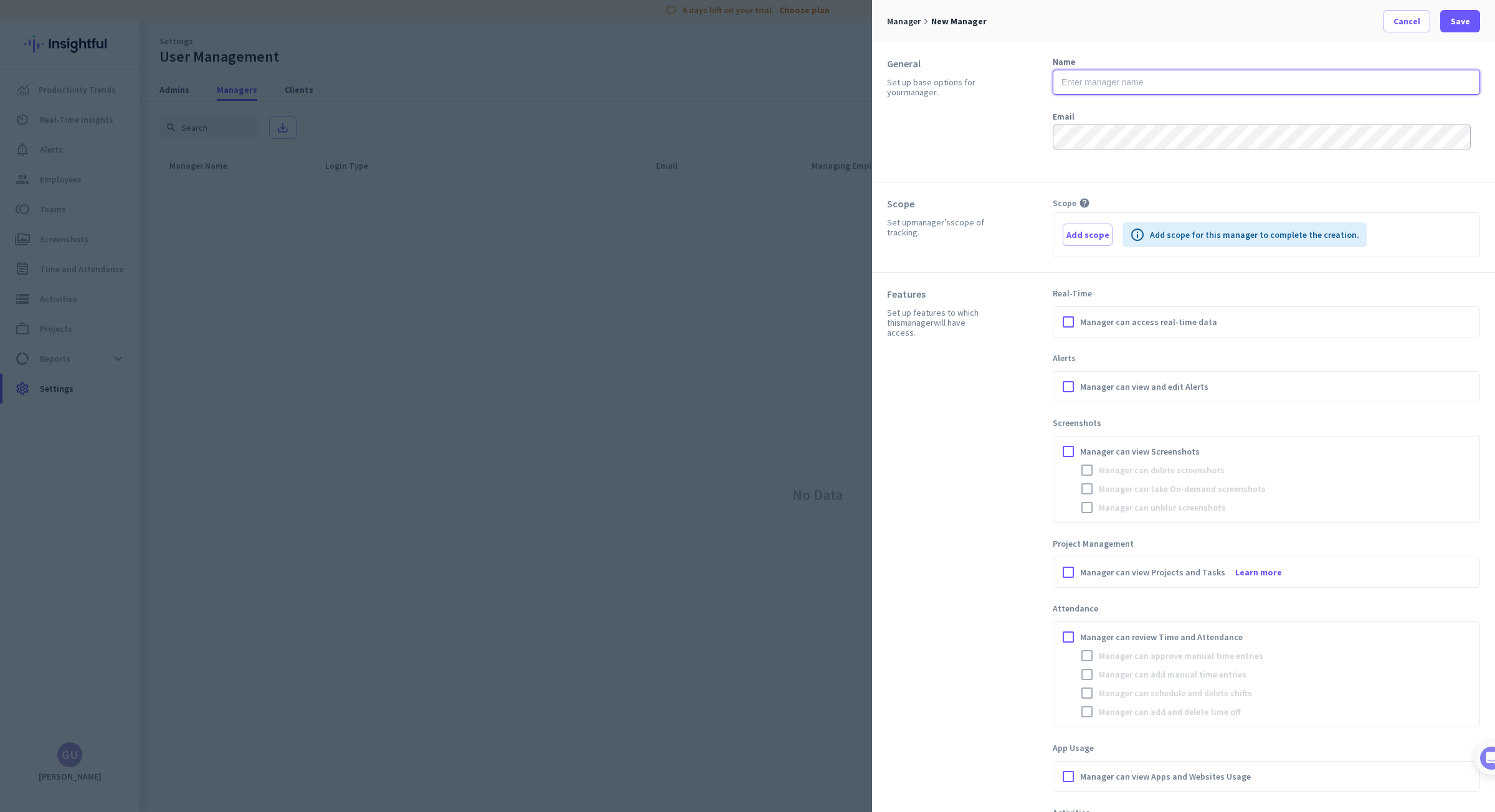
click at [1134, 88] on input "text" at bounding box center [1266, 82] width 427 height 25
drag, startPoint x: 1134, startPoint y: 88, endPoint x: 1025, endPoint y: 84, distance: 109.1
click at [1025, 84] on div "General Set up base options for your manager . Name ye Email" at bounding box center [1184, 112] width 623 height 140
type input "Yella"
click at [1075, 231] on span "Add scope" at bounding box center [1088, 234] width 43 height 12
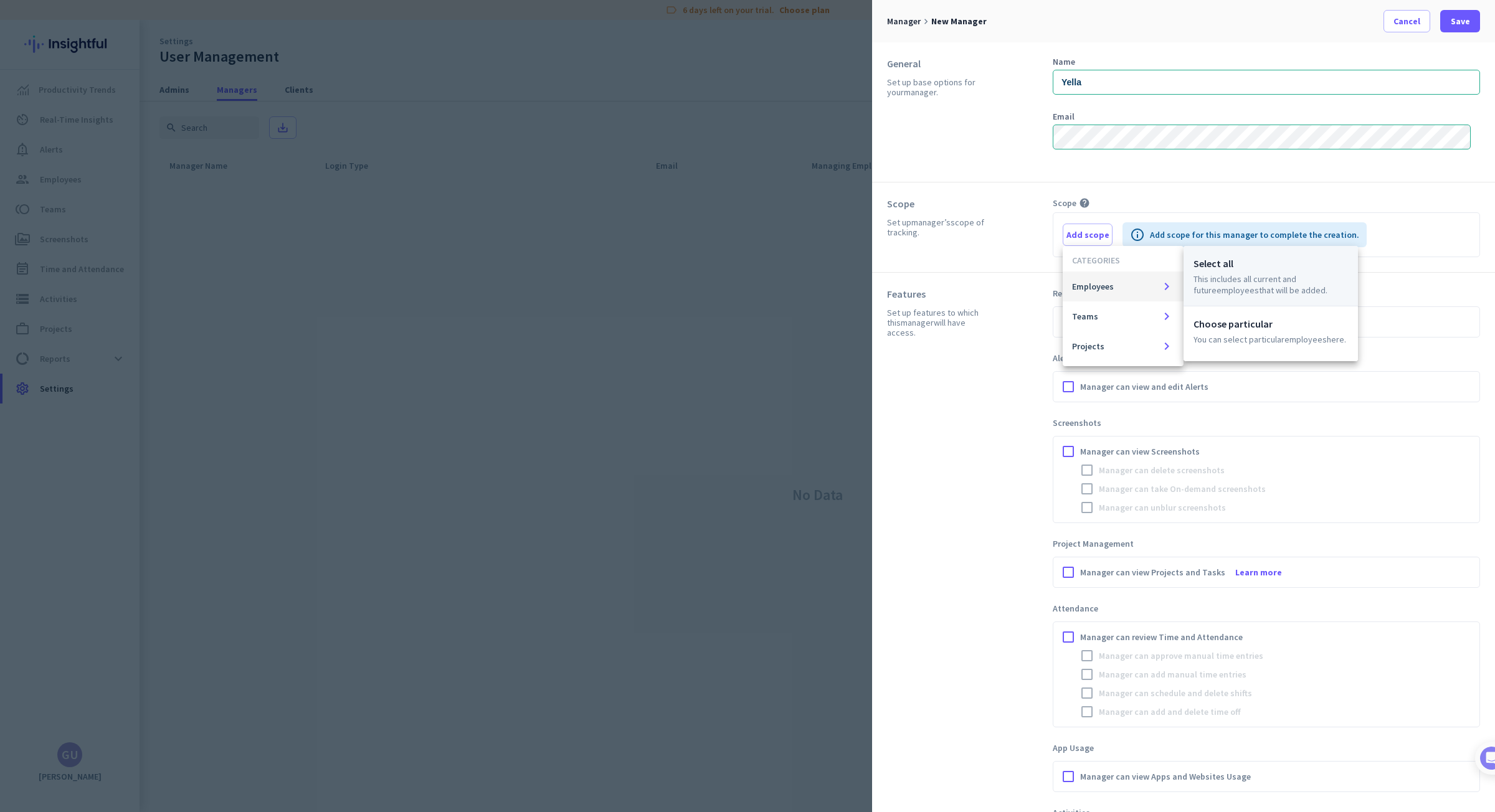
click at [1243, 277] on p "This includes all current and future Employees that will be added." at bounding box center [1270, 284] width 155 height 22
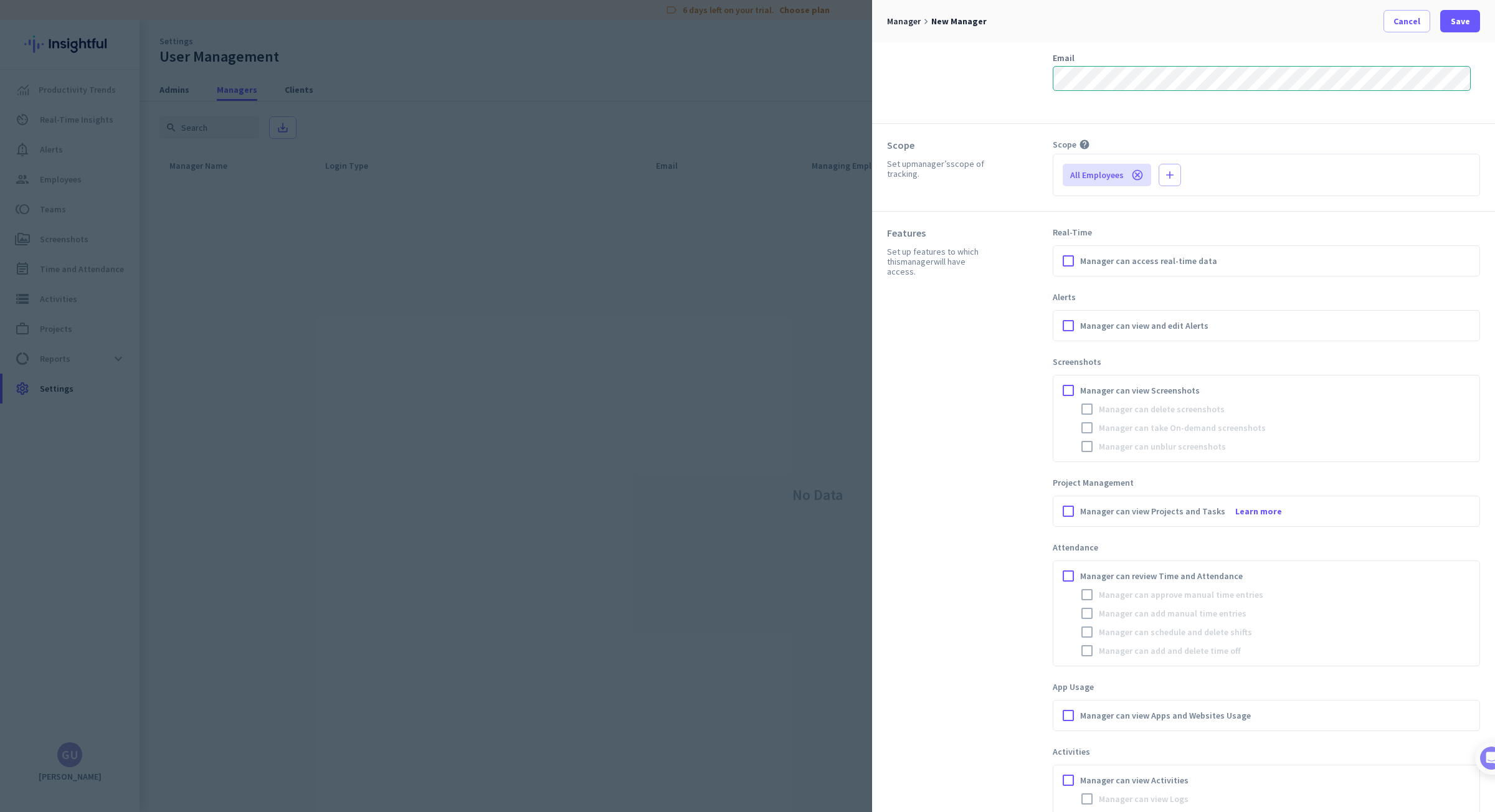
scroll to position [62, 0]
click at [1083, 251] on span "Manager can access real-time data" at bounding box center [1148, 257] width 137 height 12
click at [0, 0] on input "Manager can access real-time data" at bounding box center [0, 0] width 0 height 0
click at [1070, 327] on div at bounding box center [1068, 322] width 18 height 18
click at [1073, 389] on div at bounding box center [1068, 386] width 18 height 18
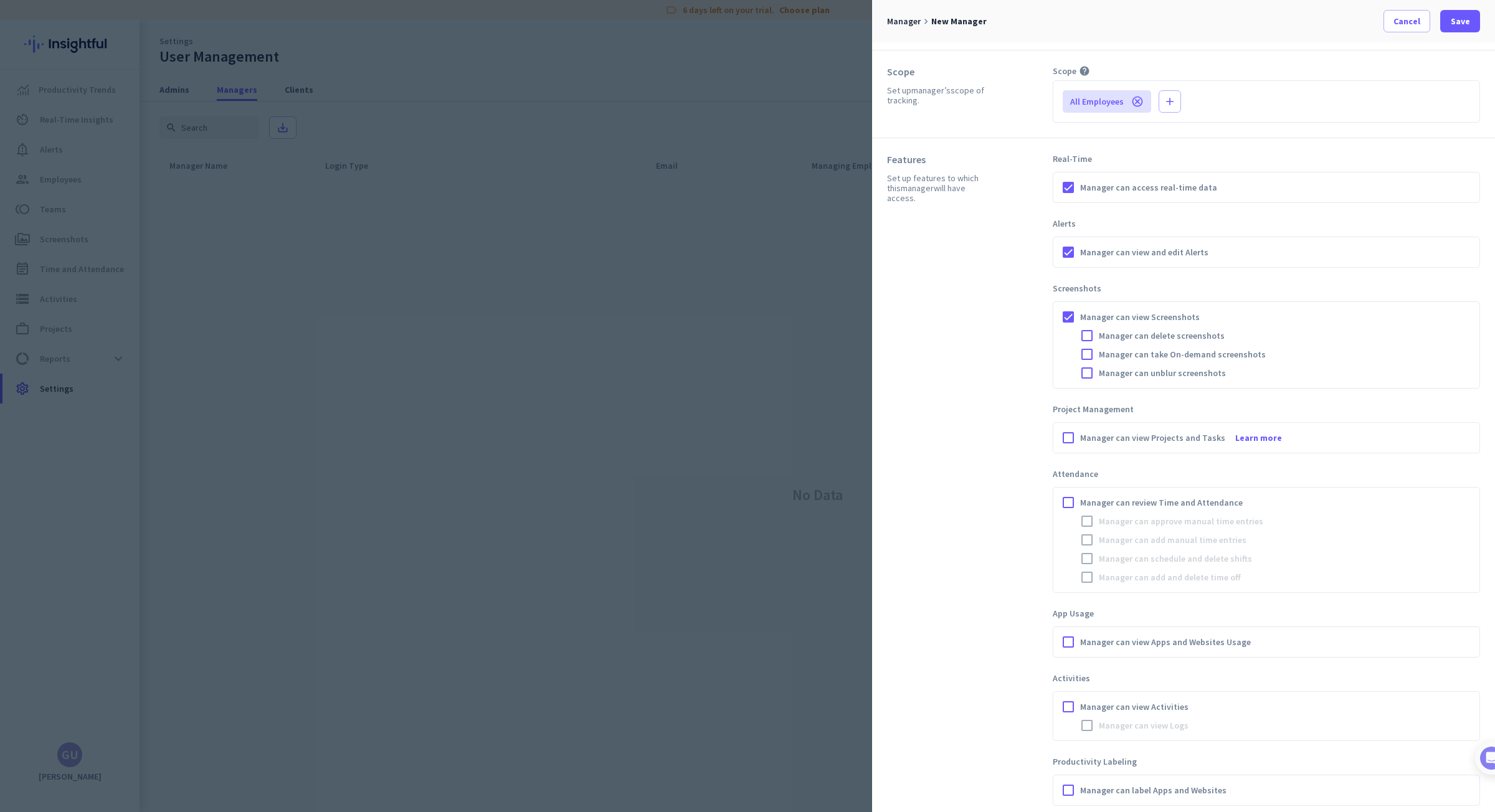
scroll to position [187, 0]
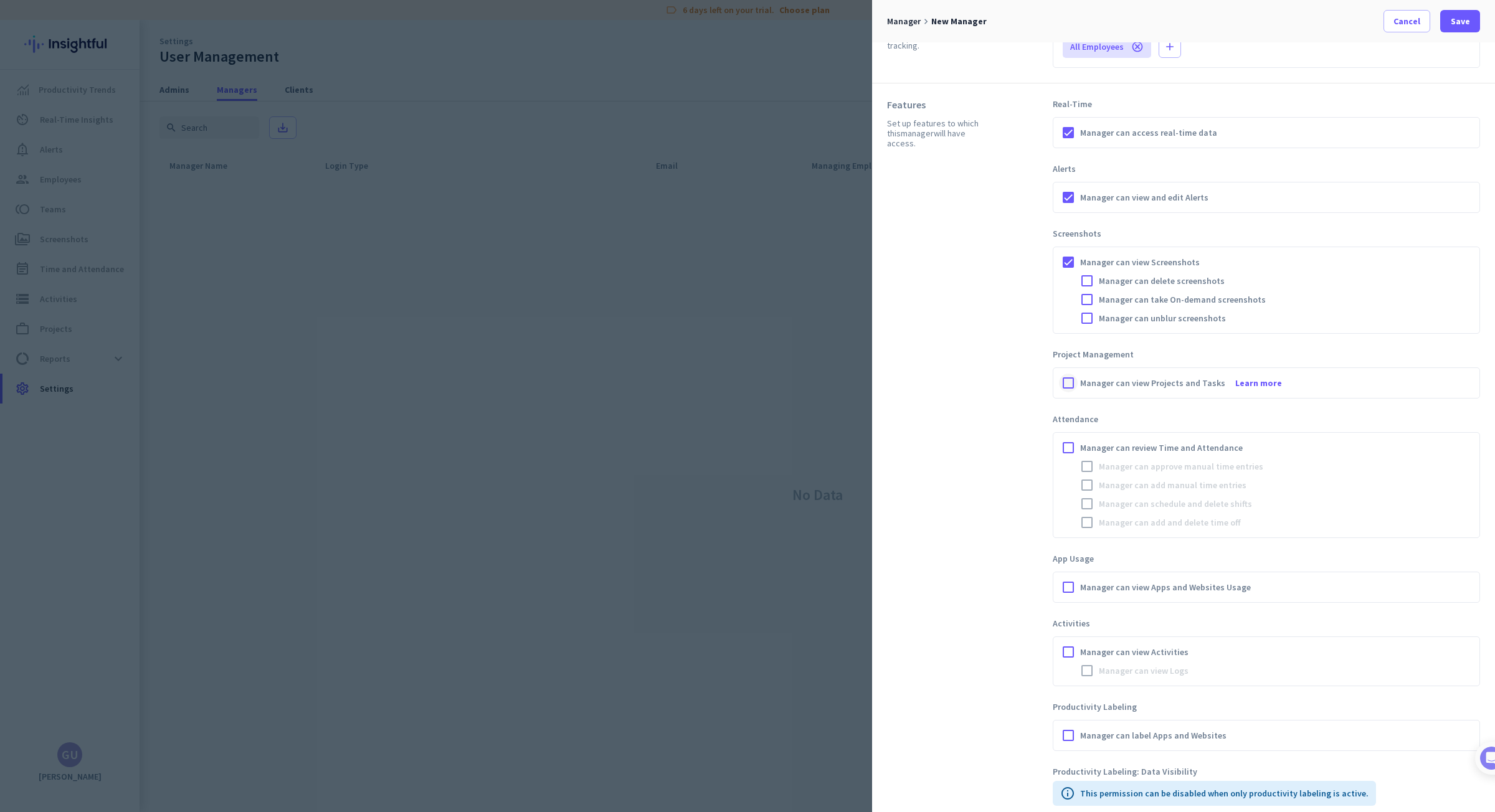
click at [1071, 384] on div at bounding box center [1068, 382] width 18 height 18
drag, startPoint x: 1072, startPoint y: 447, endPoint x: 1002, endPoint y: 465, distance: 72.3
click at [1072, 448] on div at bounding box center [1068, 447] width 18 height 18
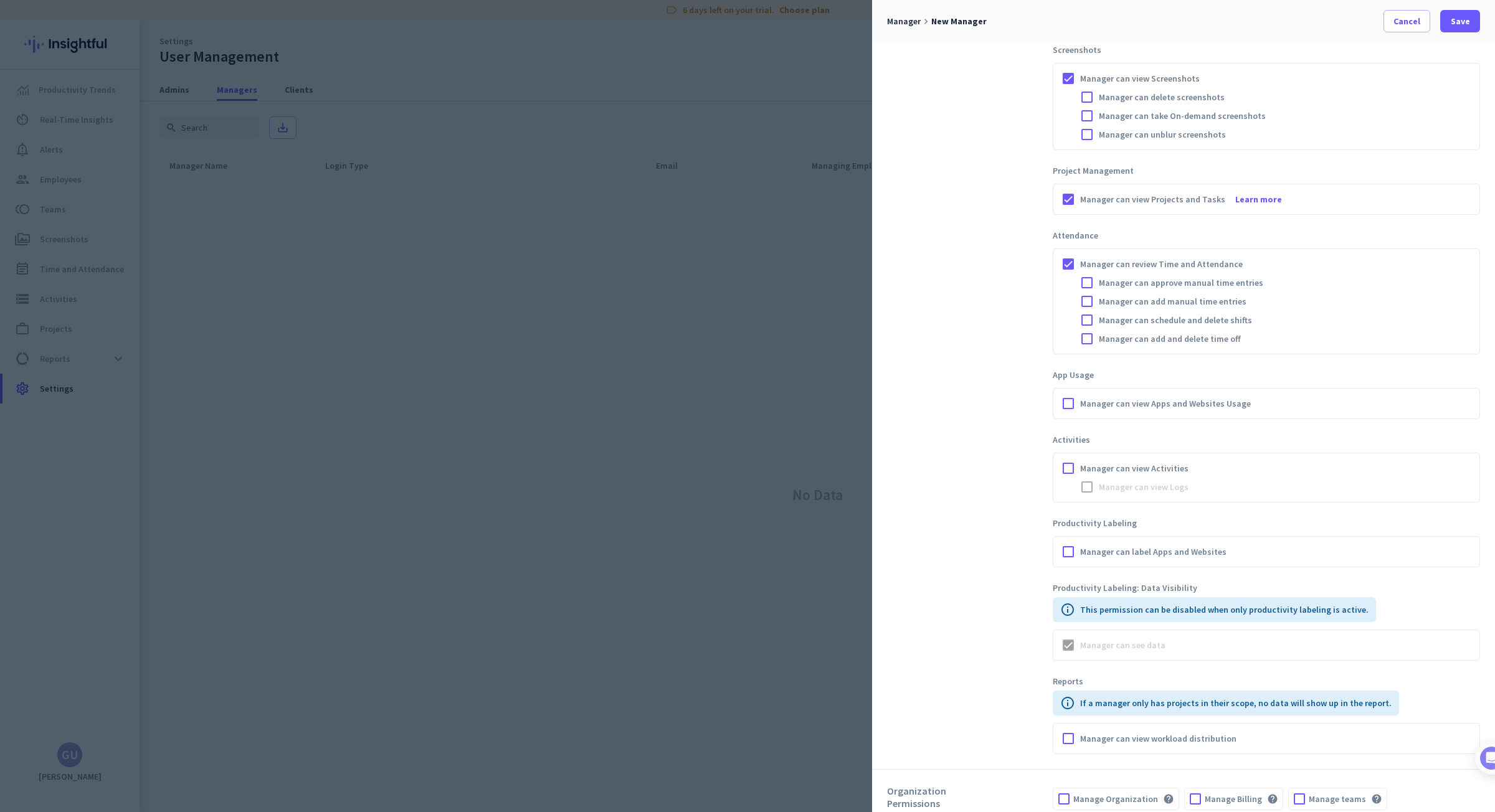
scroll to position [373, 0]
click at [1072, 401] on div at bounding box center [1068, 400] width 18 height 18
click at [1069, 464] on div at bounding box center [1068, 465] width 18 height 18
click at [1090, 485] on div at bounding box center [1086, 483] width 18 height 18
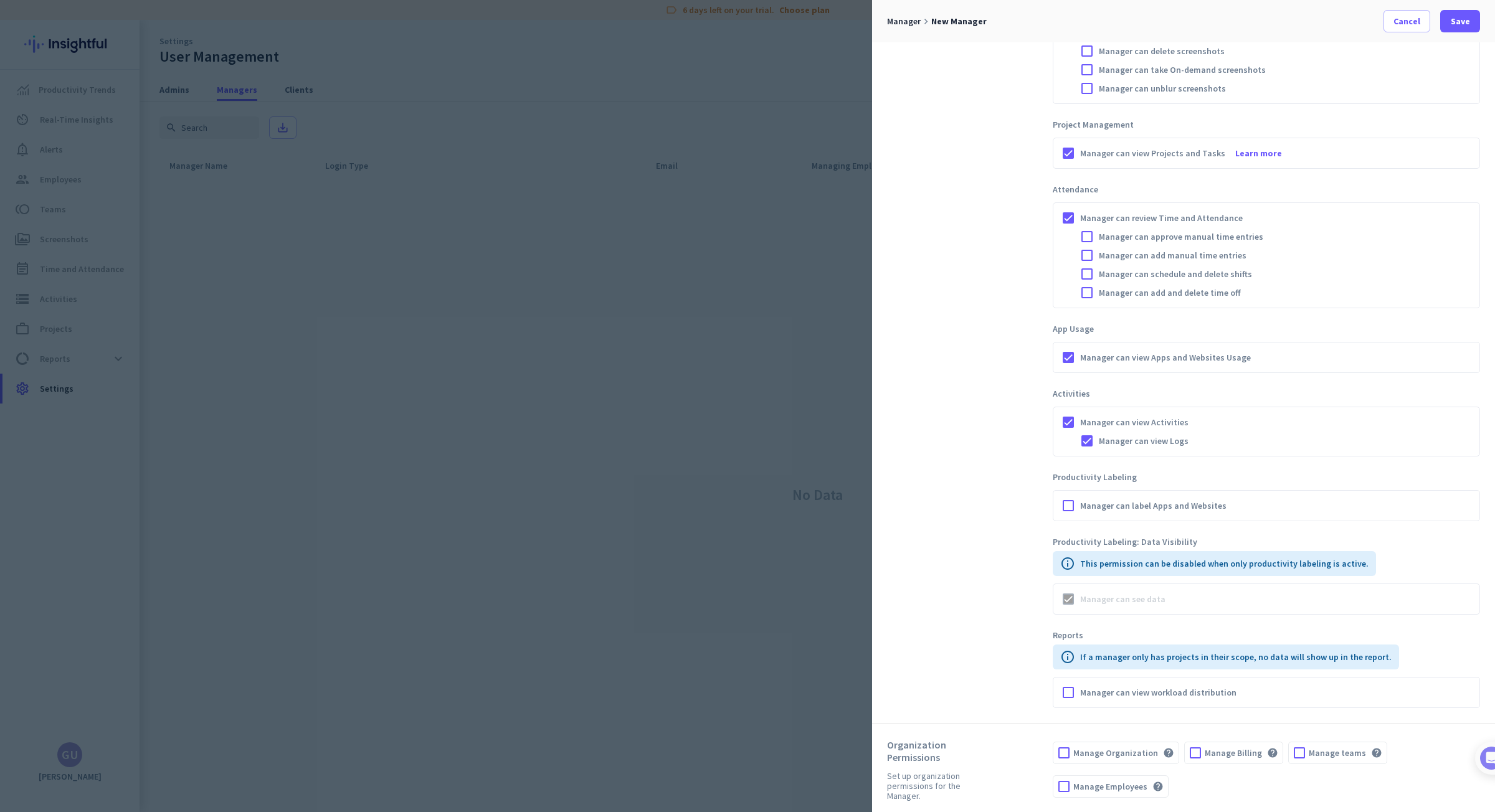
scroll to position [420, 0]
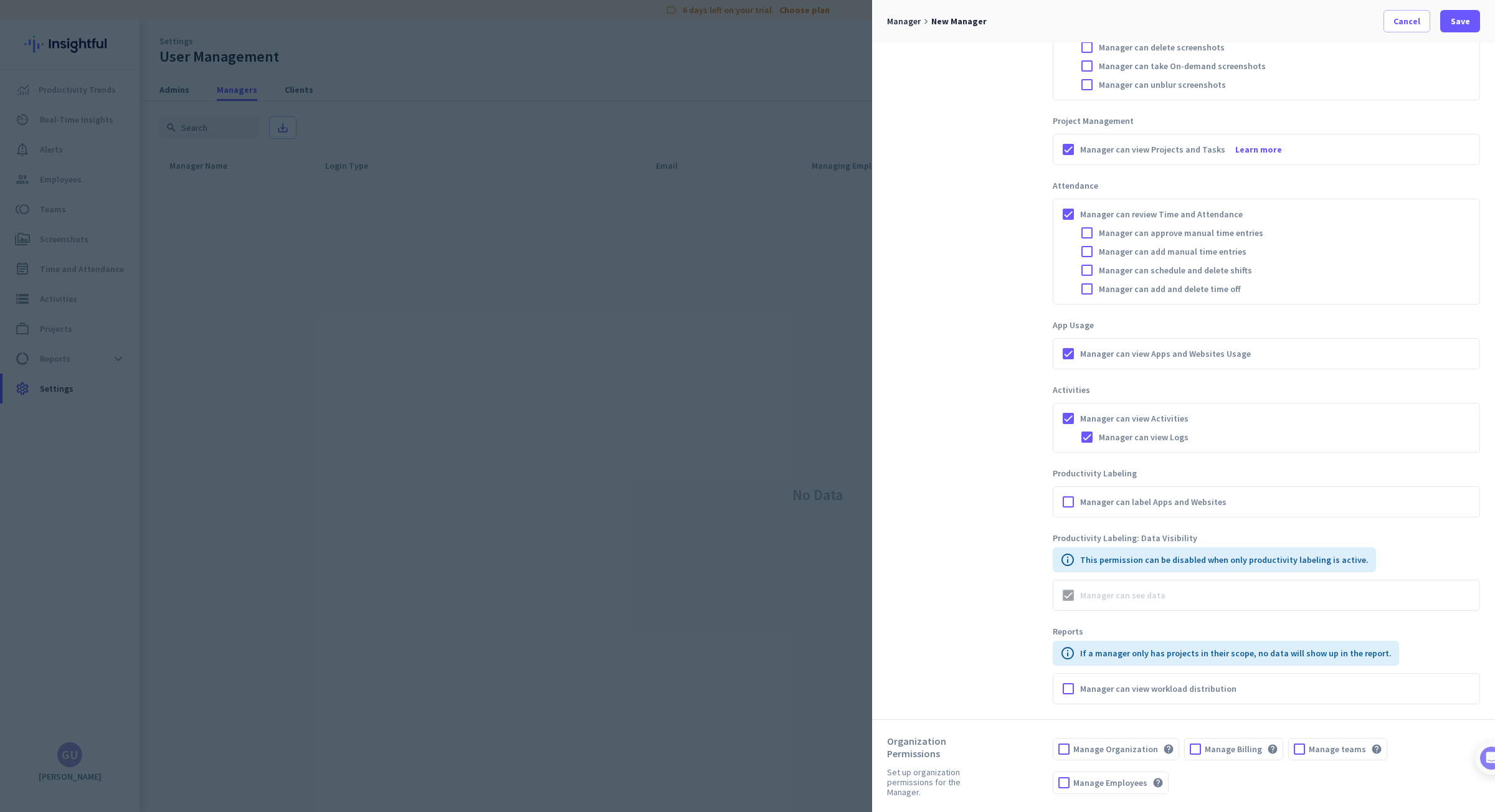
click at [1330, 755] on span "Manage teams" at bounding box center [1337, 749] width 57 height 12
click at [0, 0] on input "Manage teams help" at bounding box center [0, 0] width 0 height 0
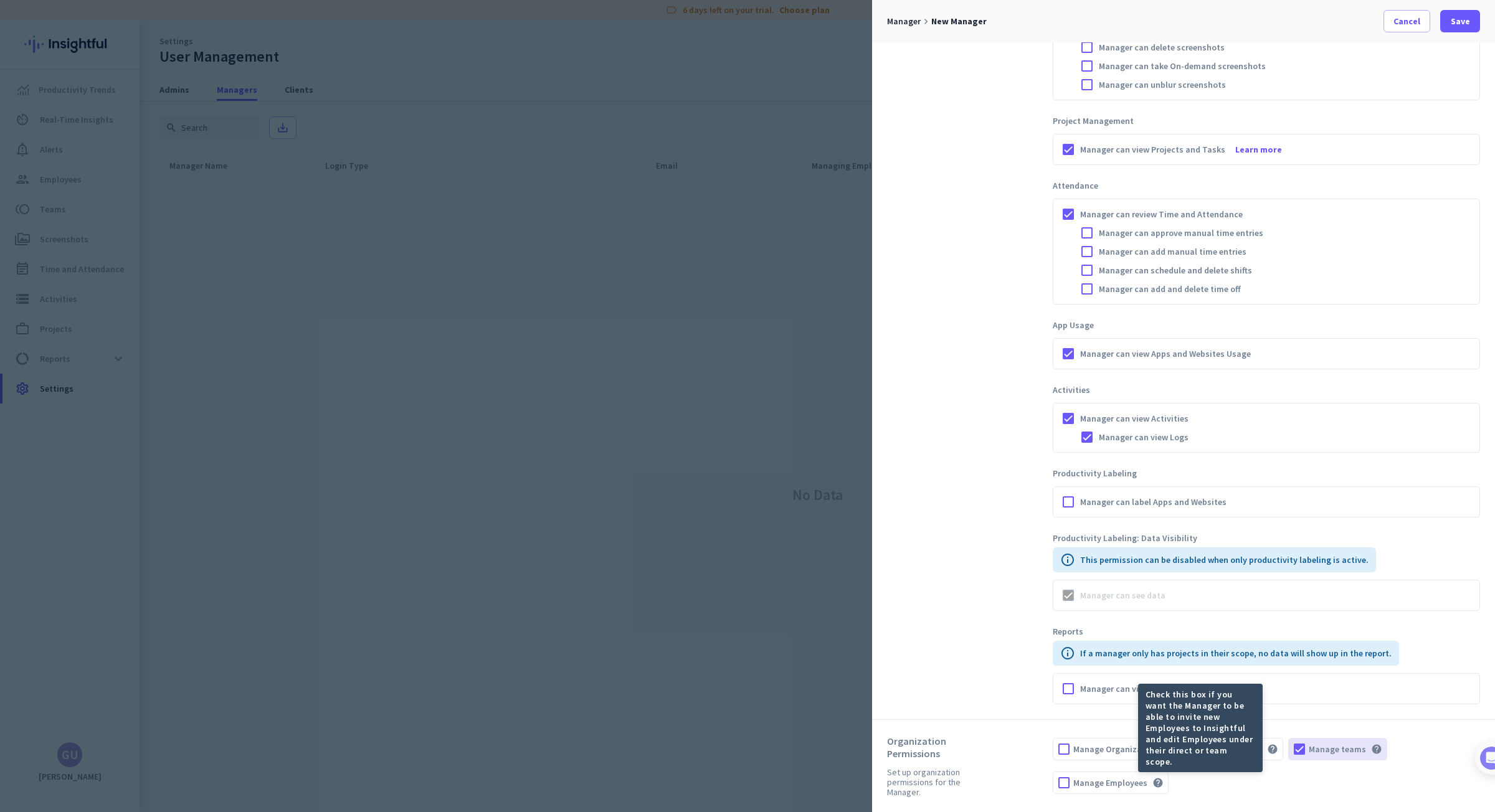
click at [1122, 781] on span "Manage Employees" at bounding box center [1110, 783] width 74 height 12
click at [0, 0] on input "Manage Employees help" at bounding box center [0, 0] width 0 height 0
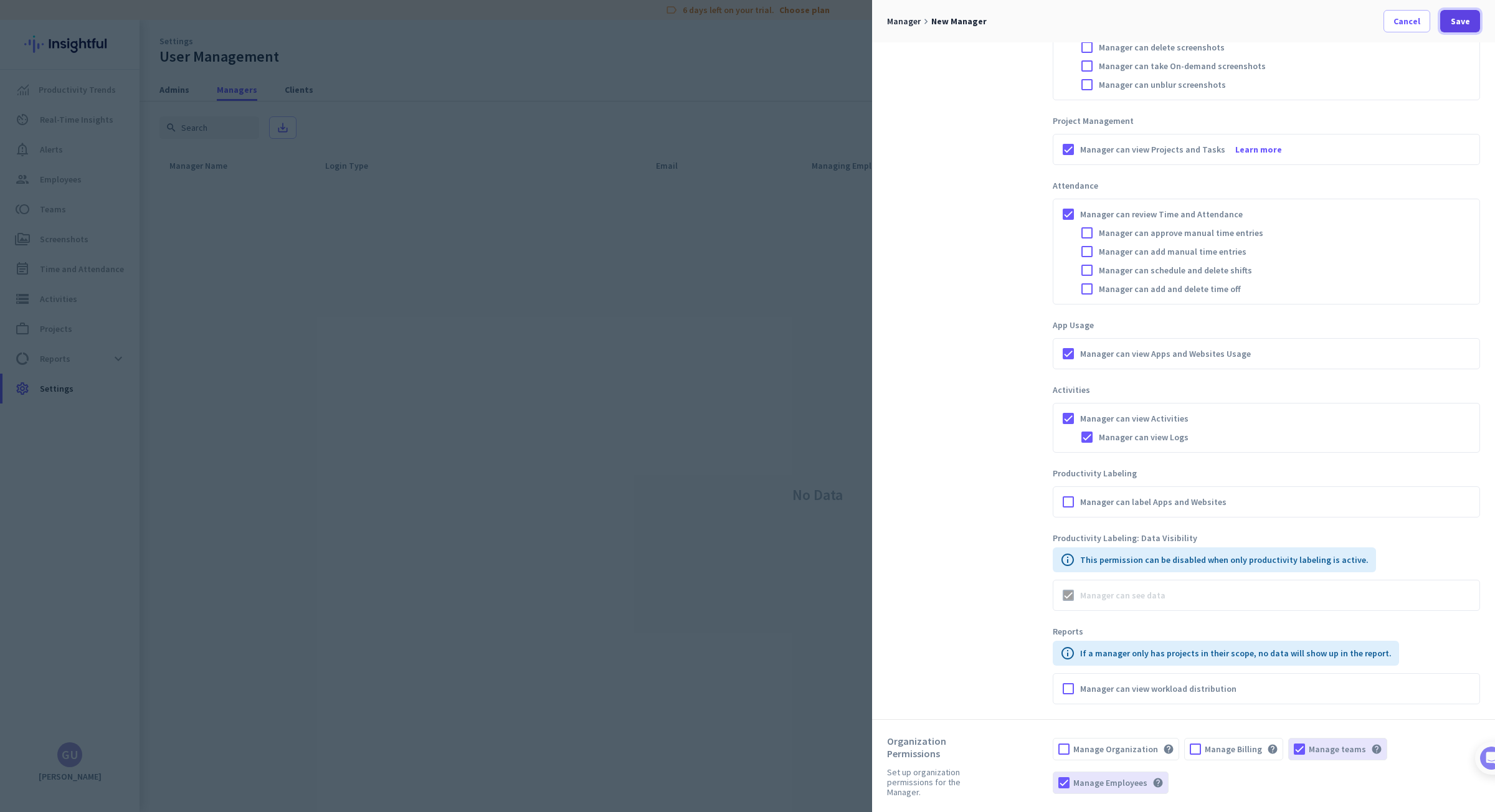
click at [1459, 30] on span at bounding box center [1460, 21] width 40 height 30
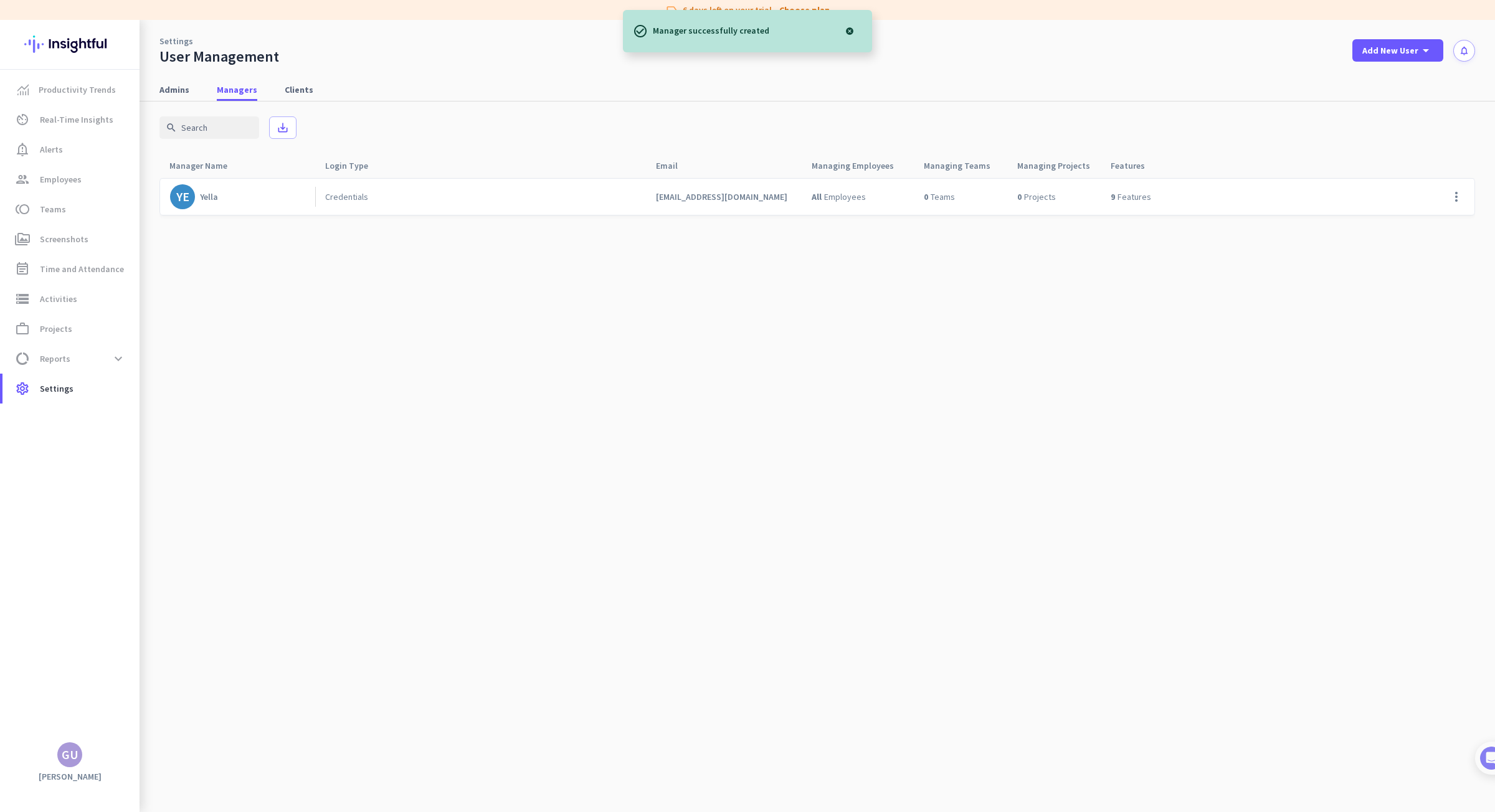
click at [873, 414] on cdk-virtual-scroll-viewport "YE Yella Credentials [EMAIL_ADDRESS][DOMAIN_NAME] All Employees 0 Teams 0 Proje…" at bounding box center [817, 494] width 1315 height 634
click at [407, 299] on cdk-virtual-scroll-viewport "YE Yella Credentials [EMAIL_ADDRESS][DOMAIN_NAME] All Employees 0 Teams 0 Proje…" at bounding box center [817, 494] width 1315 height 634
click at [56, 390] on span "Settings" at bounding box center [56, 388] width 33 height 15
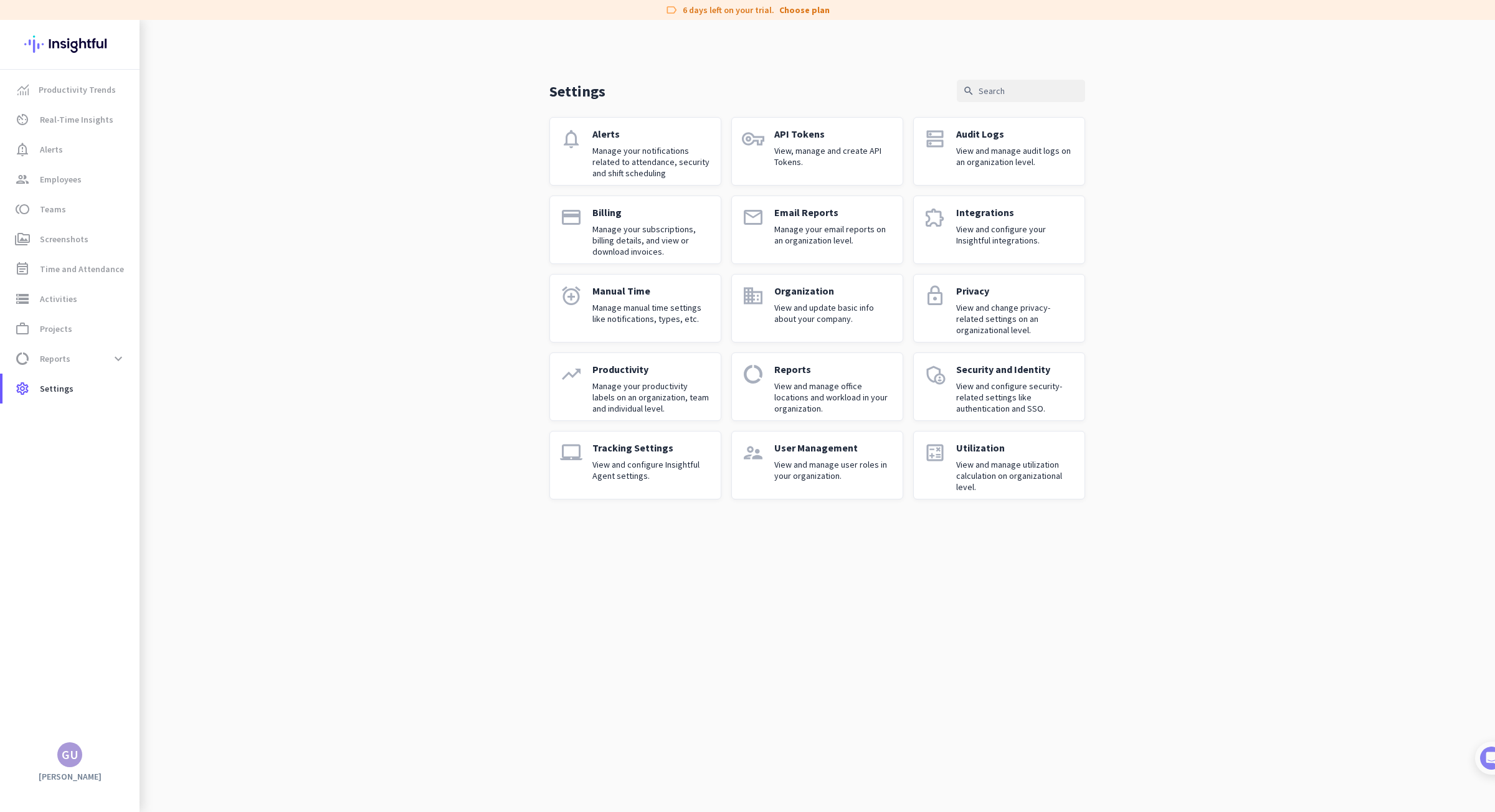
click at [604, 163] on p "Manage your notifications related to attendance, security and shift scheduling" at bounding box center [651, 161] width 119 height 33
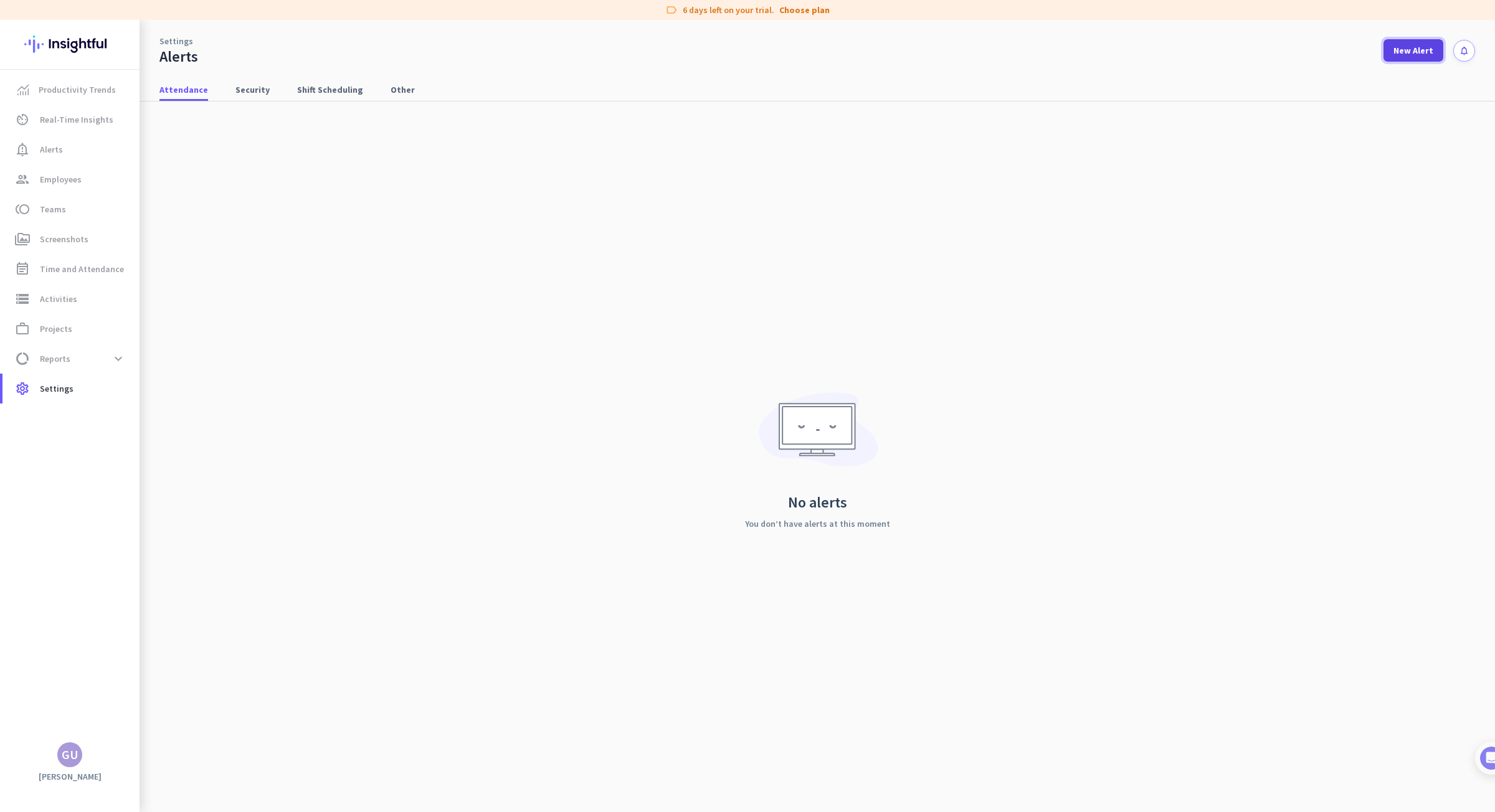
click at [1425, 51] on span "New Alert" at bounding box center [1413, 50] width 40 height 12
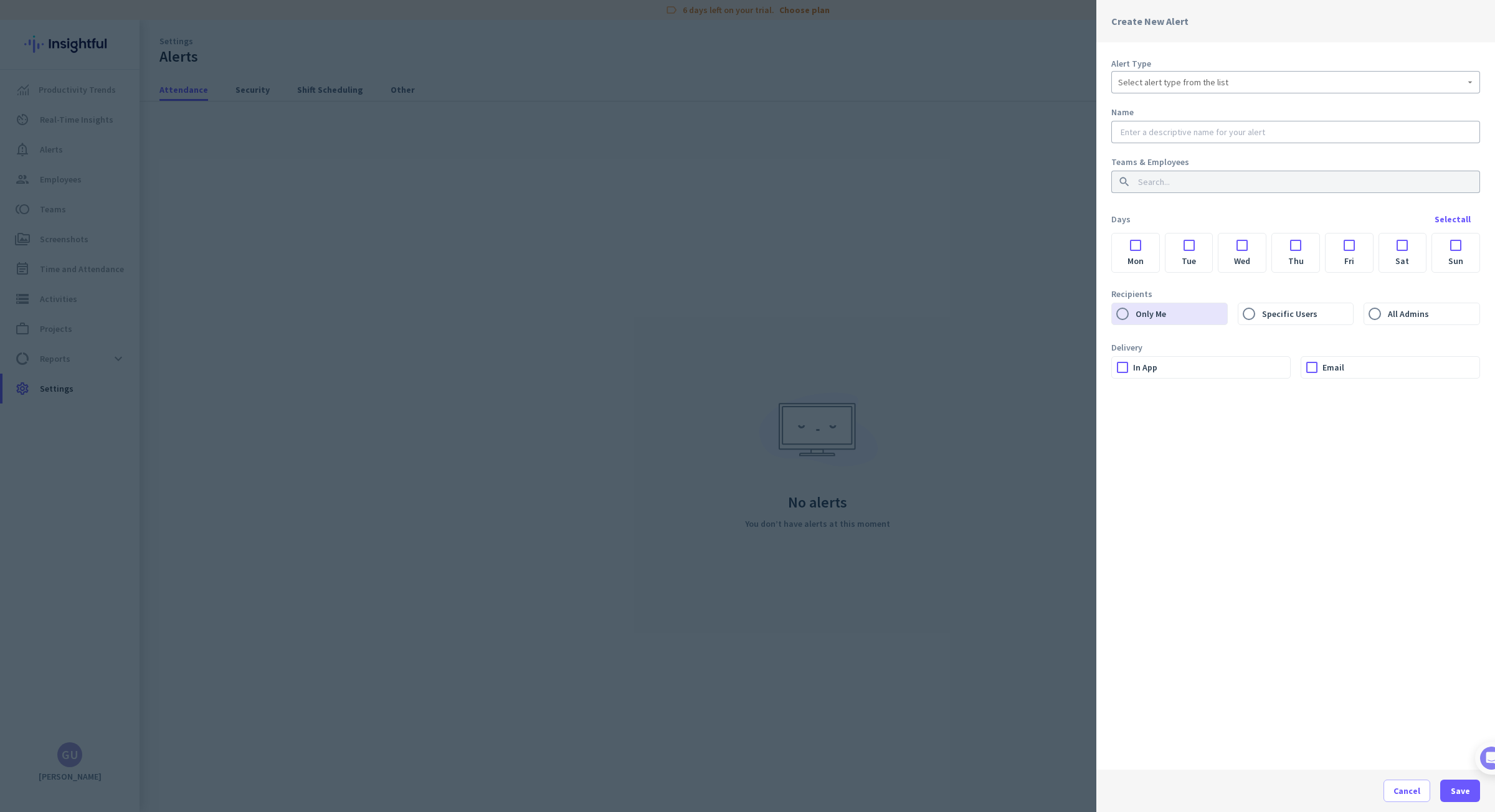
click at [692, 285] on div at bounding box center [748, 406] width 1495 height 812
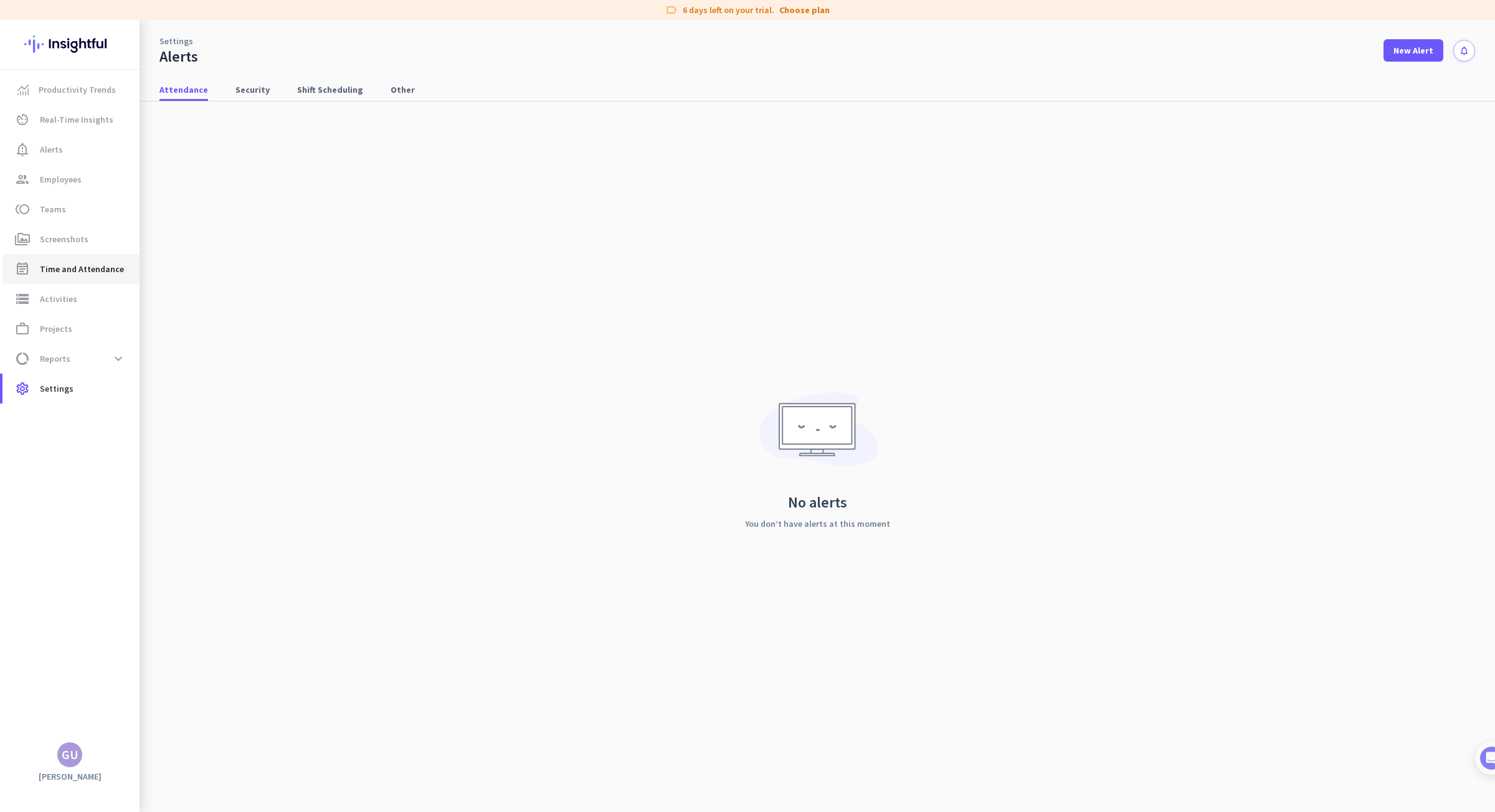
click at [62, 268] on span "Time and Attendance" at bounding box center [81, 269] width 84 height 15
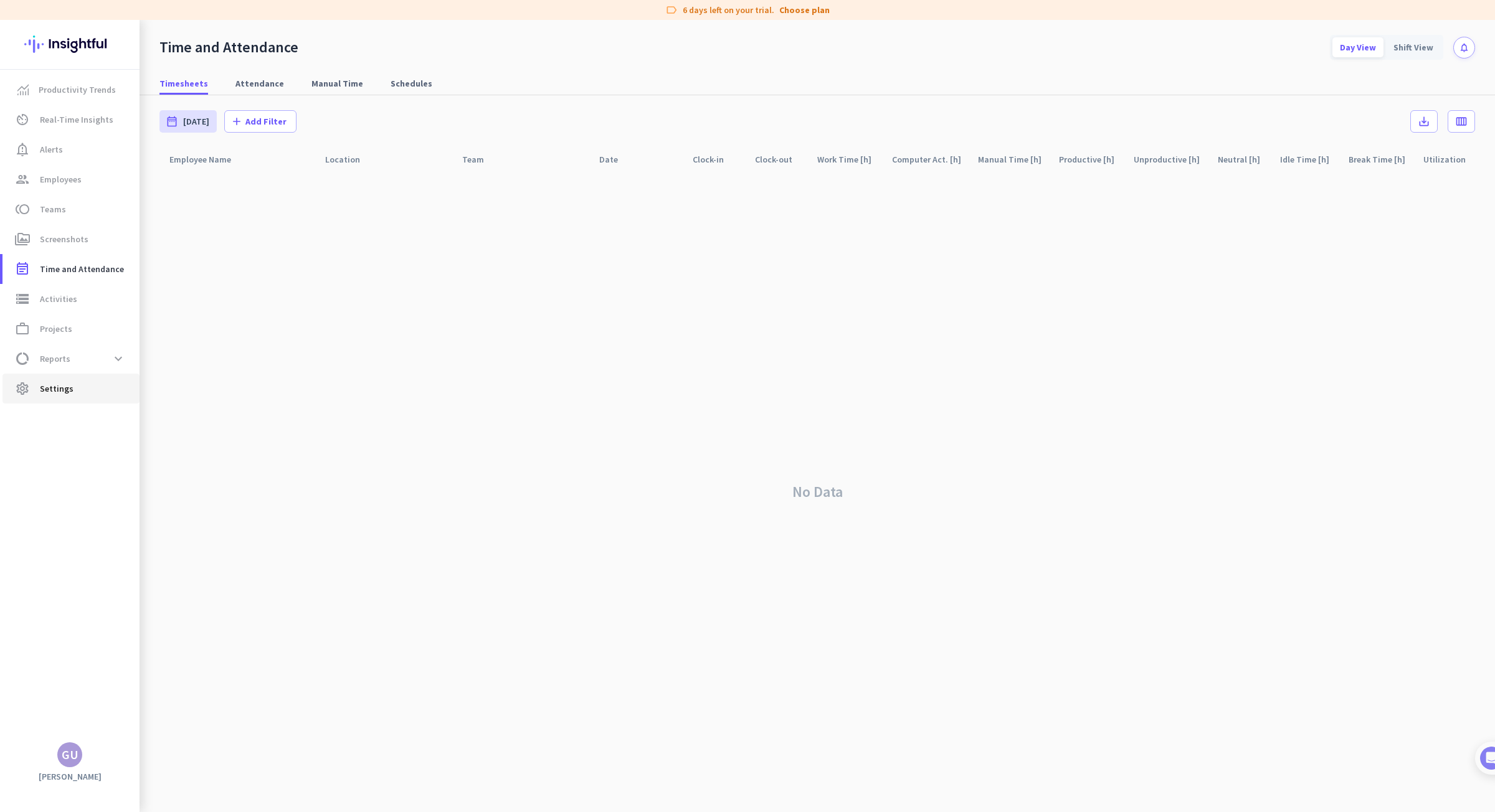
click at [63, 389] on span "Settings" at bounding box center [56, 388] width 33 height 15
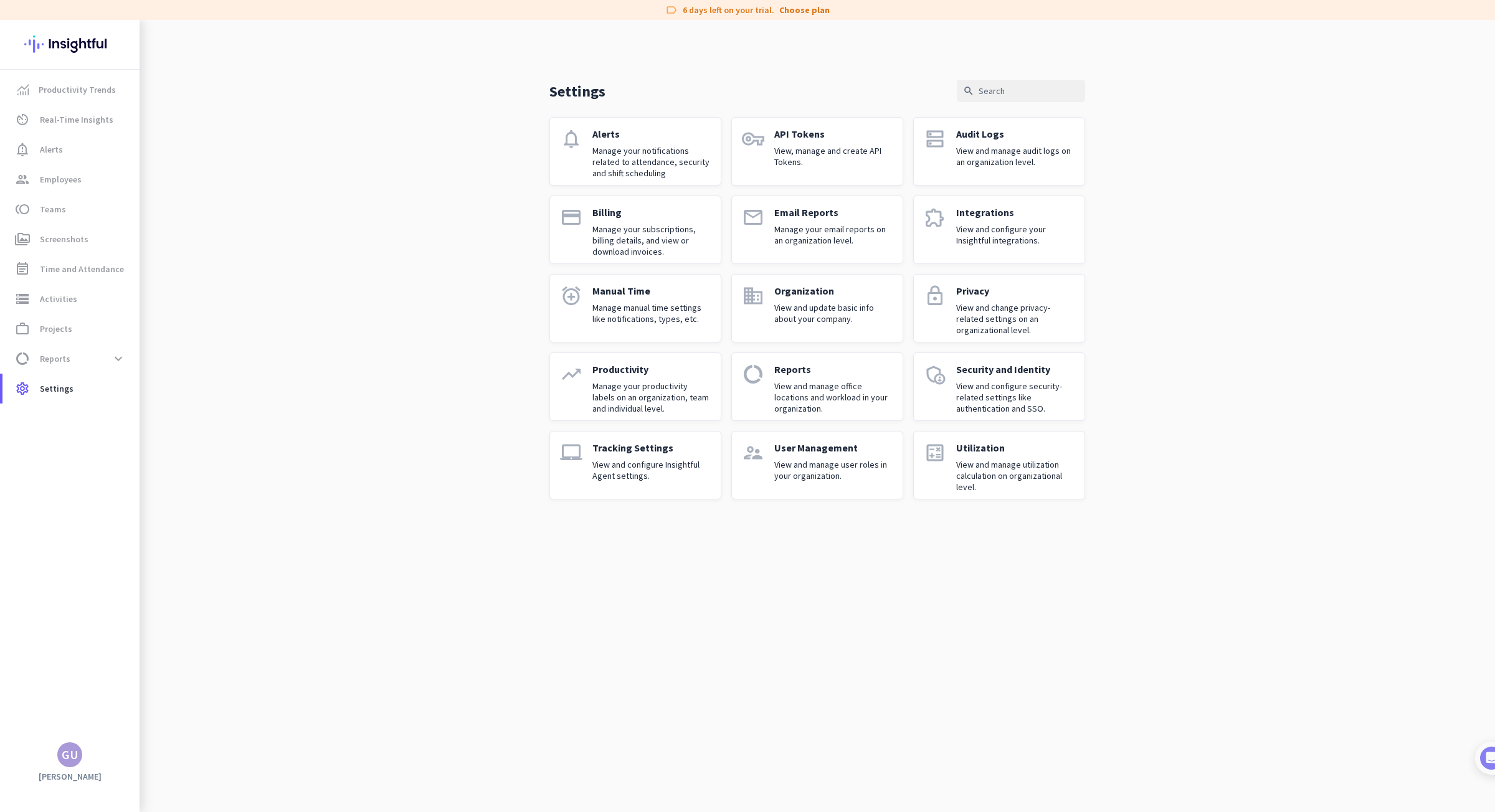
click at [796, 296] on p "Organization" at bounding box center [833, 291] width 119 height 12
click at [598, 310] on p "Manage manual time settings like notifications, types, etc." at bounding box center [651, 313] width 119 height 22
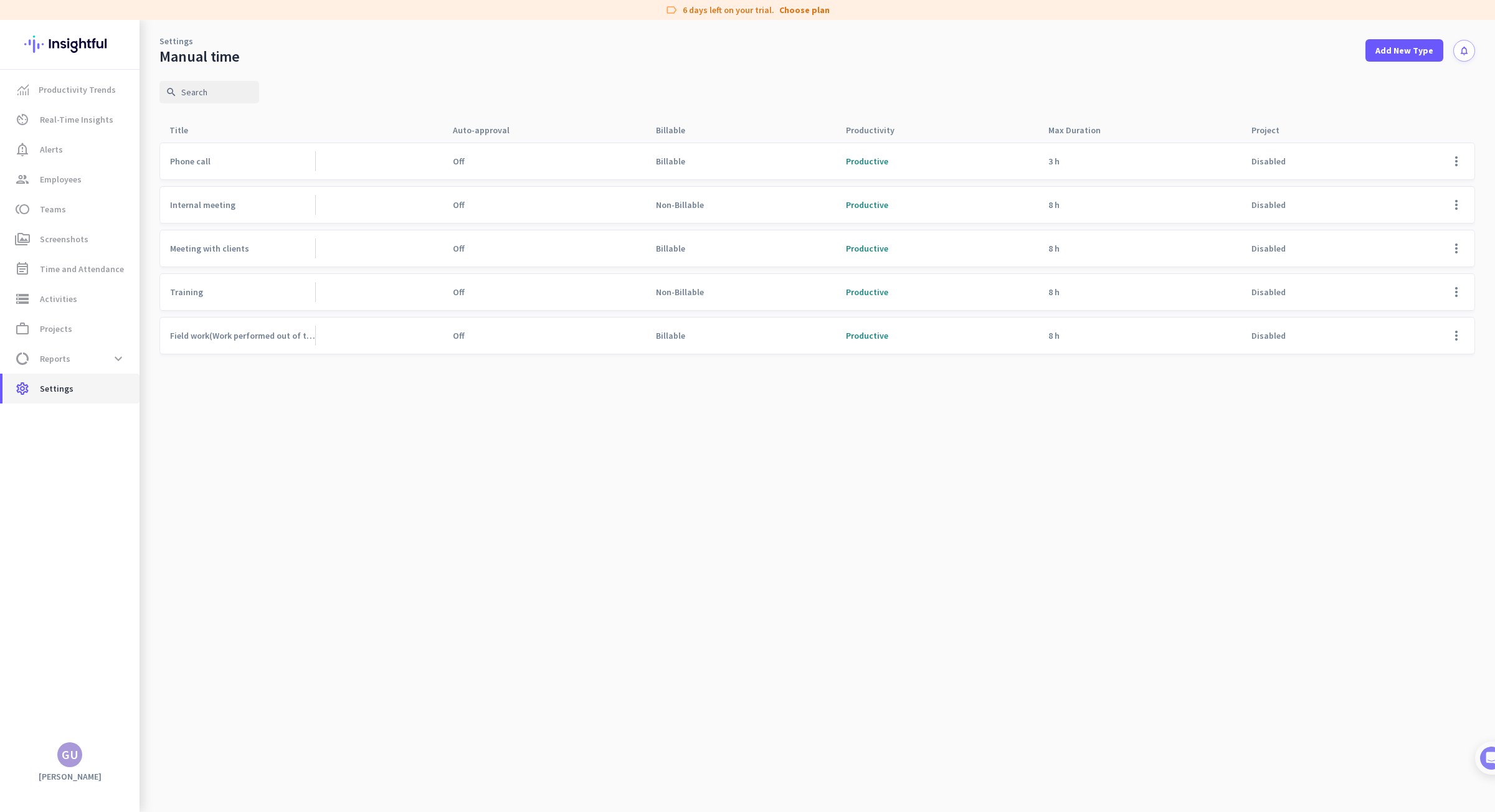
click at [46, 396] on link "settings Settings" at bounding box center [71, 388] width 137 height 30
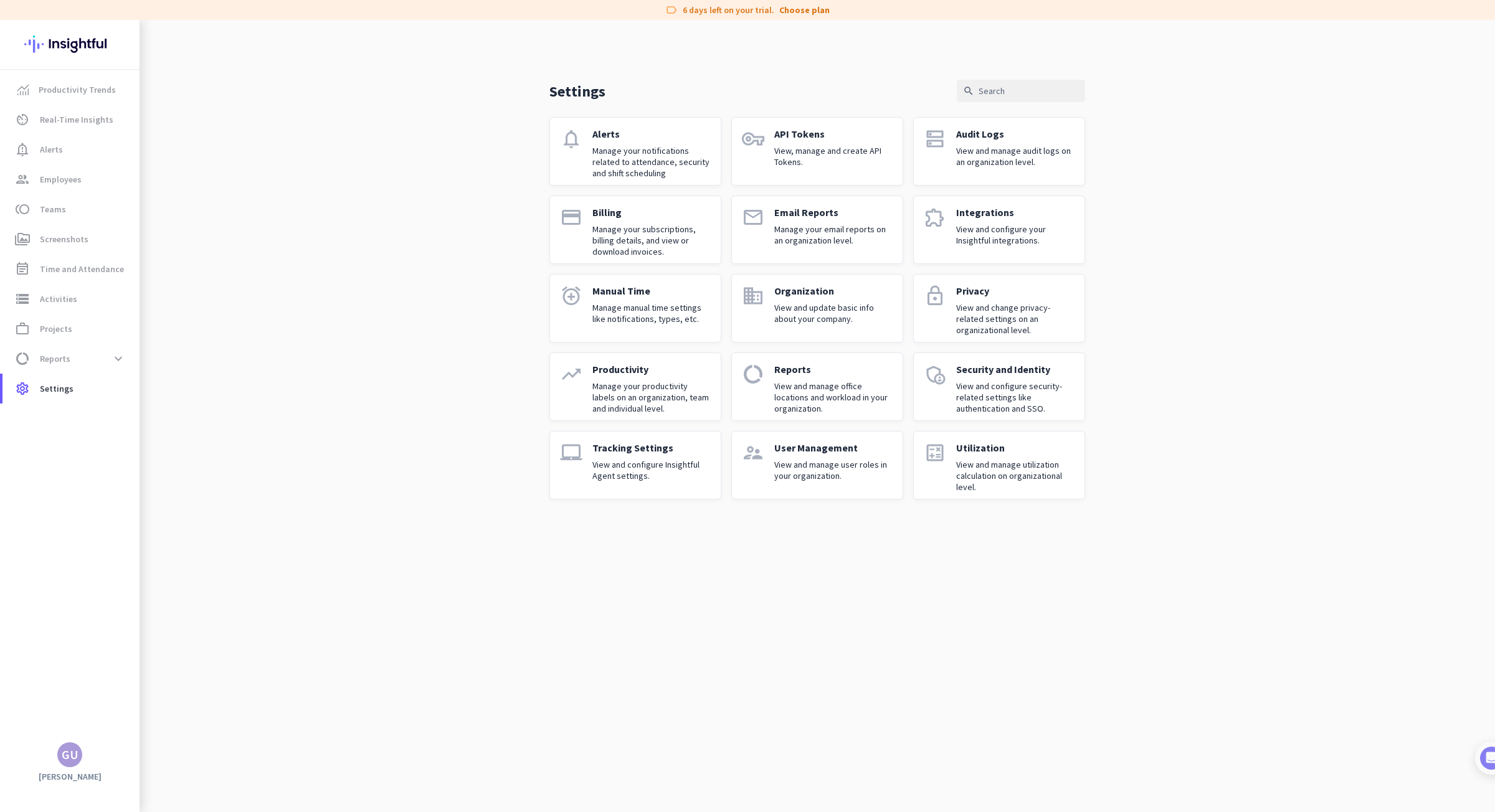
click at [670, 147] on p "Manage your notifications related to attendance, security and shift scheduling" at bounding box center [651, 161] width 119 height 33
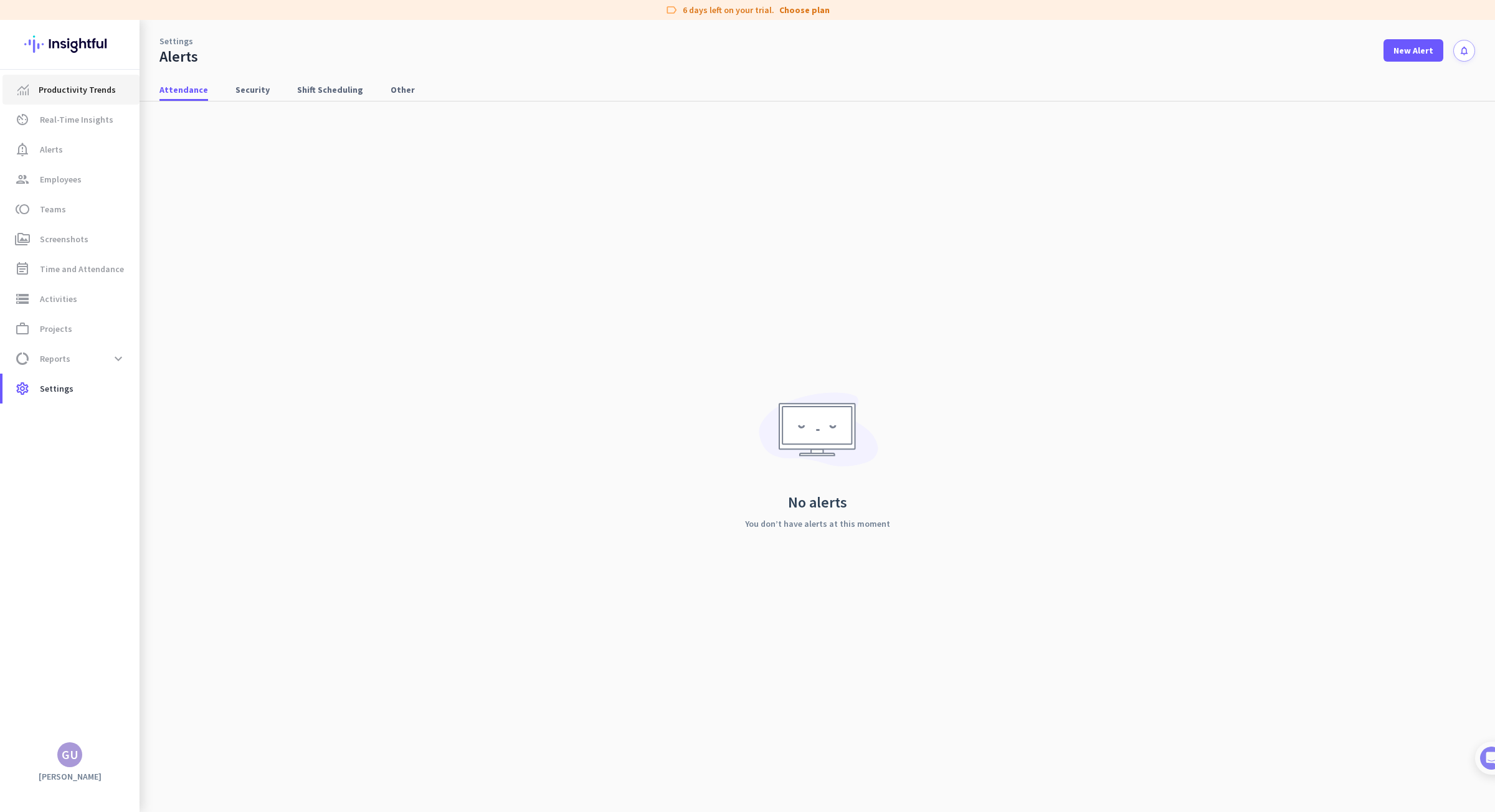
click at [95, 98] on link "Productivity Trends" at bounding box center [71, 90] width 137 height 30
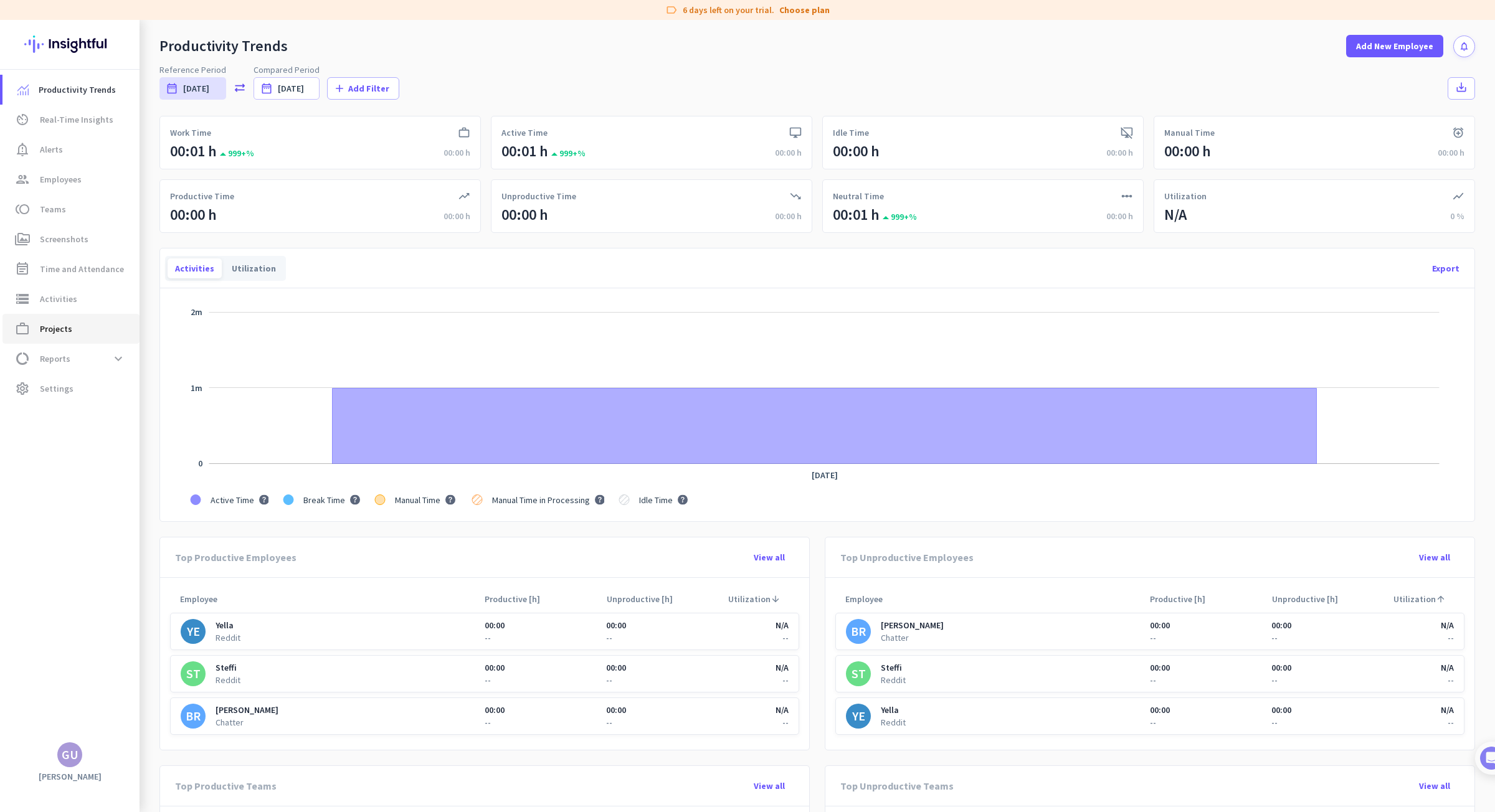
click at [79, 329] on span "work_outline Projects" at bounding box center [71, 329] width 117 height 15
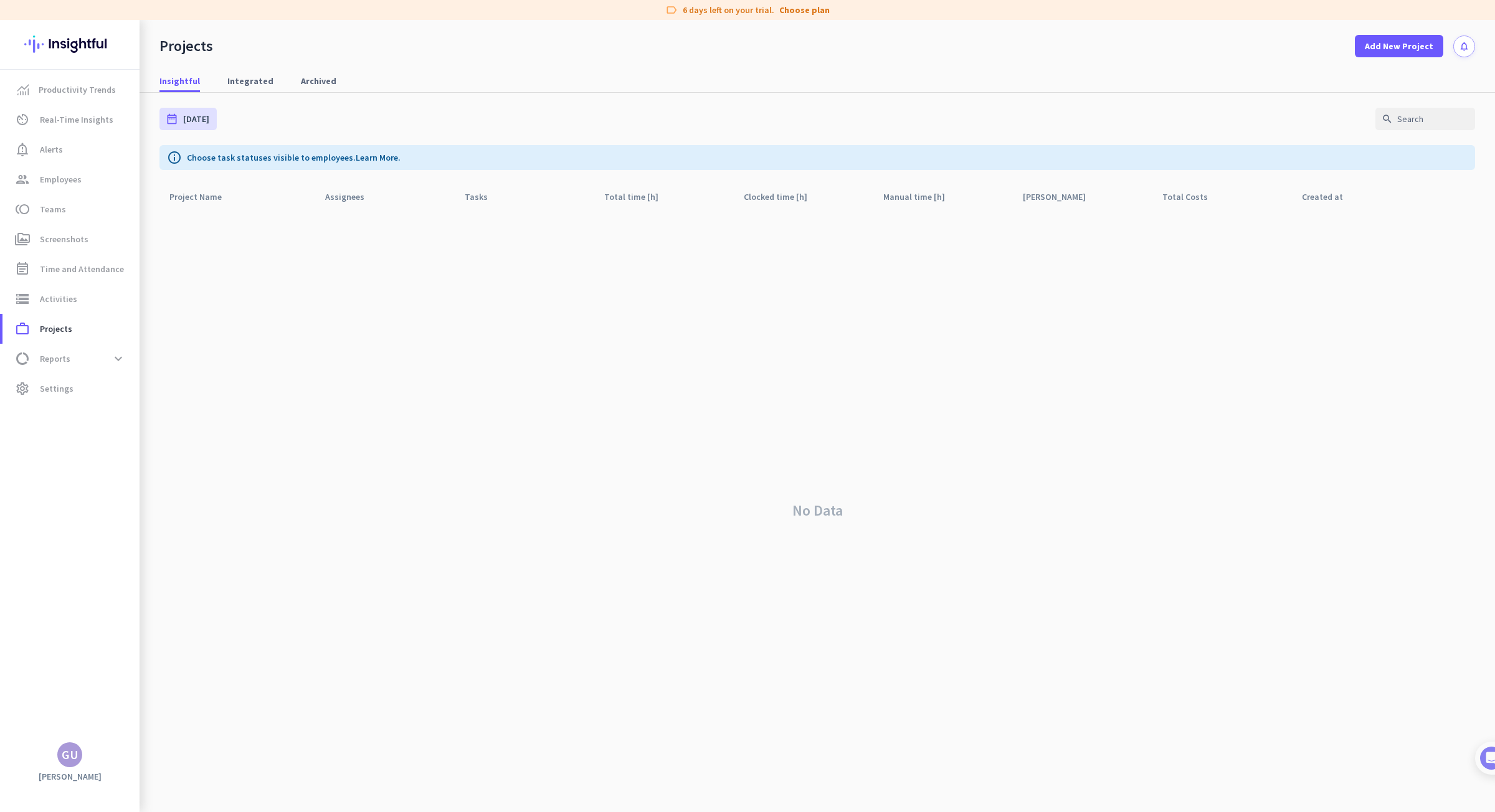
click at [1363, 26] on div "Projects Add New Project notifications" at bounding box center [817, 38] width 1355 height 37
click at [1369, 46] on span at bounding box center [1399, 46] width 89 height 30
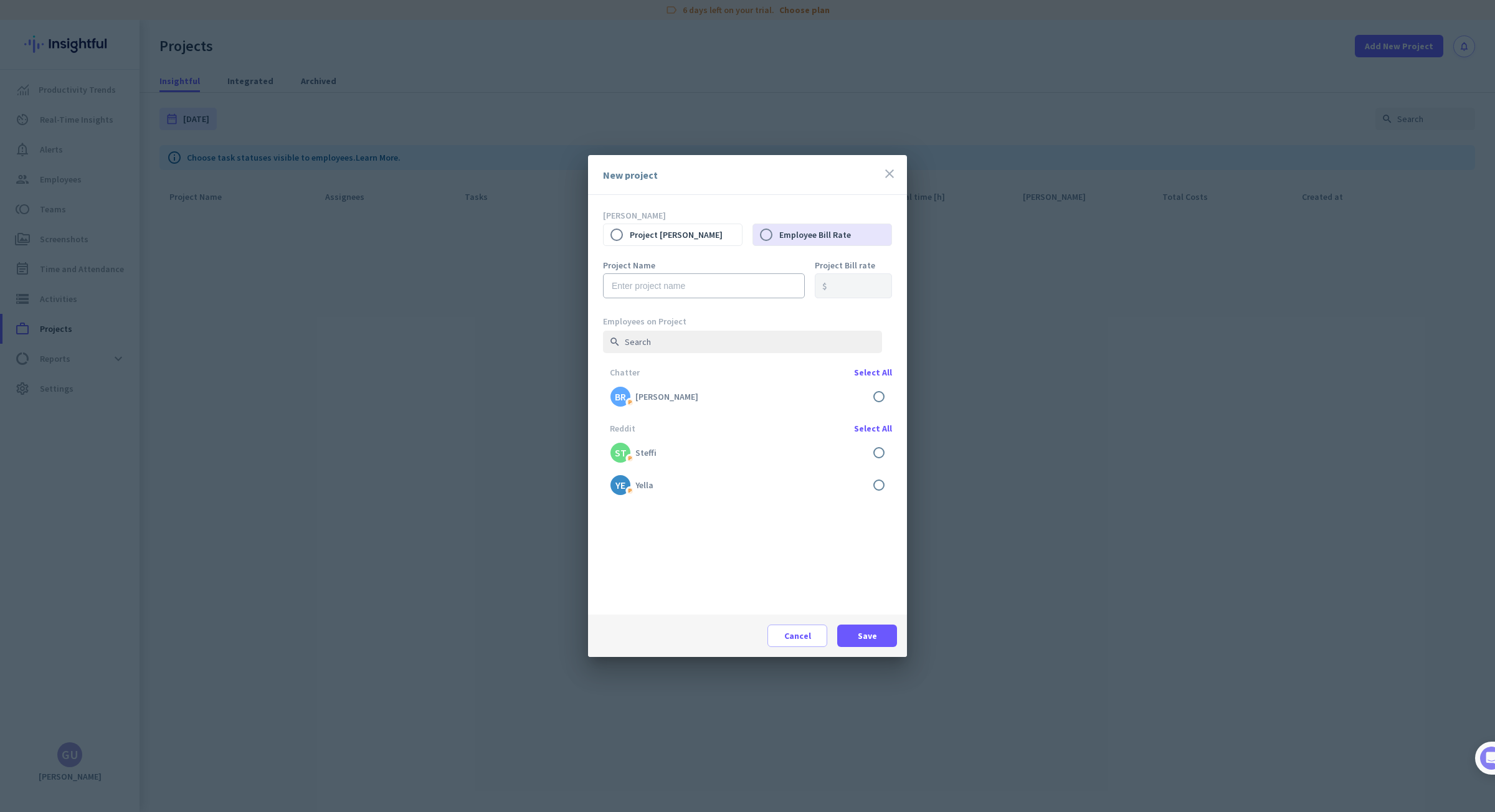
click at [890, 176] on icon "close" at bounding box center [889, 174] width 15 height 15
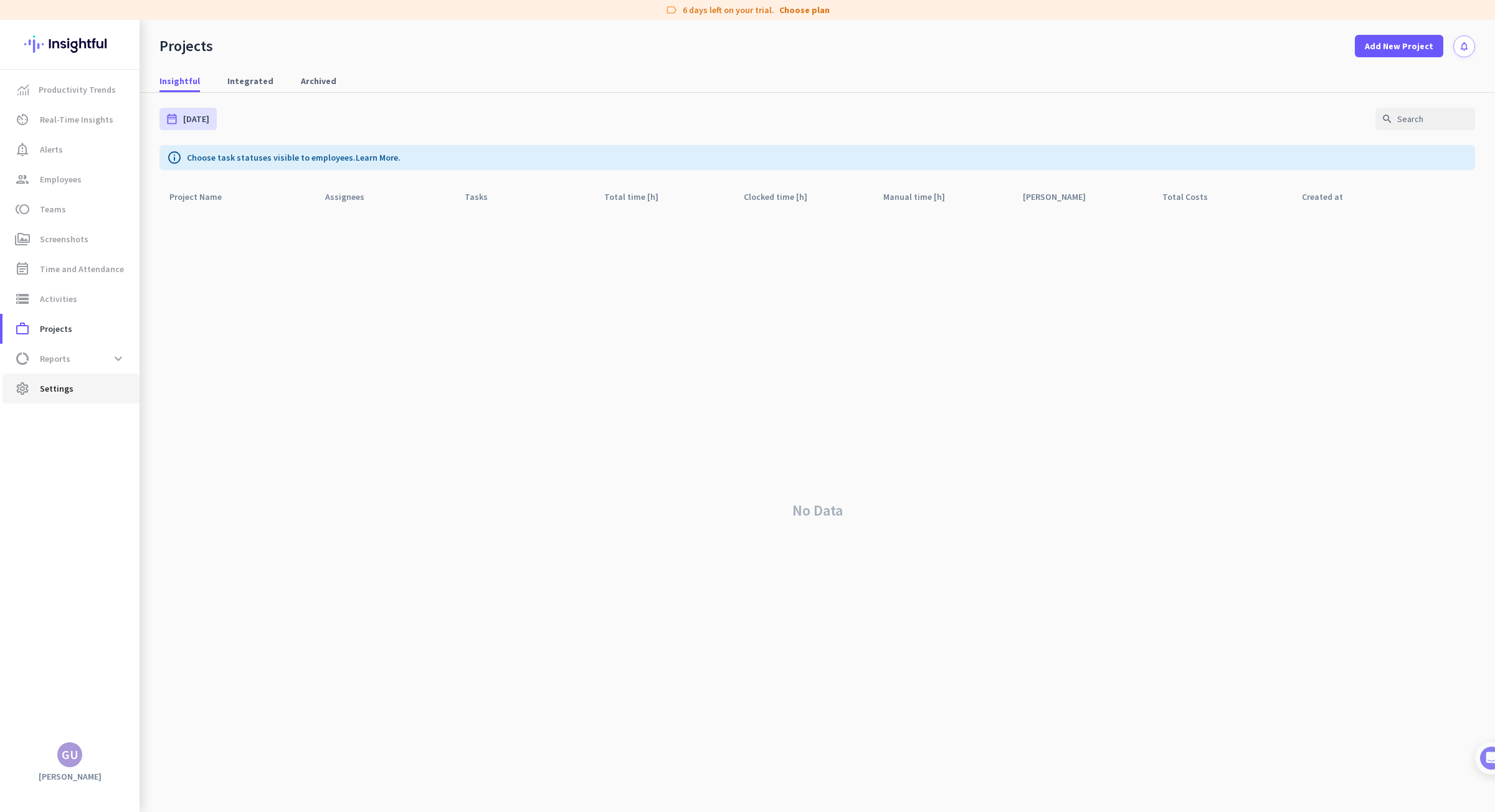
click at [68, 390] on span "Settings" at bounding box center [56, 388] width 33 height 15
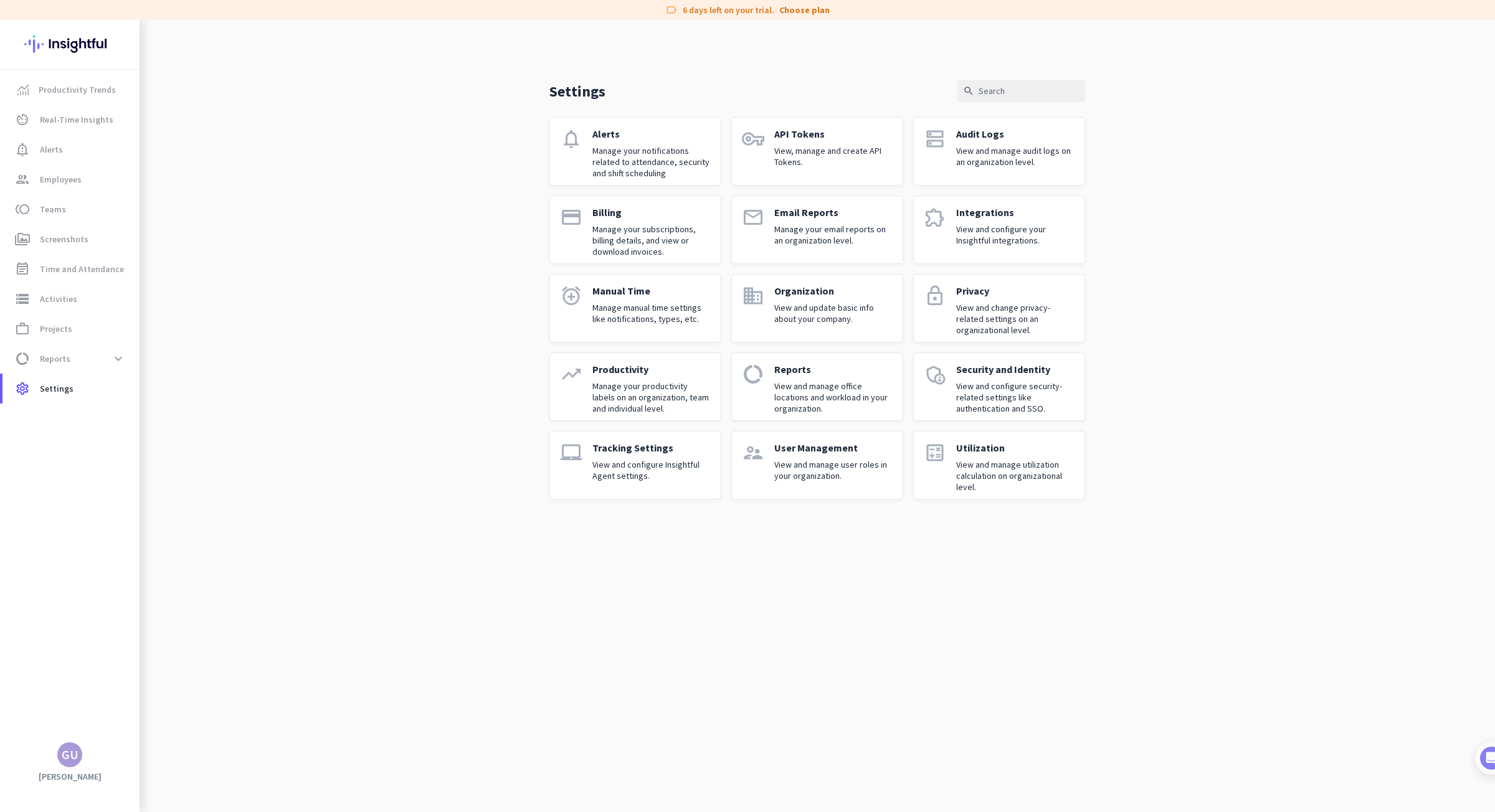
drag, startPoint x: 390, startPoint y: 366, endPoint x: 392, endPoint y: 352, distance: 14.1
click at [390, 366] on div "Settings search notifications Alerts Manage your notifications related to atten…" at bounding box center [817, 269] width 1355 height 499
click at [762, 463] on icon "supervisor_account" at bounding box center [753, 452] width 22 height 22
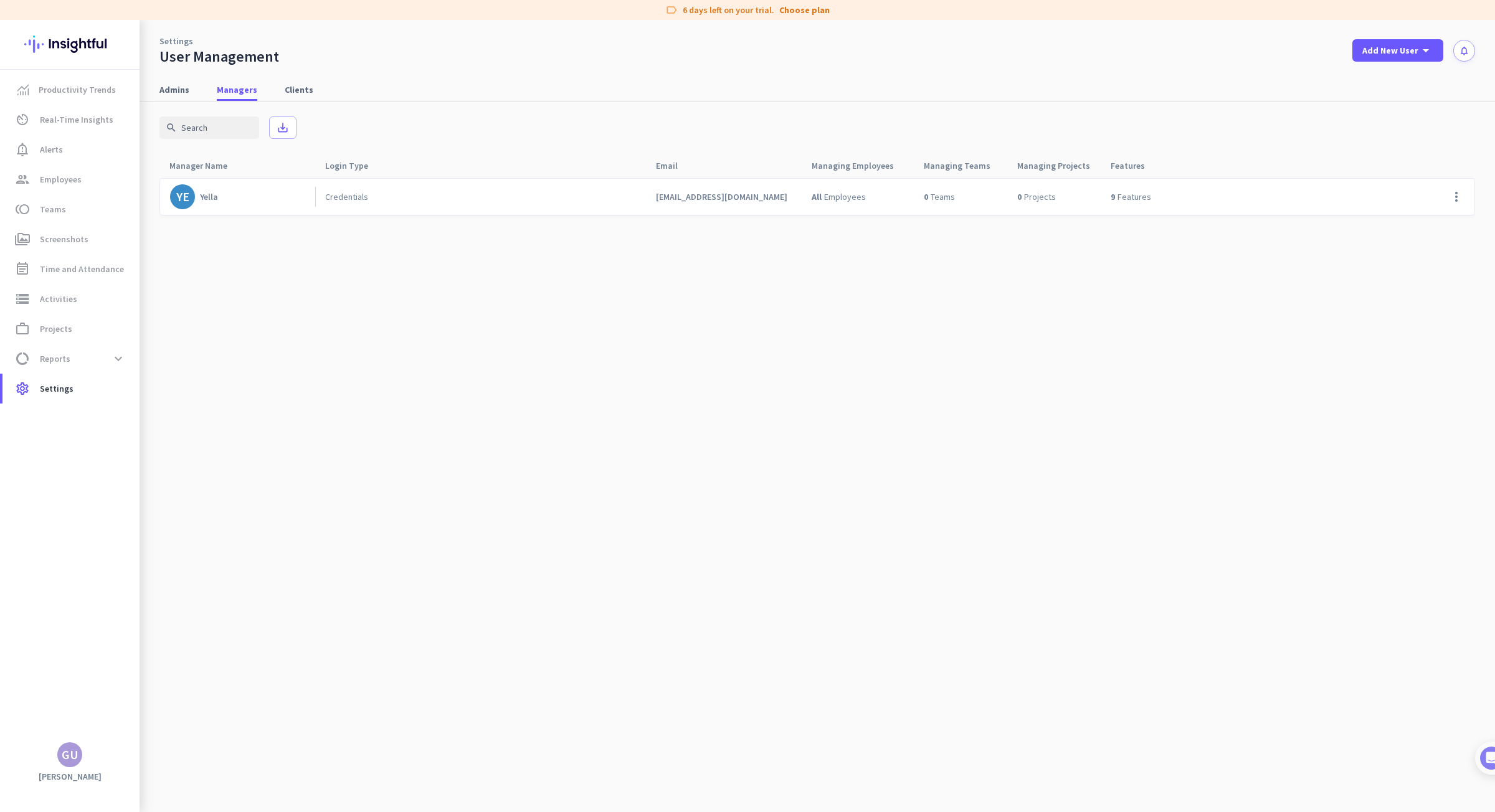
click at [476, 199] on div "Credentials" at bounding box center [480, 196] width 330 height 36
click at [1458, 196] on span at bounding box center [1456, 197] width 30 height 30
click at [1431, 221] on span "Edit" at bounding box center [1428, 223] width 66 height 12
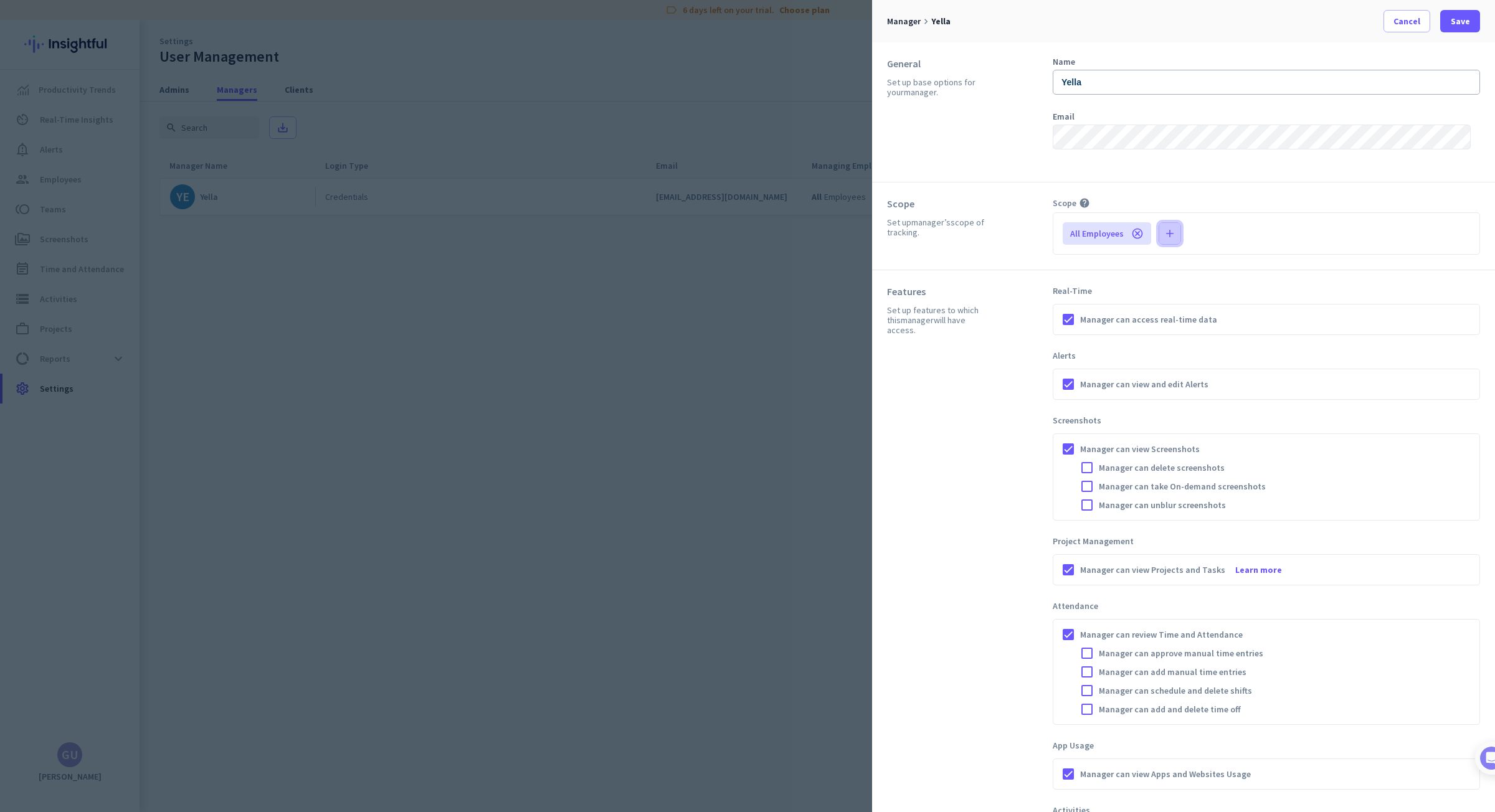
click at [1163, 225] on span "button" at bounding box center [1169, 234] width 21 height 30
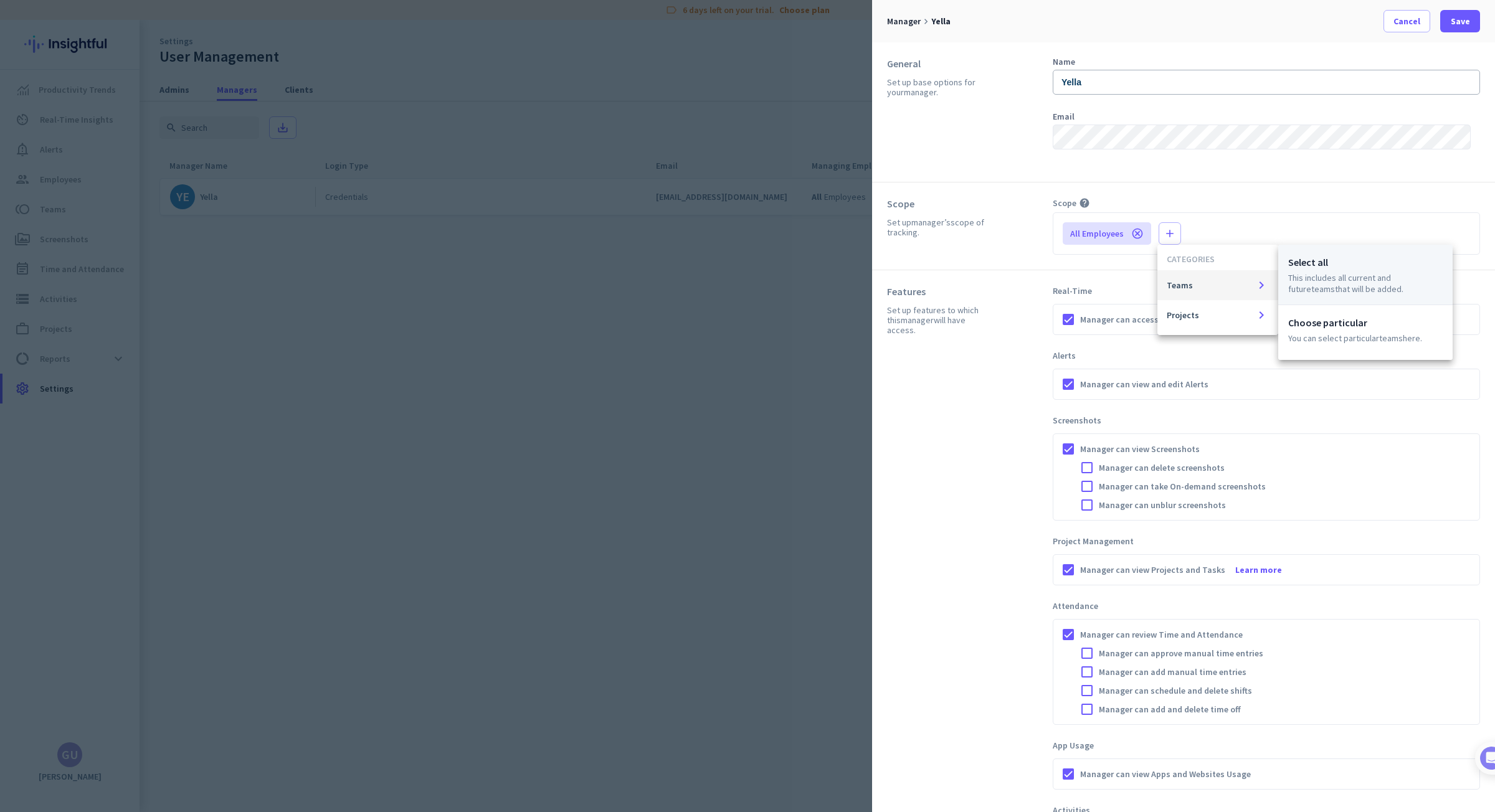
click at [1324, 273] on p "This includes all current and future Teams that will be added." at bounding box center [1365, 283] width 155 height 22
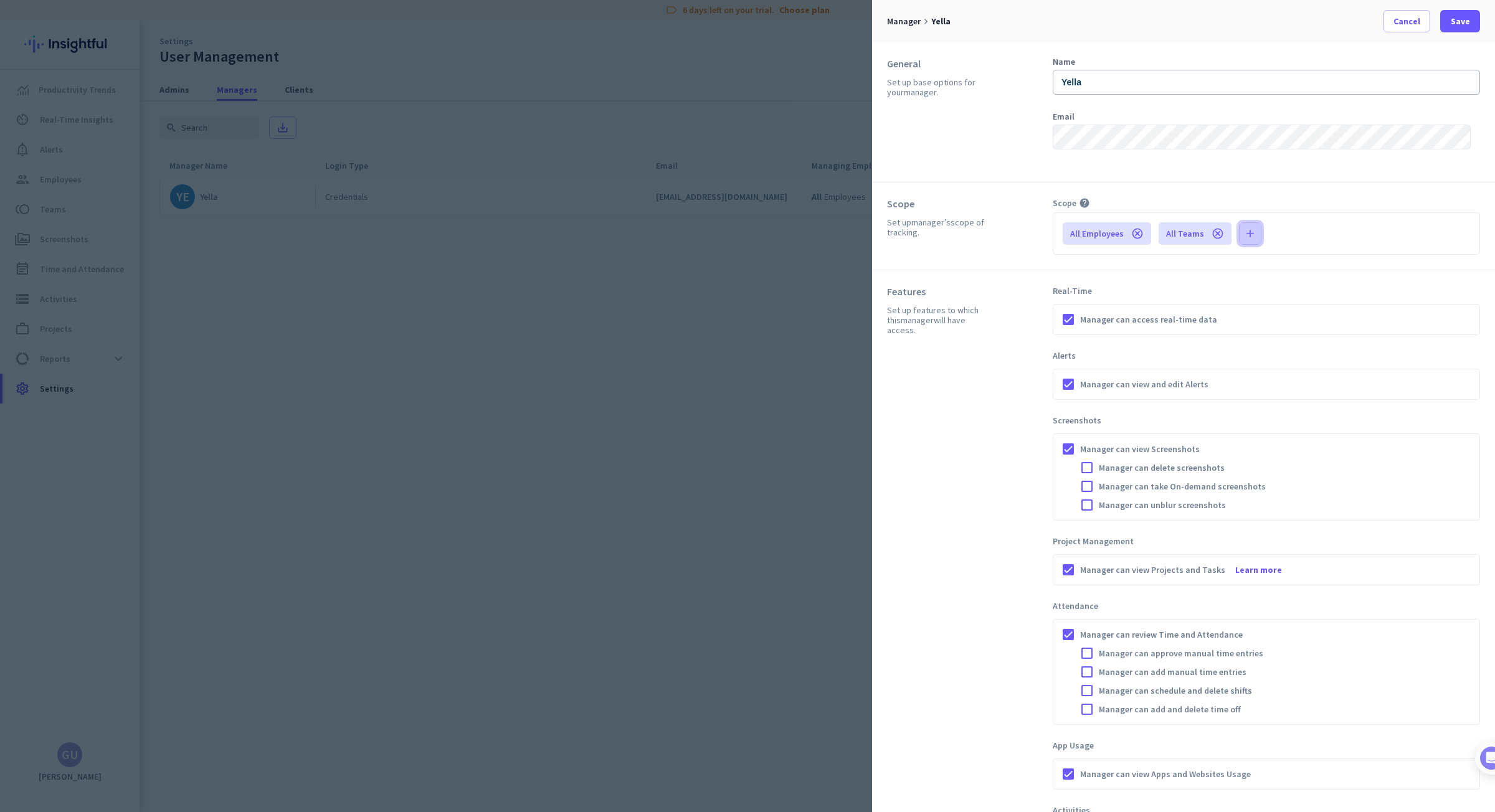
click at [1250, 238] on icon "add" at bounding box center [1250, 234] width 12 height 12
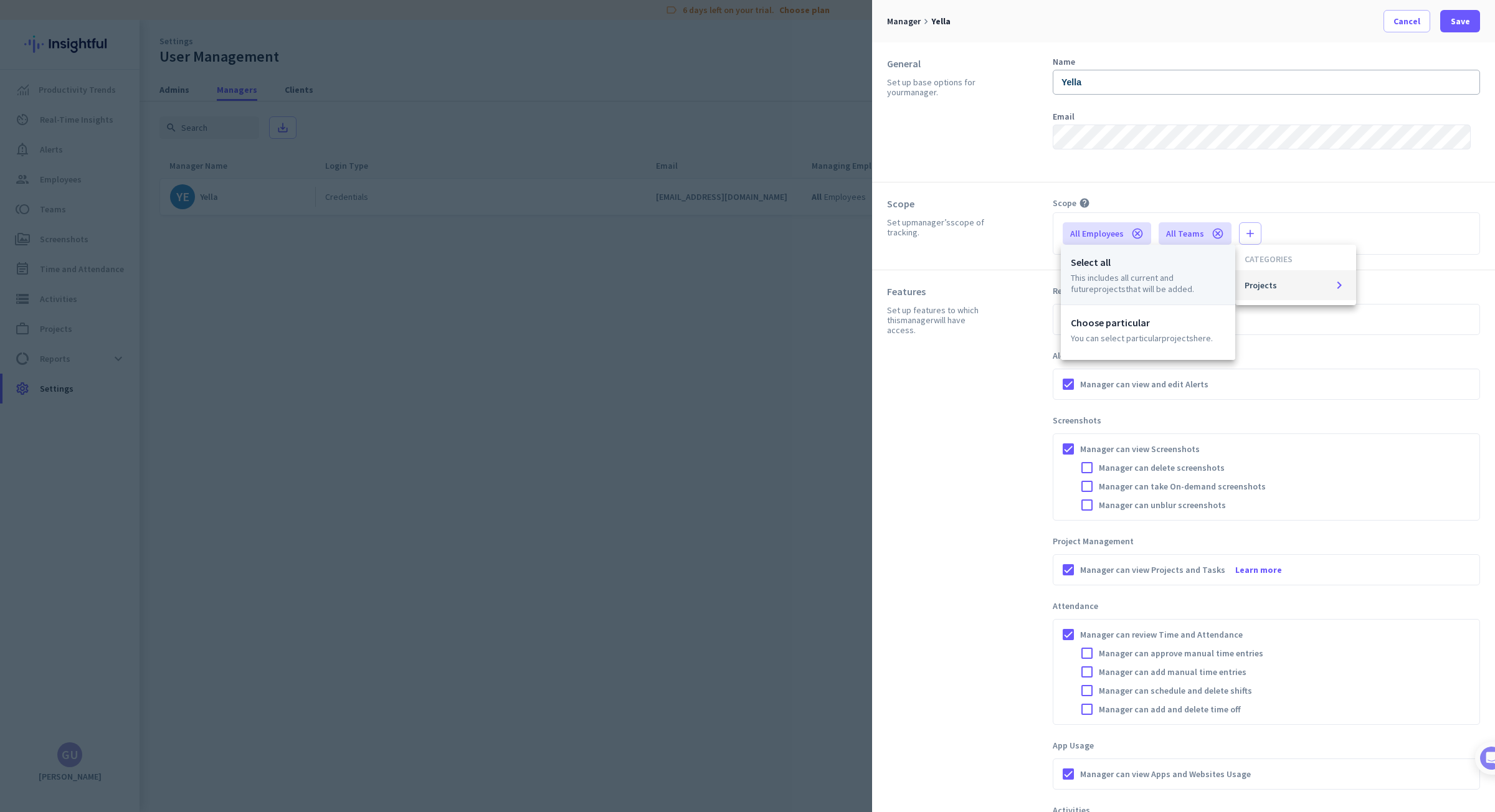
click at [1134, 268] on p "Select all" at bounding box center [1147, 262] width 155 height 15
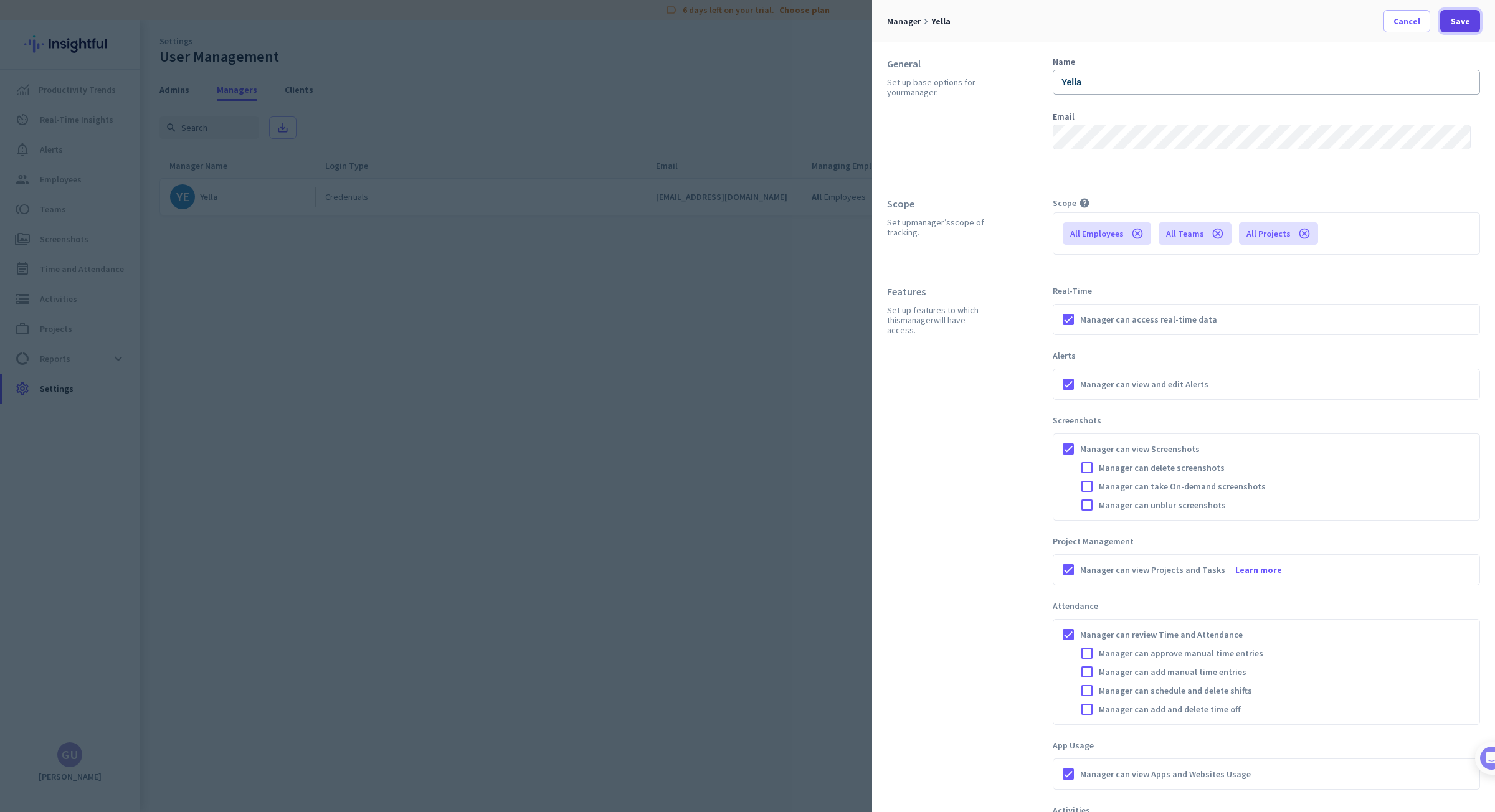
click at [1460, 22] on span "Save" at bounding box center [1460, 21] width 19 height 12
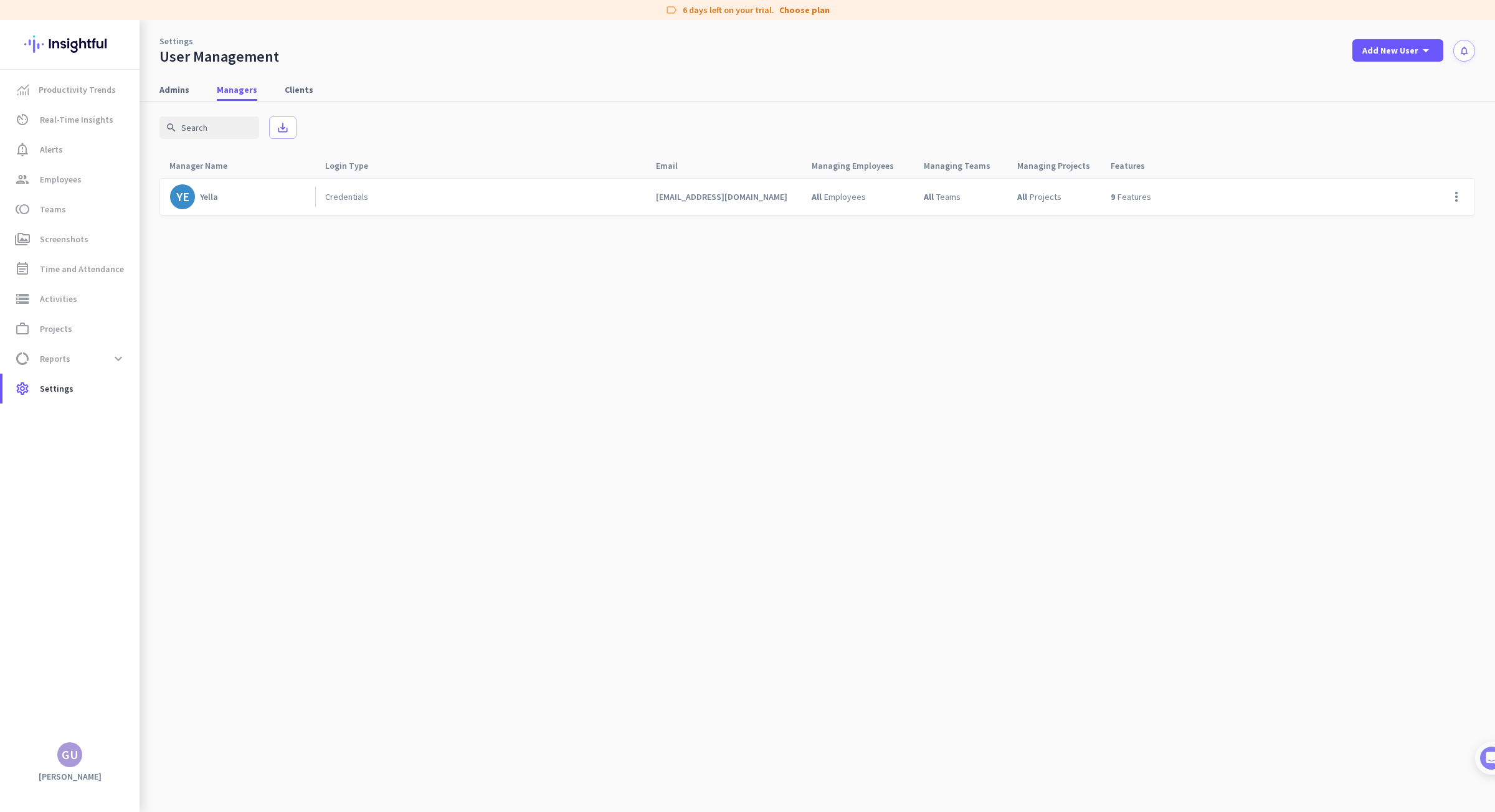
click at [756, 368] on cdk-virtual-scroll-viewport "YE Yella Credentials [EMAIL_ADDRESS][DOMAIN_NAME] All Employees All Teams All P…" at bounding box center [817, 494] width 1315 height 634
click at [664, 450] on cdk-virtual-scroll-viewport "YE Yella Credentials [EMAIL_ADDRESS][DOMAIN_NAME] All Employees All Teams All P…" at bounding box center [817, 494] width 1315 height 634
